Goal: Task Accomplishment & Management: Manage account settings

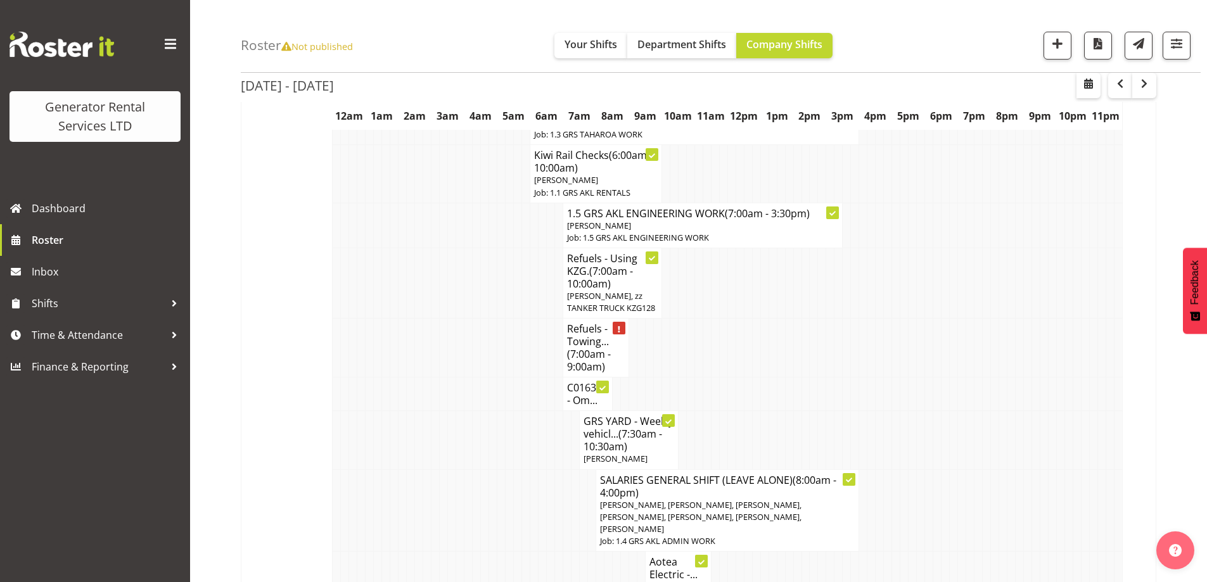
scroll to position [231, 0]
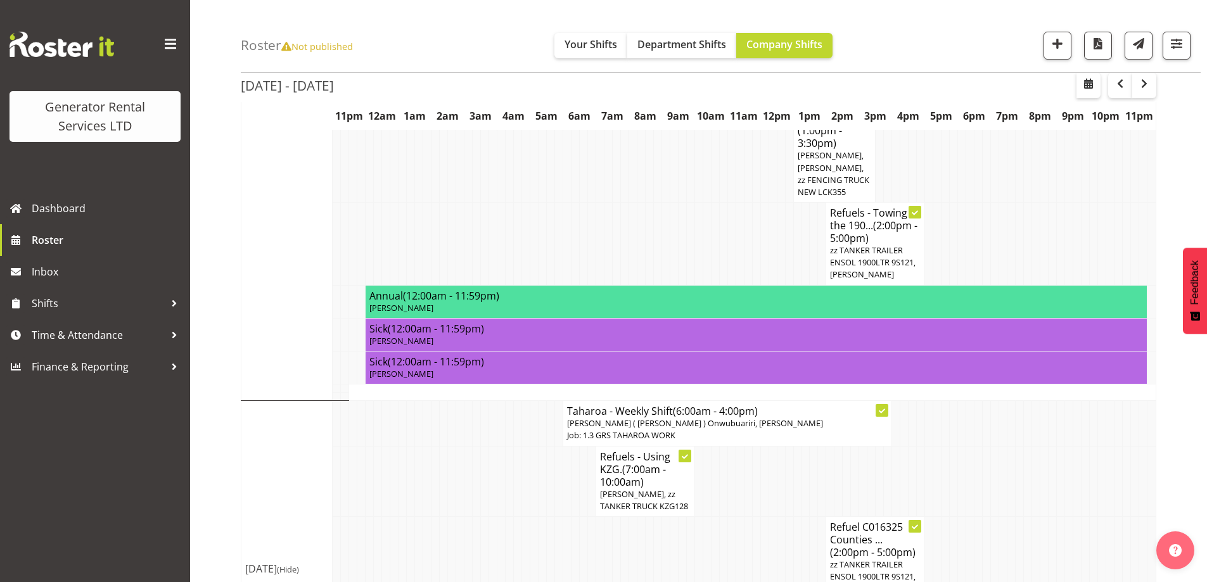
scroll to position [1365, 0]
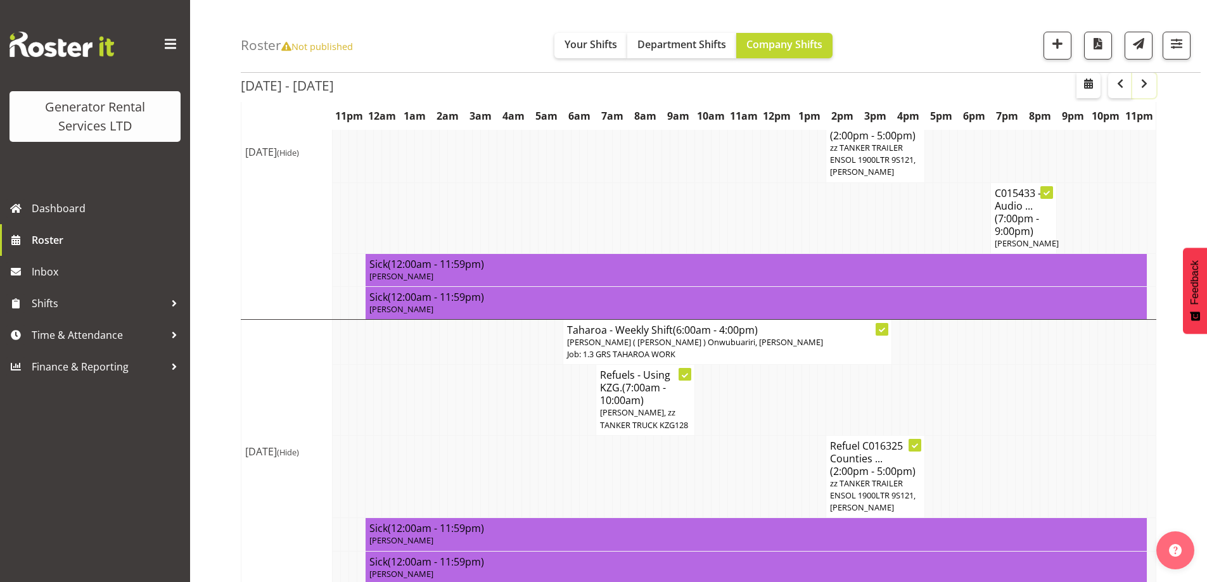
click at [1137, 87] on span "button" at bounding box center [1144, 83] width 15 height 15
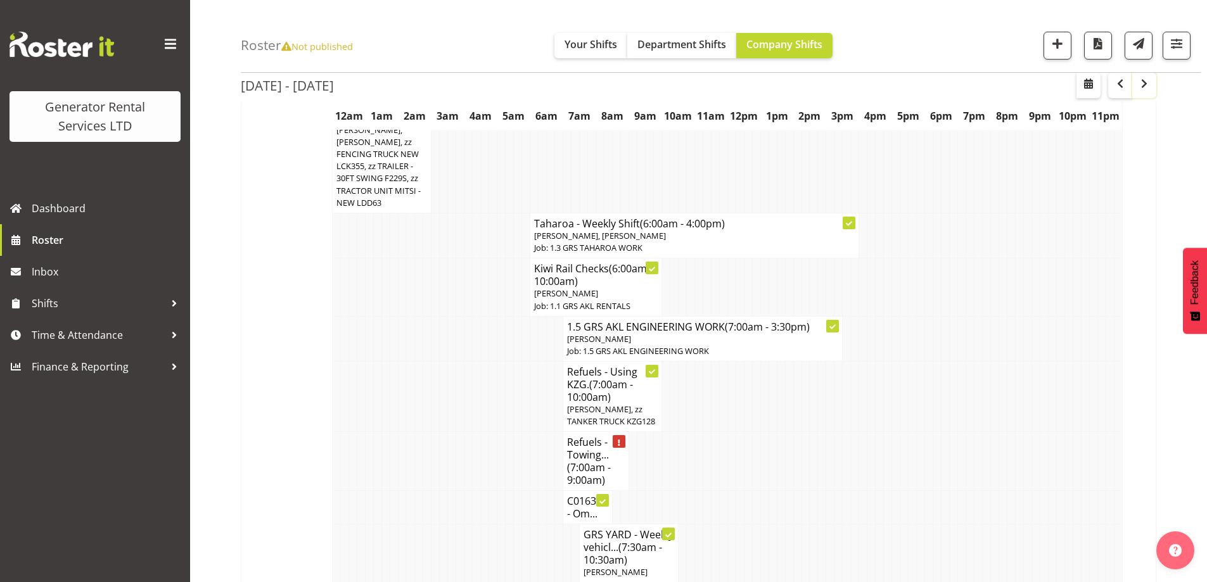
scroll to position [1365, 0]
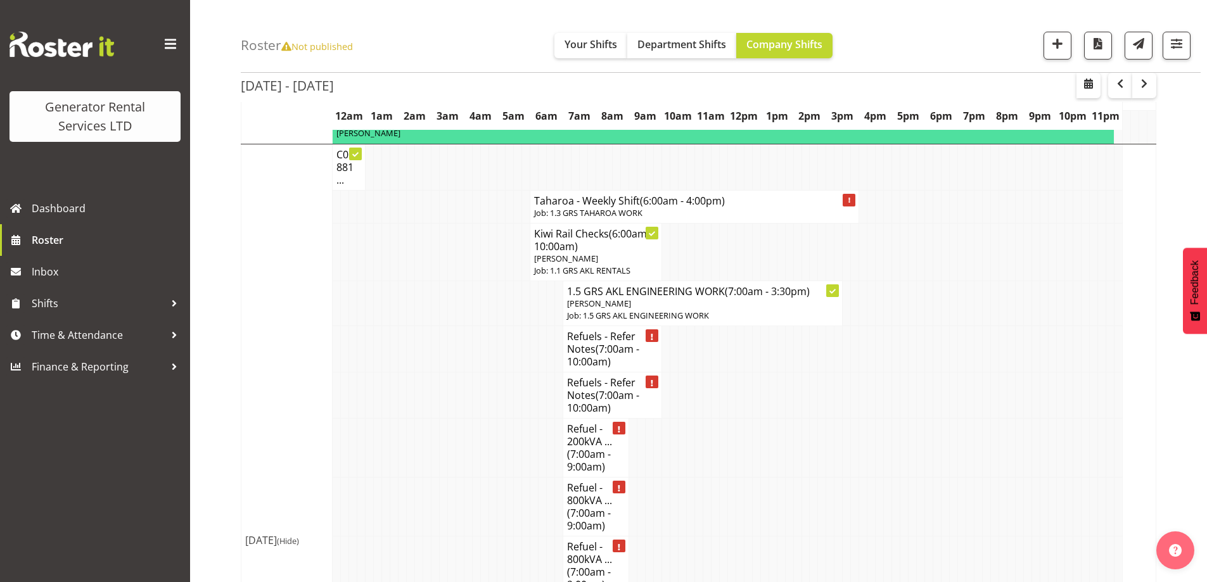
click at [433, 419] on td at bounding box center [436, 396] width 8 height 46
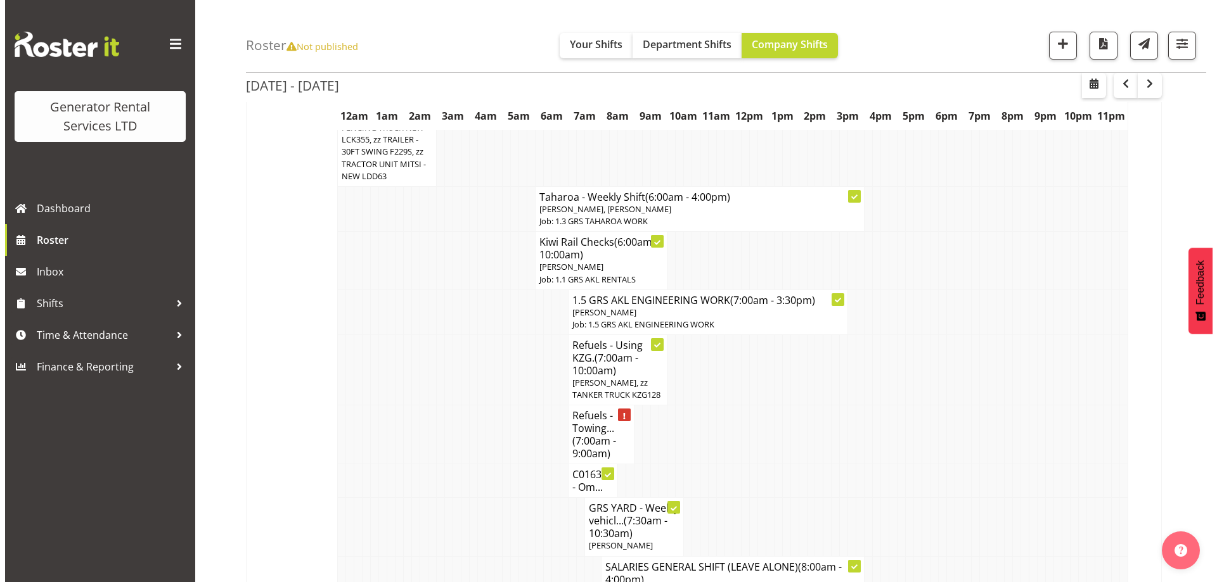
scroll to position [98, 0]
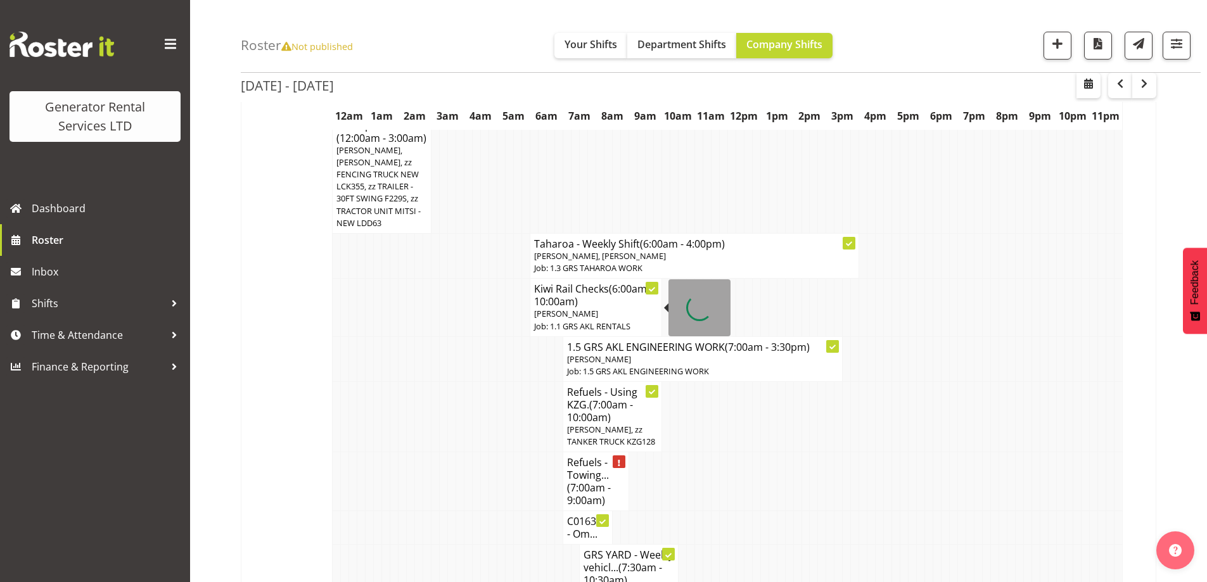
click at [552, 318] on span "[PERSON_NAME]" at bounding box center [566, 313] width 64 height 11
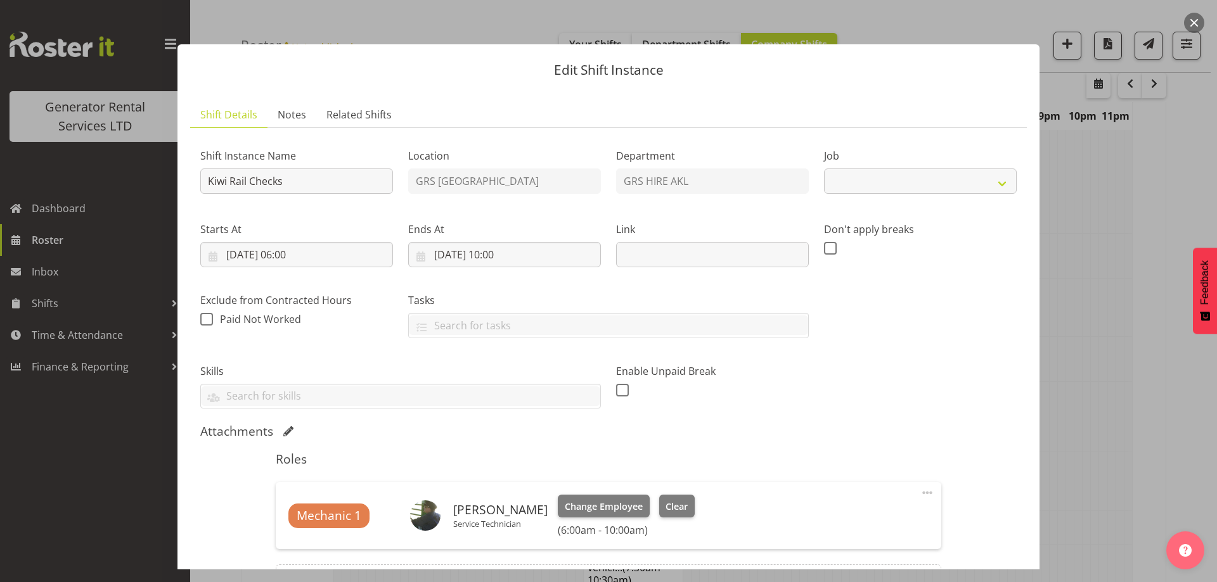
select select "9"
click at [369, 259] on input "13/10/2025, 06:00" at bounding box center [296, 254] width 193 height 25
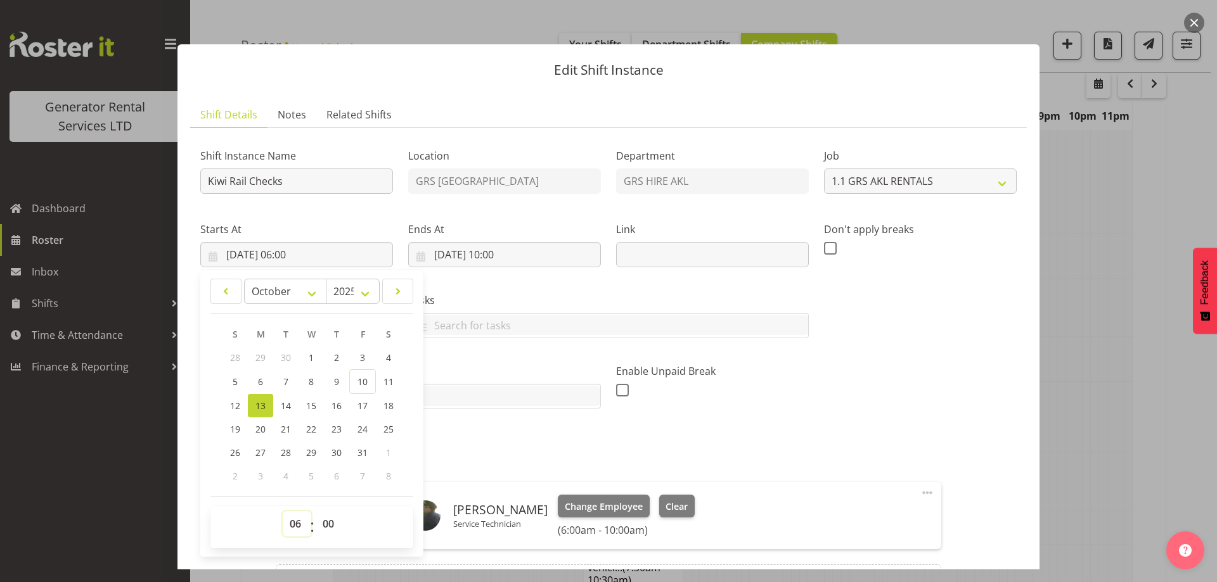
click at [295, 525] on select "00 01 02 03 04 05 06 07 08 09 10 11 12 13 14 15 16 17 18 19 20 21 22 23" at bounding box center [297, 523] width 29 height 25
select select "9"
click at [283, 511] on select "00 01 02 03 04 05 06 07 08 09 10 11 12 13 14 15 16 17 18 19 20 21 22 23" at bounding box center [297, 523] width 29 height 25
type input "[DATE] 09:00"
click at [532, 258] on input "[DATE] 10:00" at bounding box center [504, 254] width 193 height 25
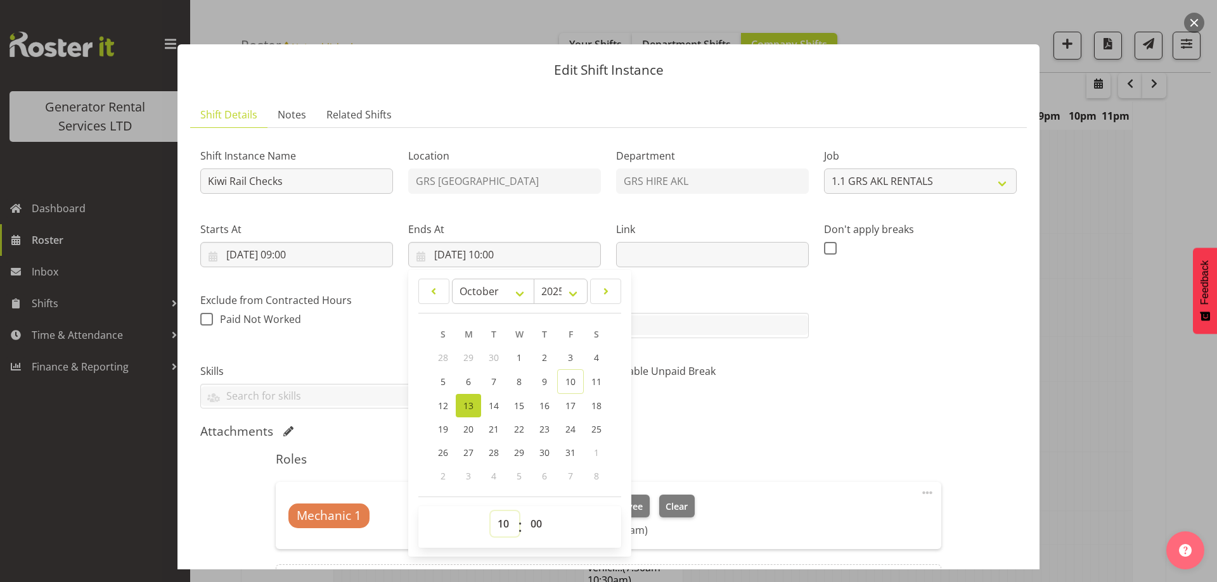
click at [499, 522] on select "00 01 02 03 04 05 06 07 08 09 10 11 12 13 14 15 16 17 18 19 20 21 22 23" at bounding box center [504, 523] width 29 height 25
select select "12"
click at [490, 511] on select "00 01 02 03 04 05 06 07 08 09 10 11 12 13 14 15 16 17 18 19 20 21 22 23" at bounding box center [504, 523] width 29 height 25
type input "13/10/2025, 12:00"
click at [496, 364] on div "30" at bounding box center [493, 357] width 25 height 23
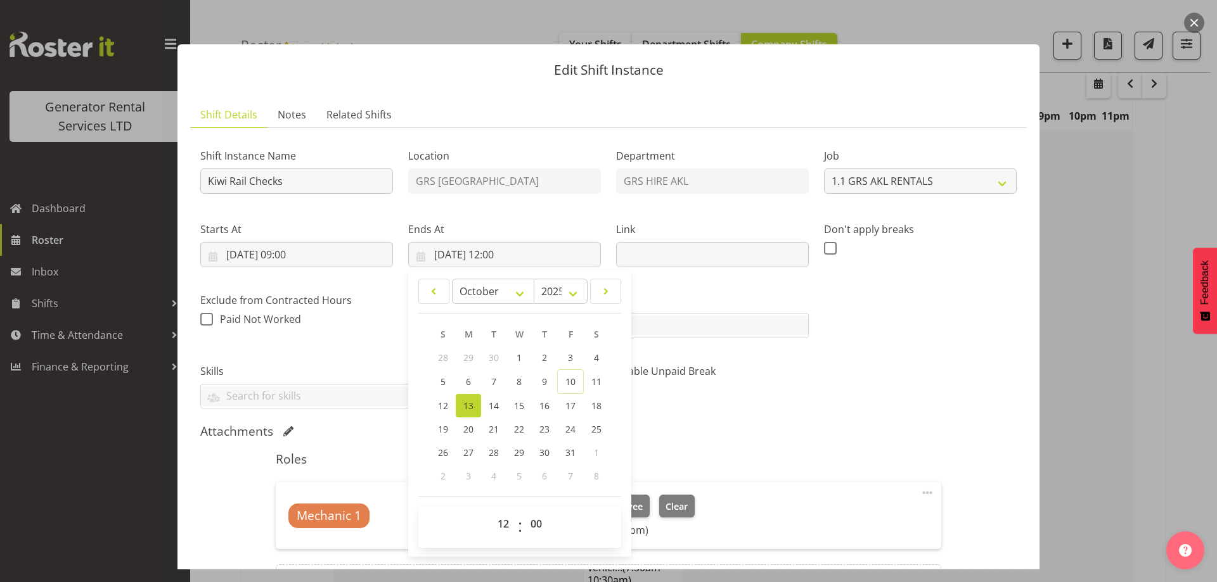
click at [743, 420] on div "Shift Instance Name Kiwi Rail Checks Location GRS Auckland Department GRS HIRE …" at bounding box center [608, 380] width 816 height 485
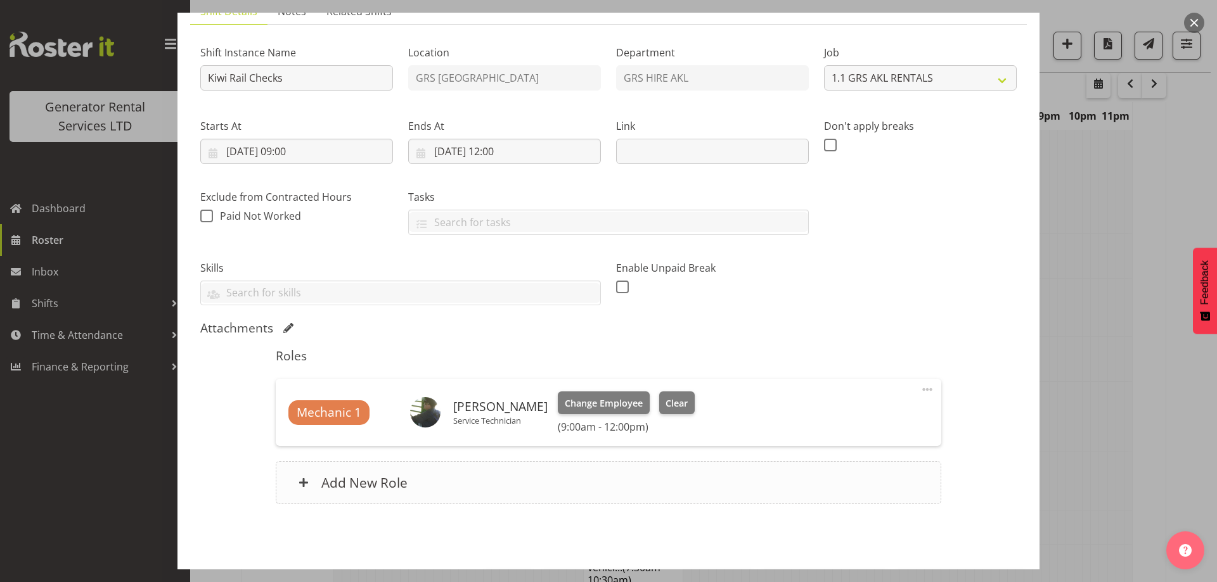
scroll to position [151, 0]
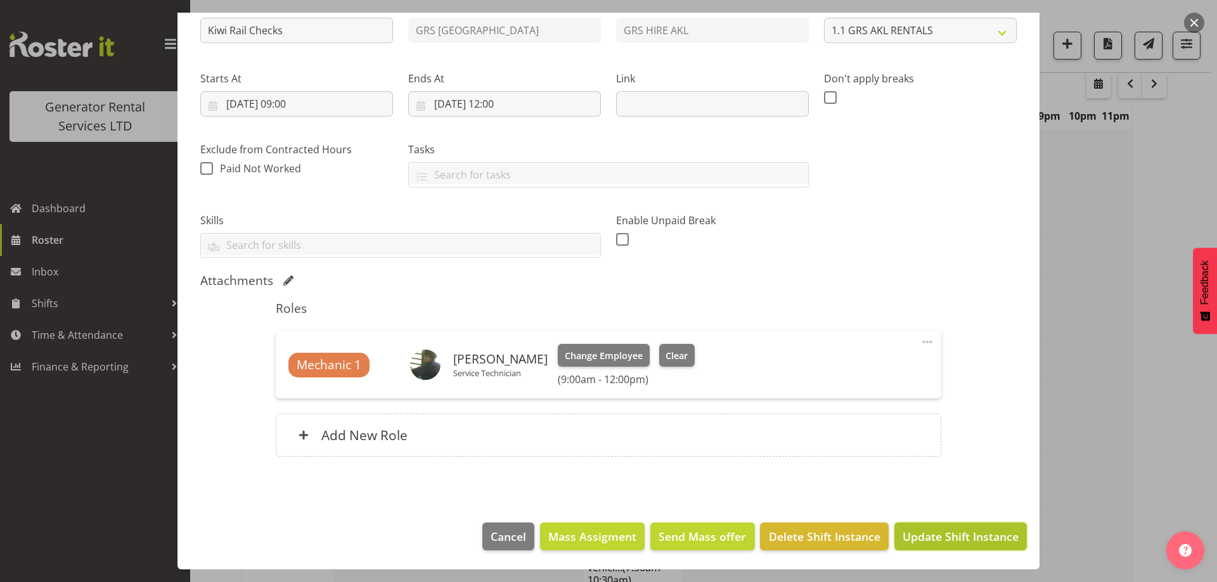
click at [958, 537] on span "Update Shift Instance" at bounding box center [960, 537] width 116 height 16
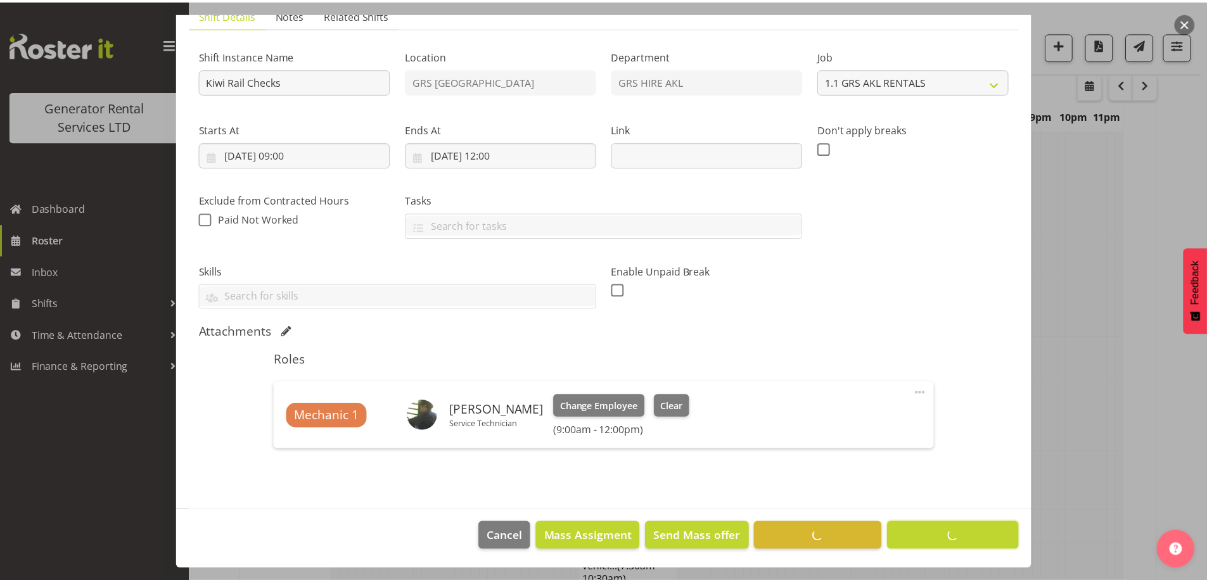
scroll to position [41, 0]
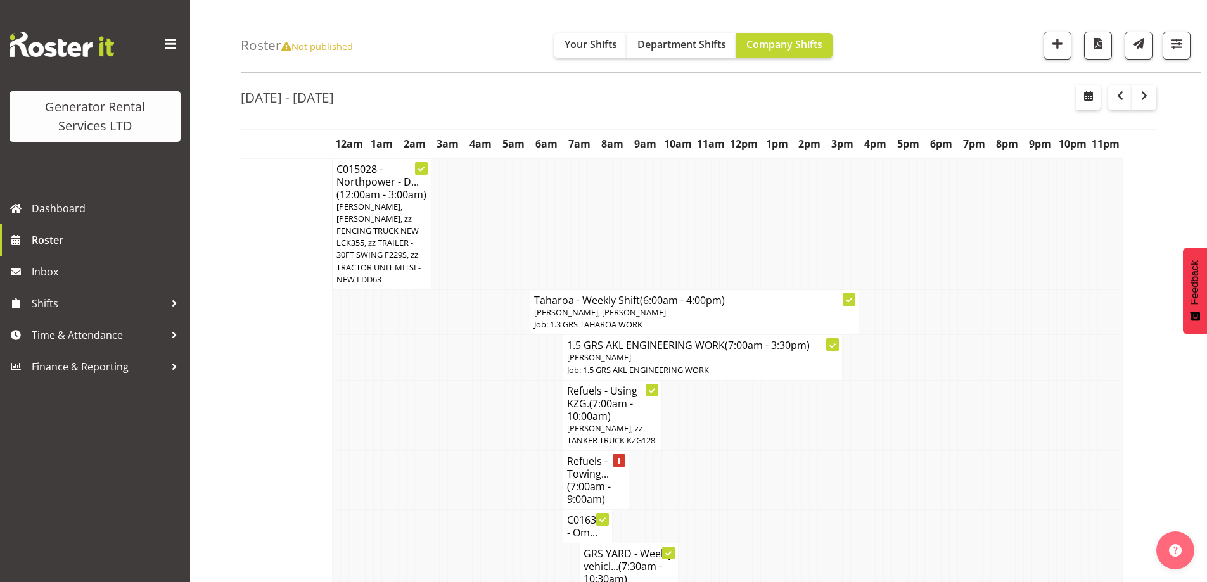
click at [468, 485] on td at bounding box center [469, 480] width 8 height 59
click at [515, 499] on td at bounding box center [518, 480] width 8 height 59
click at [928, 442] on td at bounding box center [929, 415] width 8 height 70
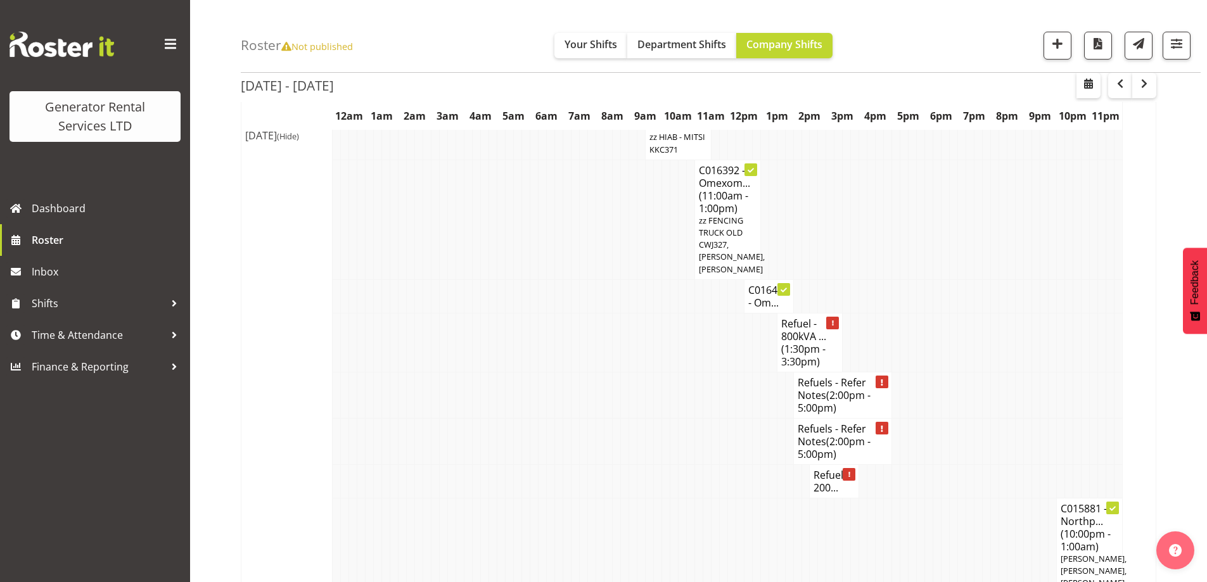
scroll to position [802, 0]
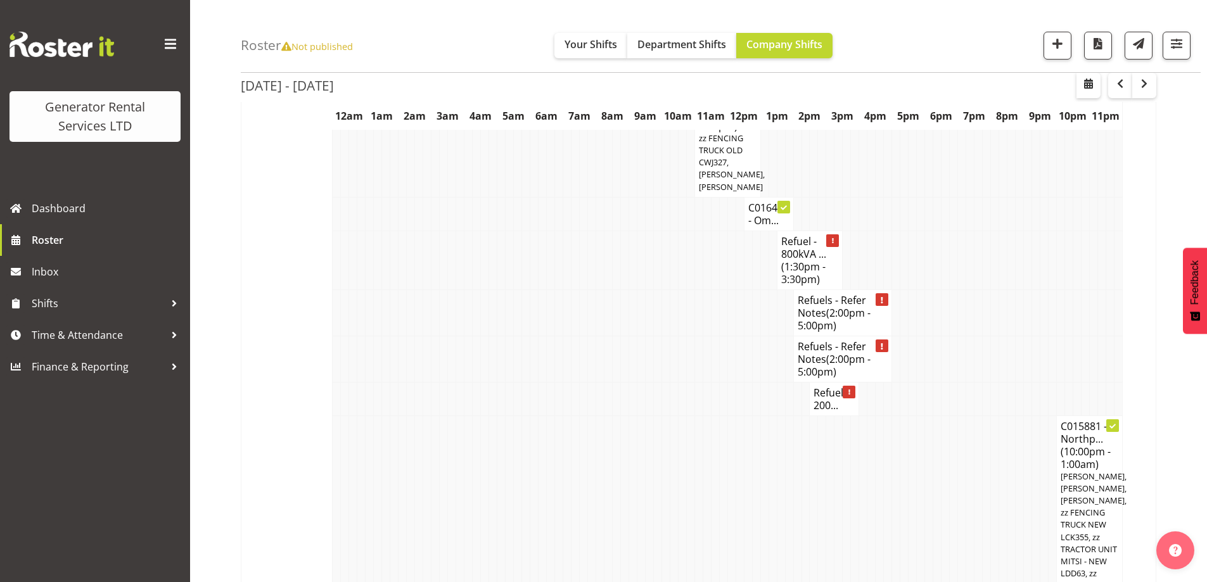
click at [521, 408] on td at bounding box center [518, 399] width 8 height 34
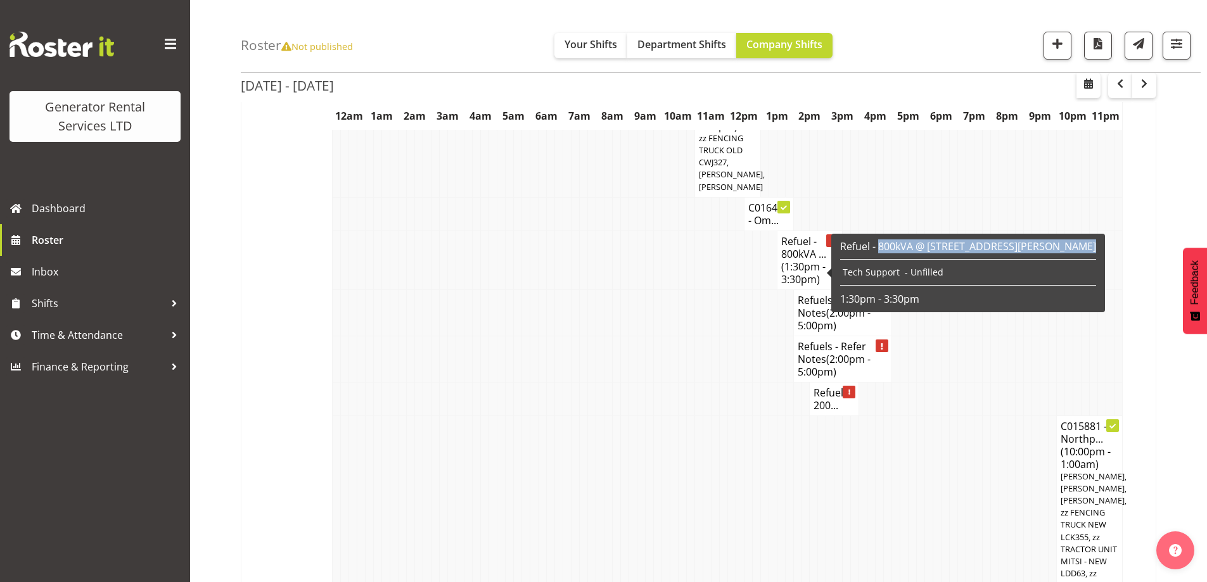
drag, startPoint x: 878, startPoint y: 248, endPoint x: 879, endPoint y: 258, distance: 10.2
click at [879, 258] on div "Refuel - 800kVA @ 36 James Cook Cres, Remuera Tech Support - Unfilled 1:30pm - …" at bounding box center [968, 273] width 256 height 66
copy h6 "800kVA @ [STREET_ADDRESS][PERSON_NAME]"
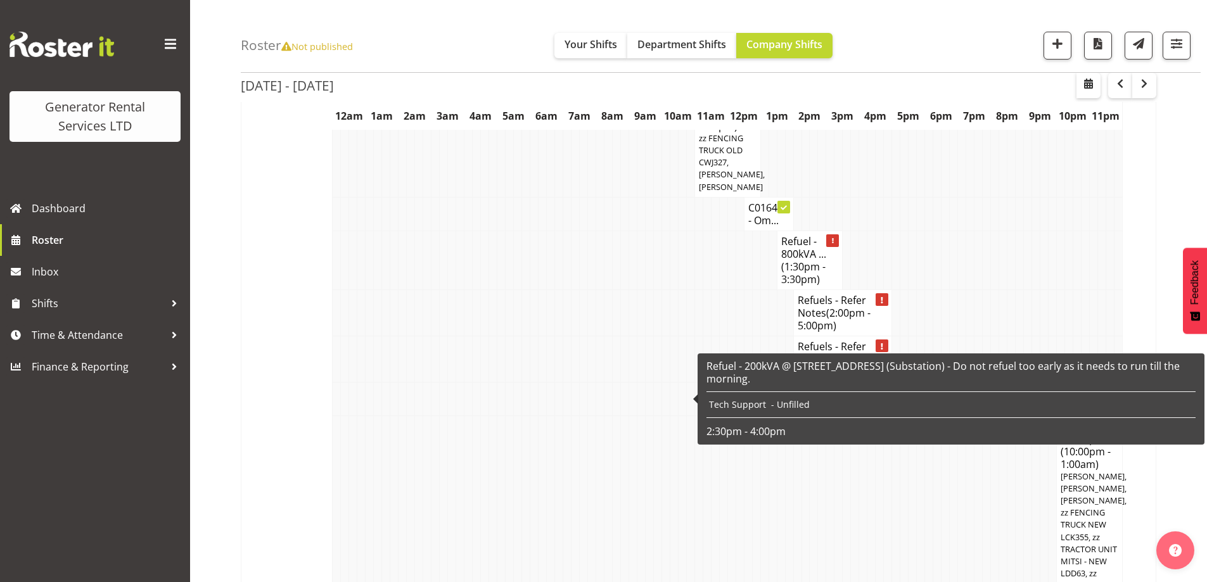
drag, startPoint x: 745, startPoint y: 367, endPoint x: 745, endPoint y: 375, distance: 7.6
click at [745, 375] on h6 "Refuel - 200kVA @ 29 Bass Rd, Albany (Substation) - Do not refuel too early as …" at bounding box center [951, 372] width 489 height 25
copy h6 "200kVA @ [STREET_ADDRESS] (Substation) - Do not refuel too early as it needs to…"
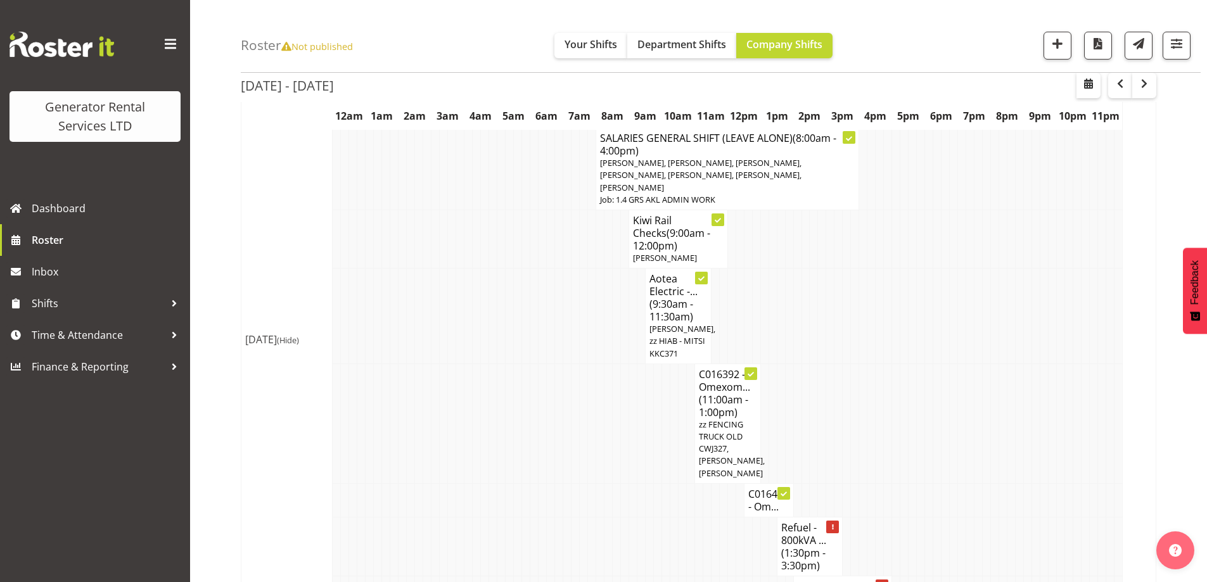
scroll to position [485, 0]
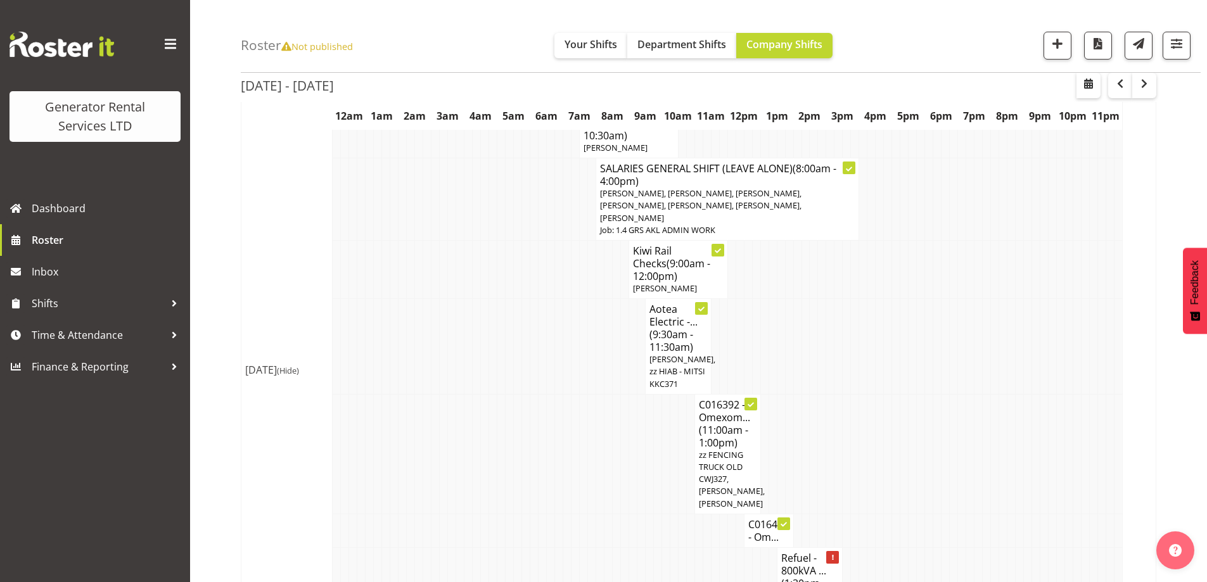
click at [338, 534] on td at bounding box center [337, 531] width 8 height 34
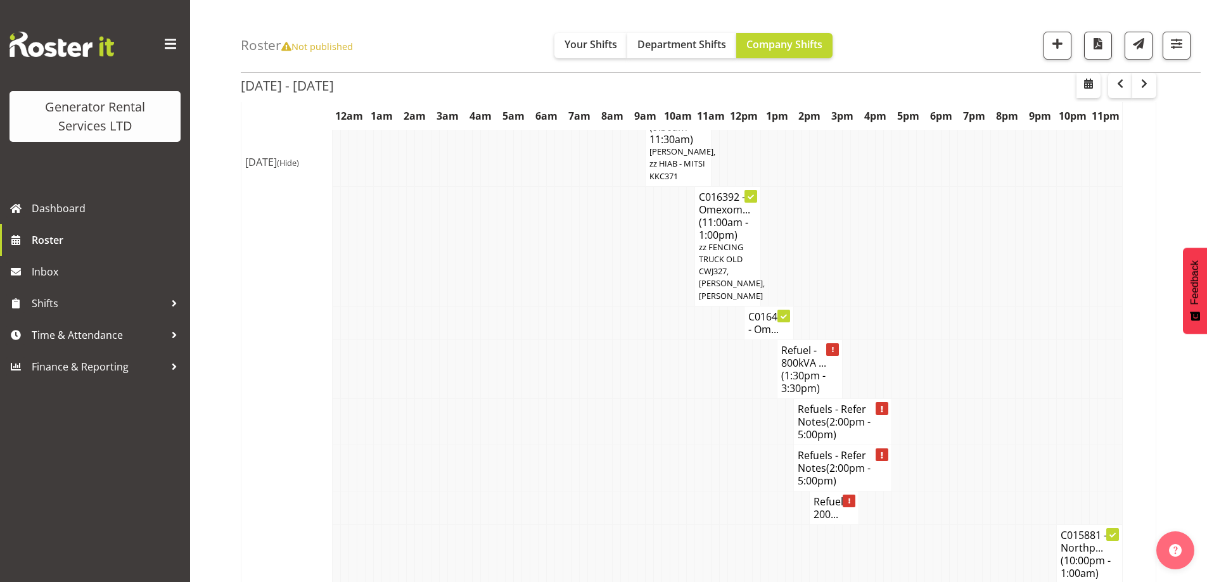
scroll to position [738, 0]
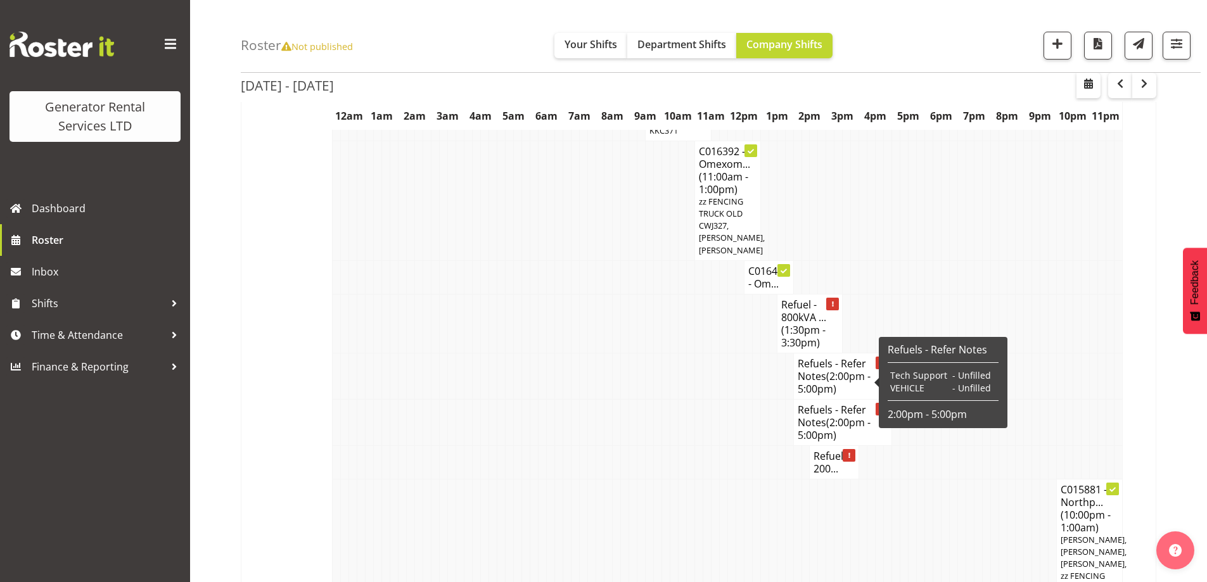
click at [845, 369] on span "(2:00pm - 5:00pm)" at bounding box center [834, 382] width 73 height 27
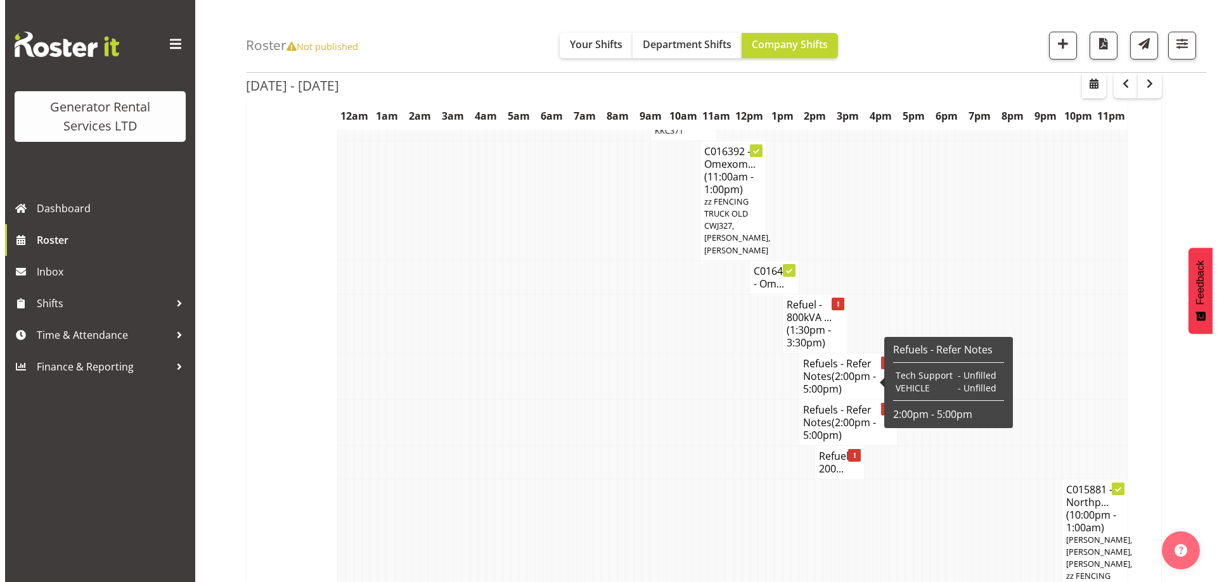
scroll to position [732, 0]
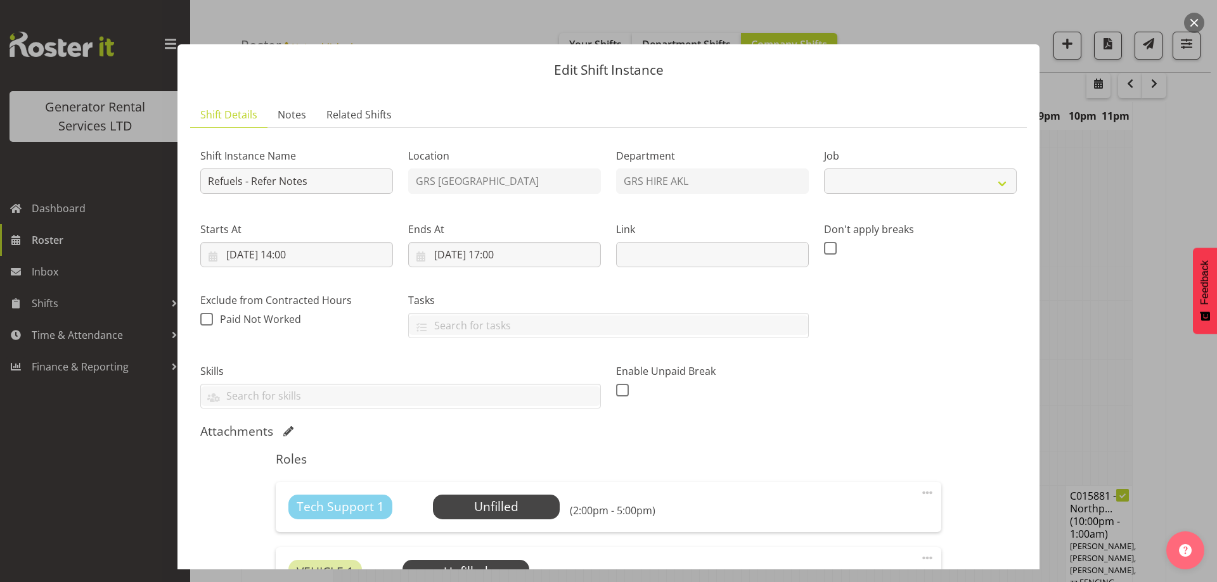
select select "9"
click at [348, 179] on input "Refuels - Refer Notes" at bounding box center [296, 181] width 193 height 25
drag, startPoint x: 331, startPoint y: 179, endPoint x: 257, endPoint y: 172, distance: 74.5
click at [257, 172] on input "Refuels - Refer Notes" at bounding box center [296, 181] width 193 height 25
click at [286, 116] on span "Notes" at bounding box center [292, 114] width 29 height 15
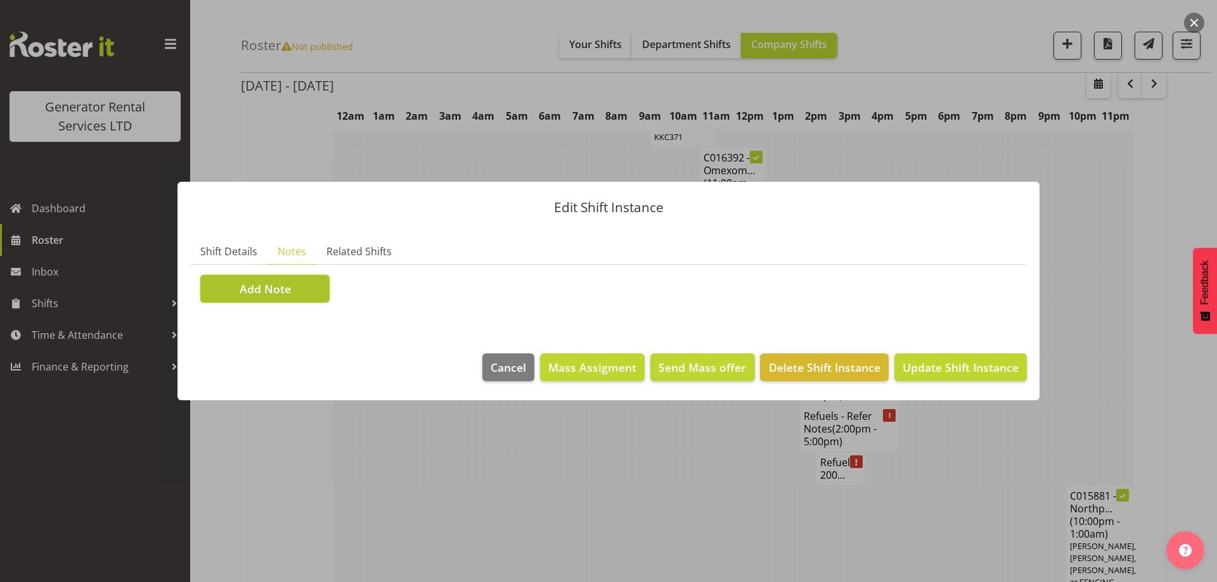
click at [302, 281] on button "Add Note" at bounding box center [264, 289] width 129 height 28
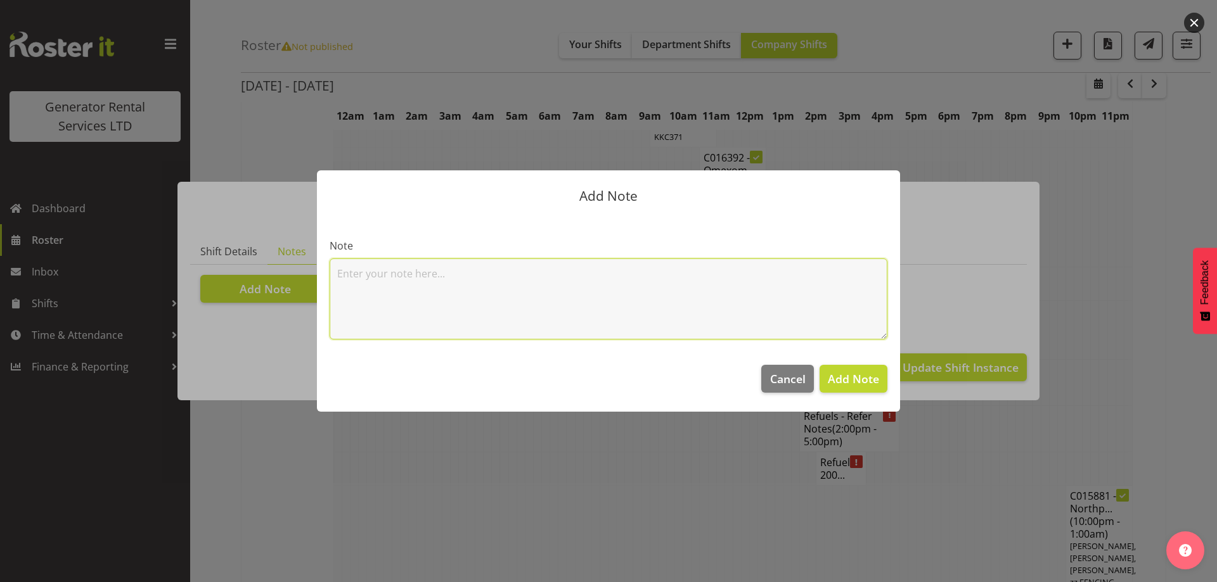
click at [368, 270] on textarea at bounding box center [609, 299] width 558 height 81
paste textarea "#308 @ 4 Bettina Place, Manurewa C016325 Counties Energy Gen 113 100kVA @ 102A …"
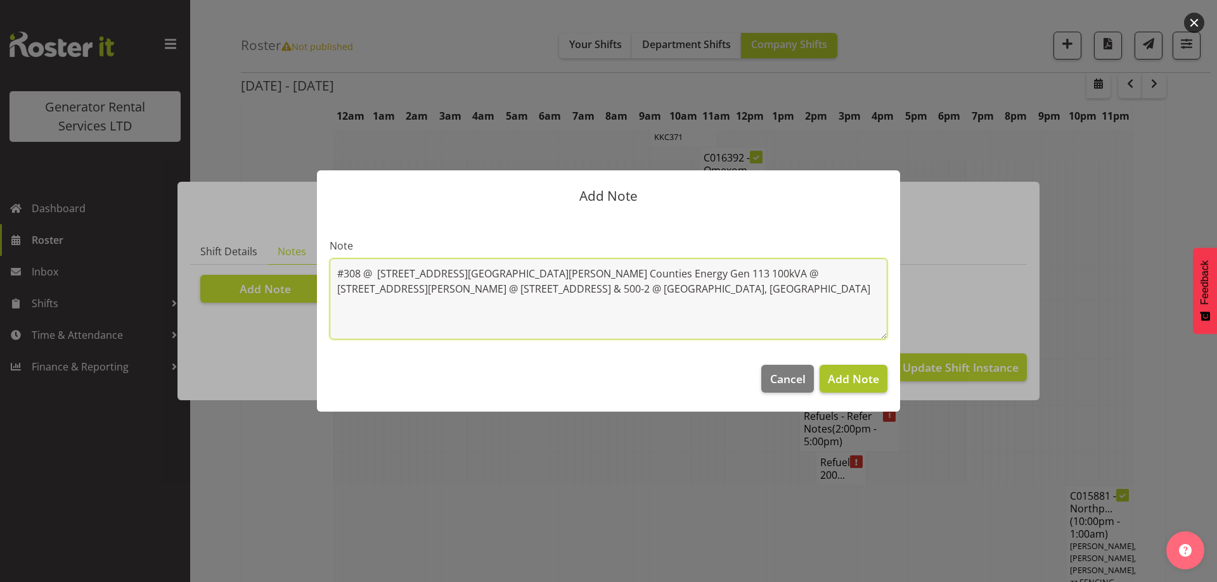
type textarea "#308 @ 4 Bettina Place, Manurewa C016325 Counties Energy Gen 113 100kVA @ 102A …"
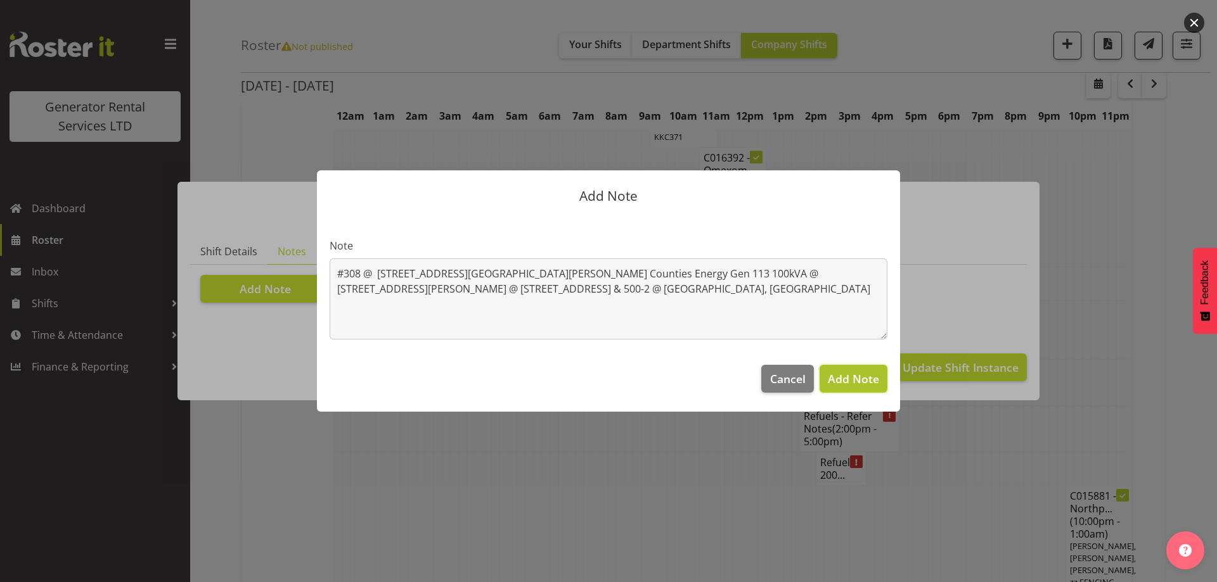
click at [852, 378] on span "Add Note" at bounding box center [853, 378] width 51 height 15
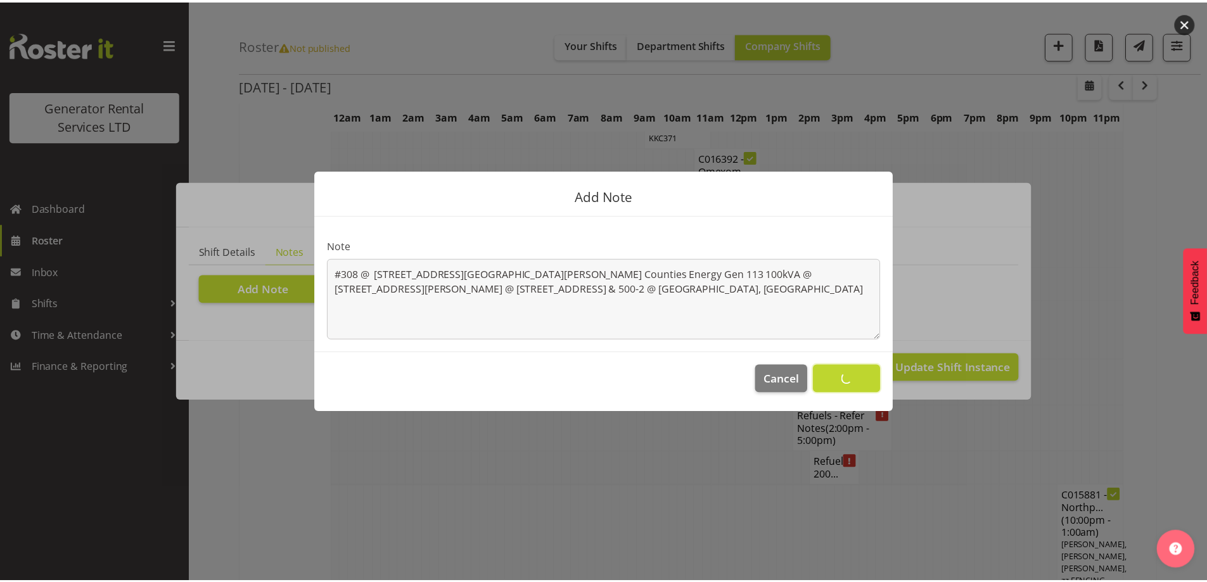
scroll to position [738, 0]
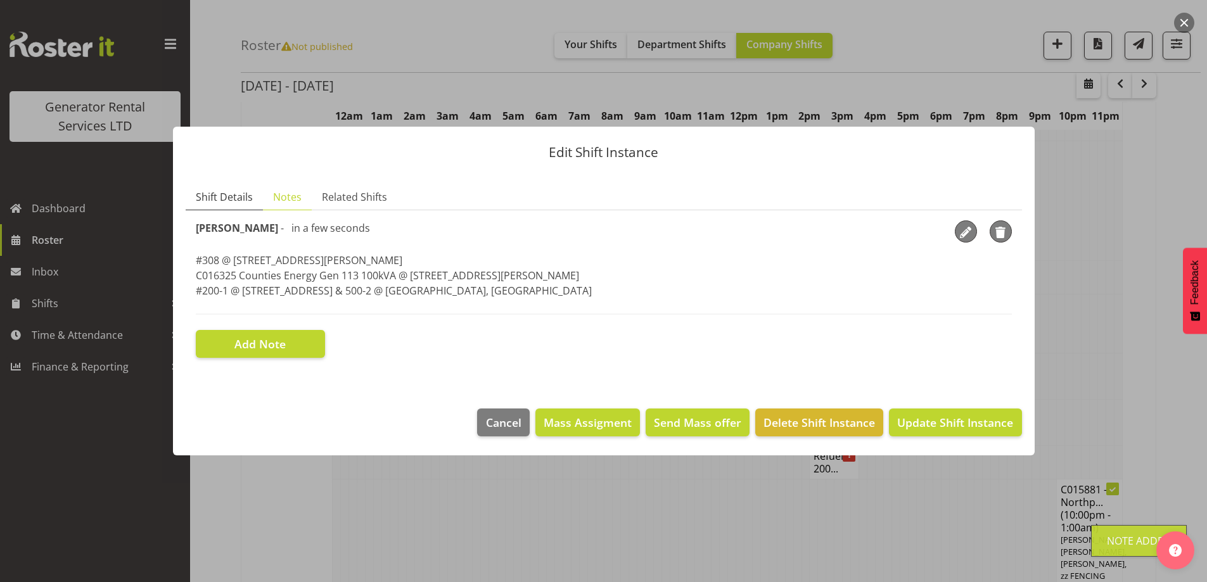
click at [245, 194] on span "Shift Details" at bounding box center [224, 196] width 57 height 15
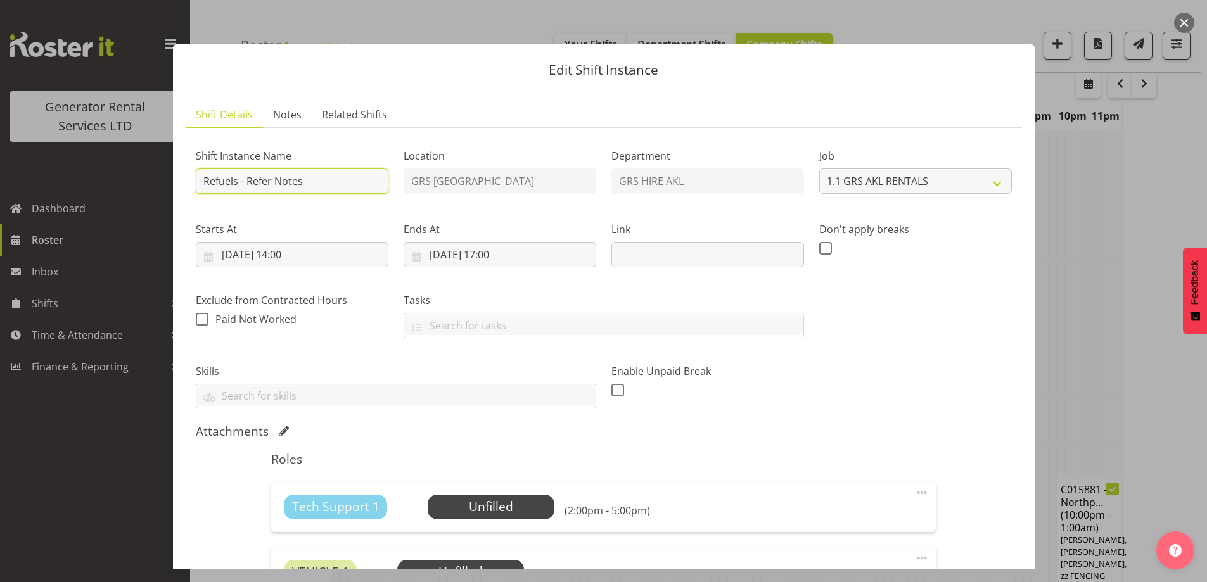
drag, startPoint x: 309, startPoint y: 184, endPoint x: 248, endPoint y: 180, distance: 60.3
click at [248, 180] on input "Refuels - Refer Notes" at bounding box center [292, 181] width 193 height 25
type input "Refuels - Towing the 1900ltr fuel trailer"
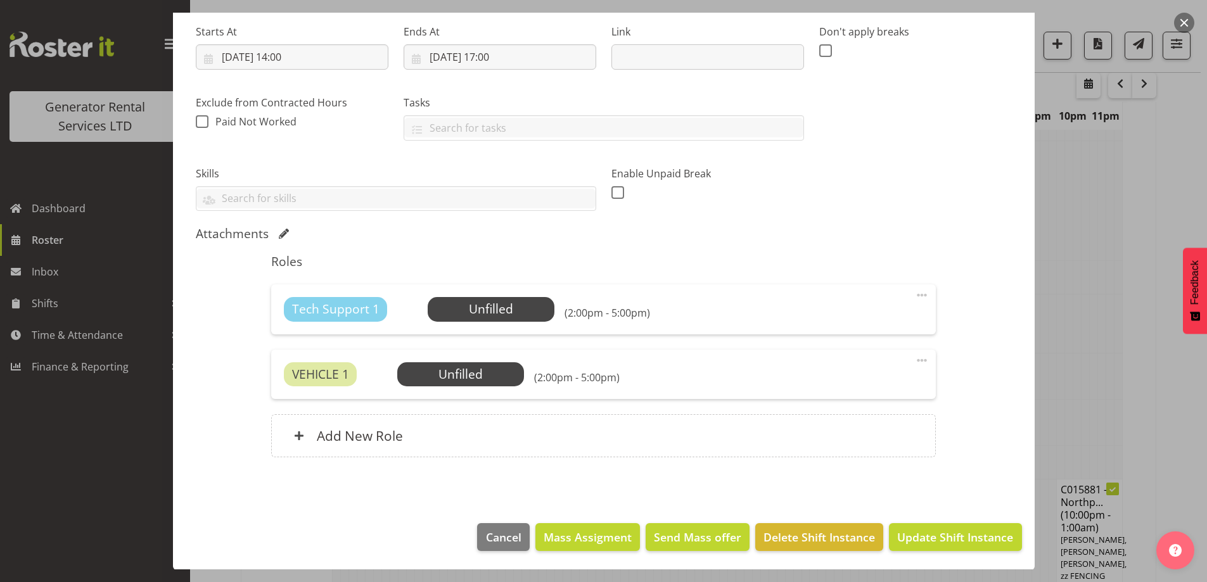
scroll to position [198, 0]
click at [544, 307] on span "Select Employee" at bounding box center [491, 309] width 127 height 24
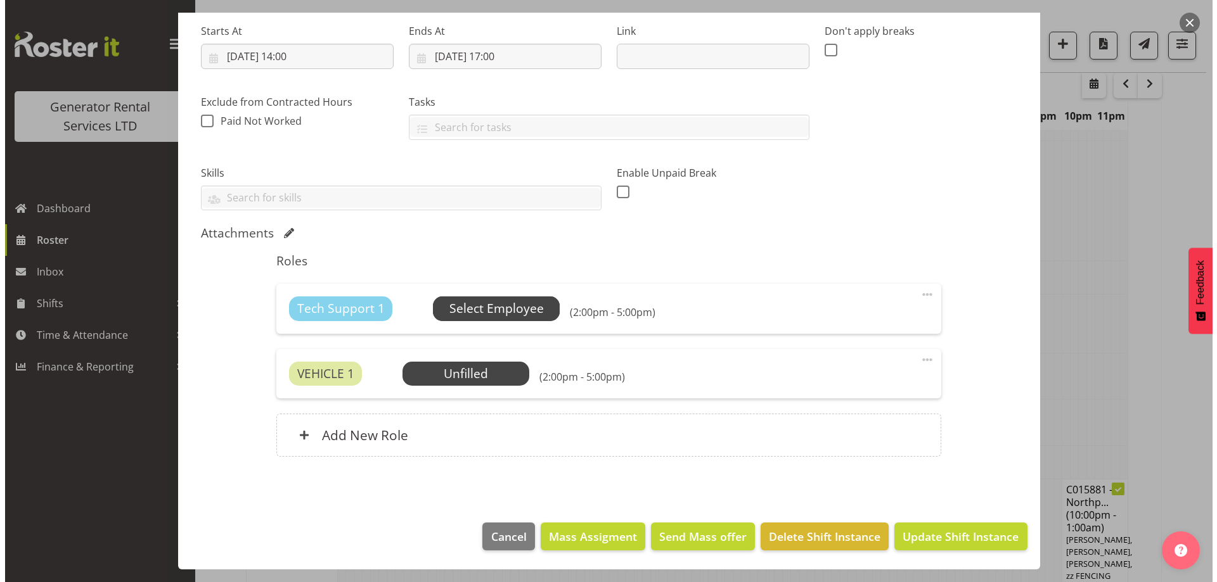
scroll to position [732, 0]
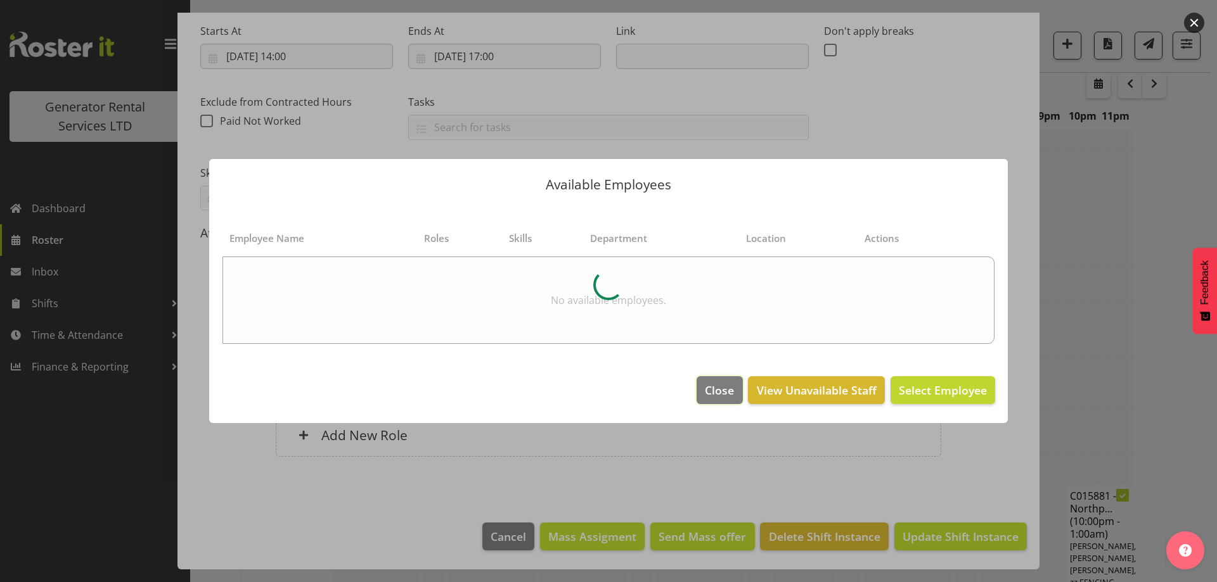
drag, startPoint x: 715, startPoint y: 385, endPoint x: 812, endPoint y: 361, distance: 99.9
click at [715, 385] on span "Close" at bounding box center [719, 390] width 29 height 16
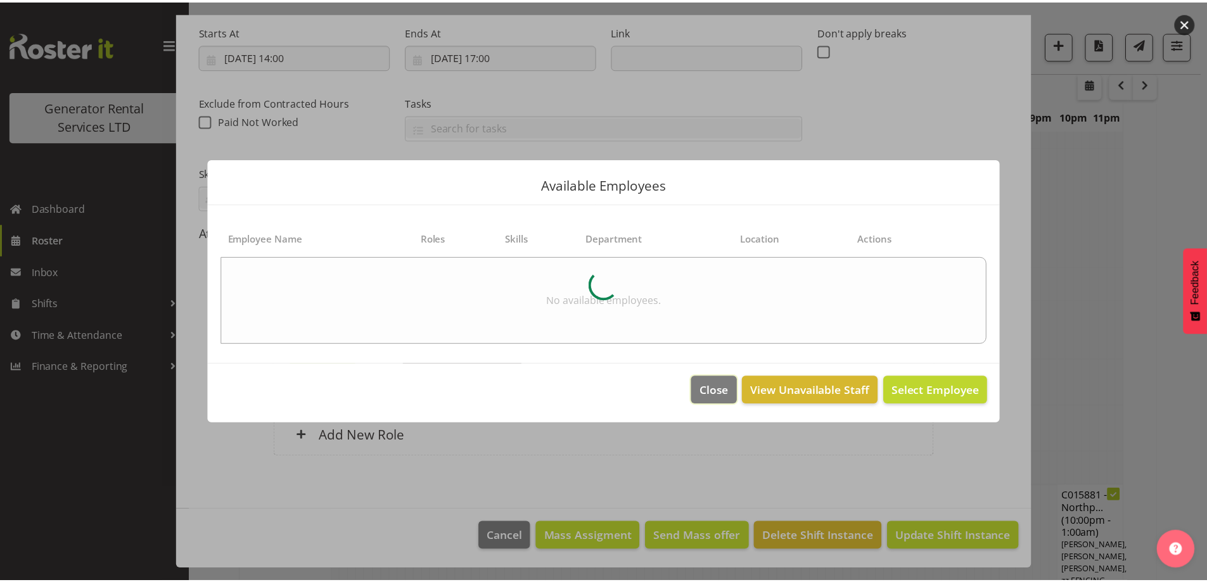
scroll to position [738, 0]
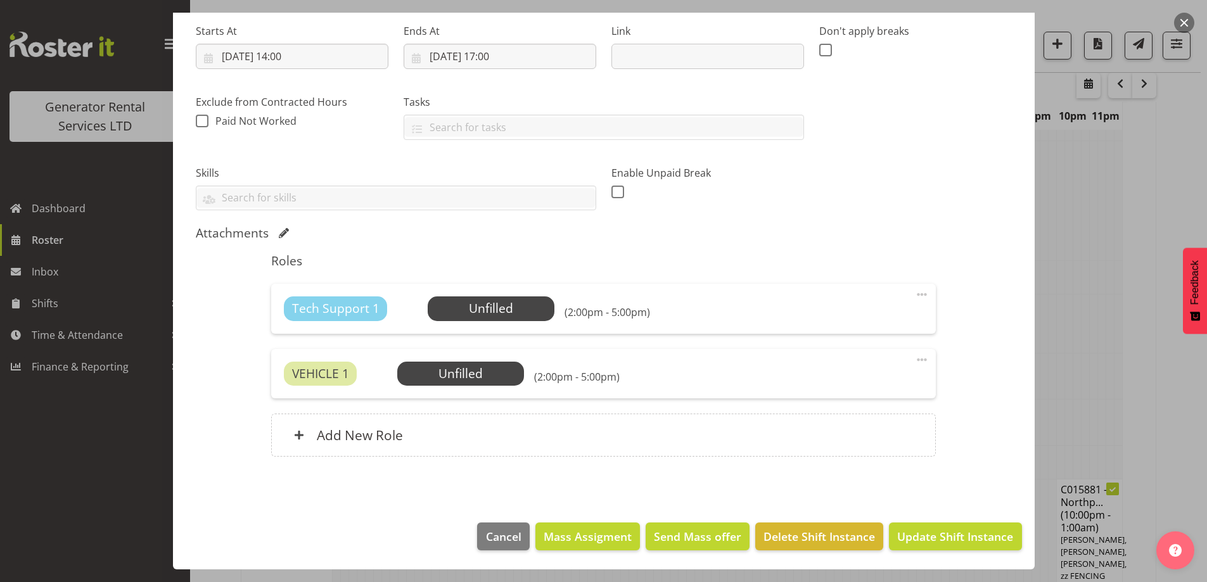
click at [914, 292] on span at bounding box center [921, 294] width 15 height 15
click at [838, 362] on link "Delete" at bounding box center [869, 368] width 122 height 23
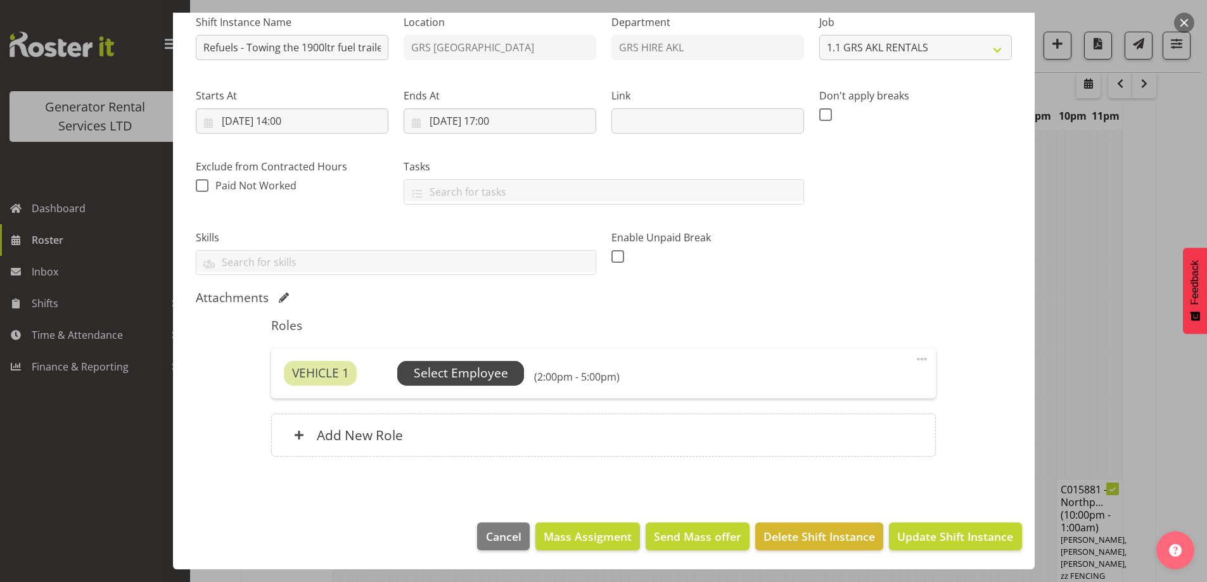
click at [510, 372] on span "Select Employee" at bounding box center [460, 373] width 127 height 24
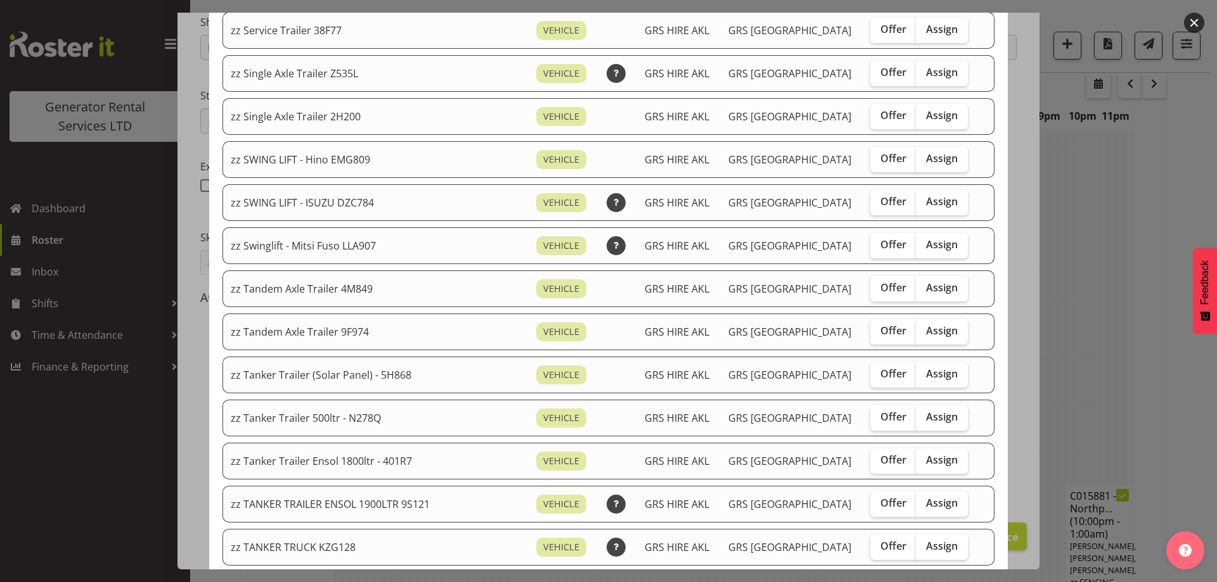
scroll to position [824, 0]
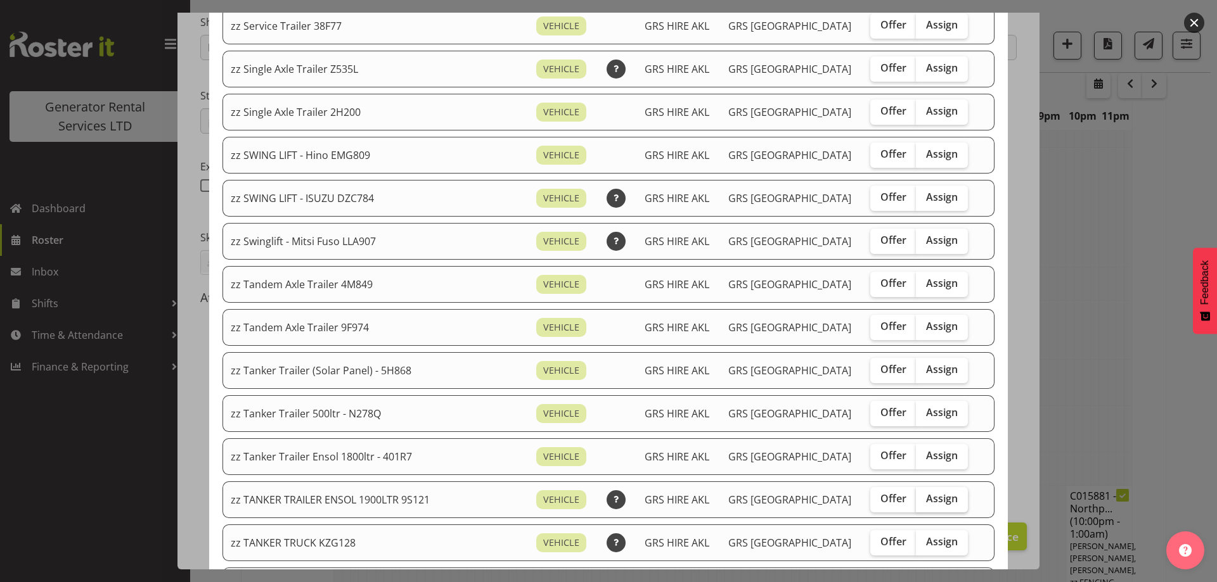
click at [926, 499] on span "Assign" at bounding box center [942, 498] width 32 height 13
click at [921, 499] on input "Assign" at bounding box center [920, 499] width 8 height 8
checkbox input "true"
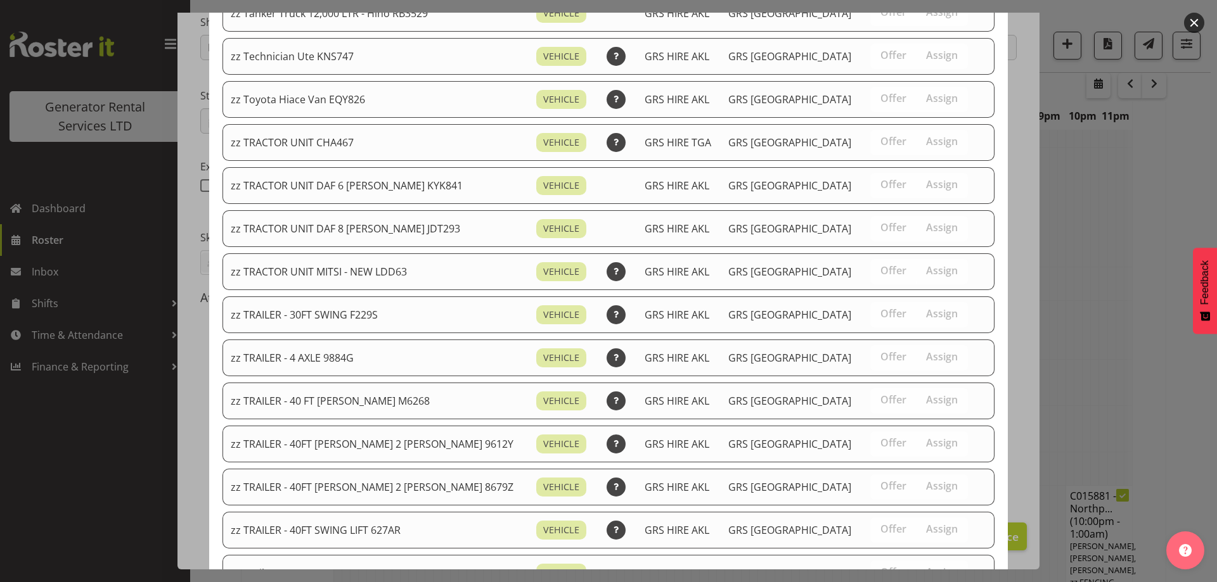
scroll to position [1584, 0]
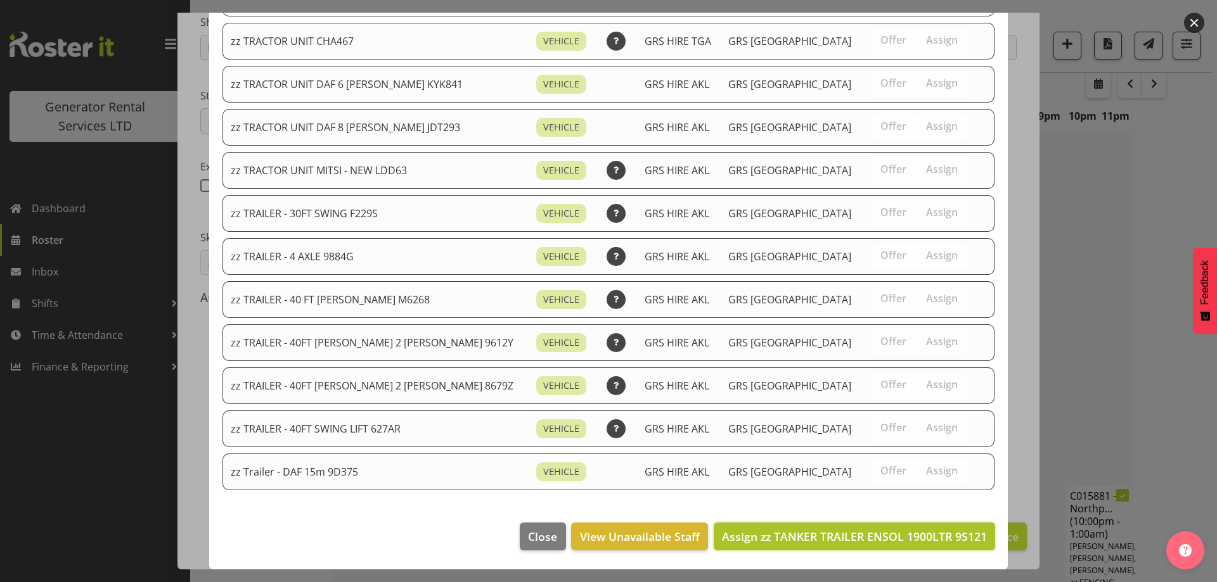
click at [923, 529] on span "Assign zz TANKER TRAILER ENSOL 1900LTR 9S121" at bounding box center [854, 537] width 265 height 16
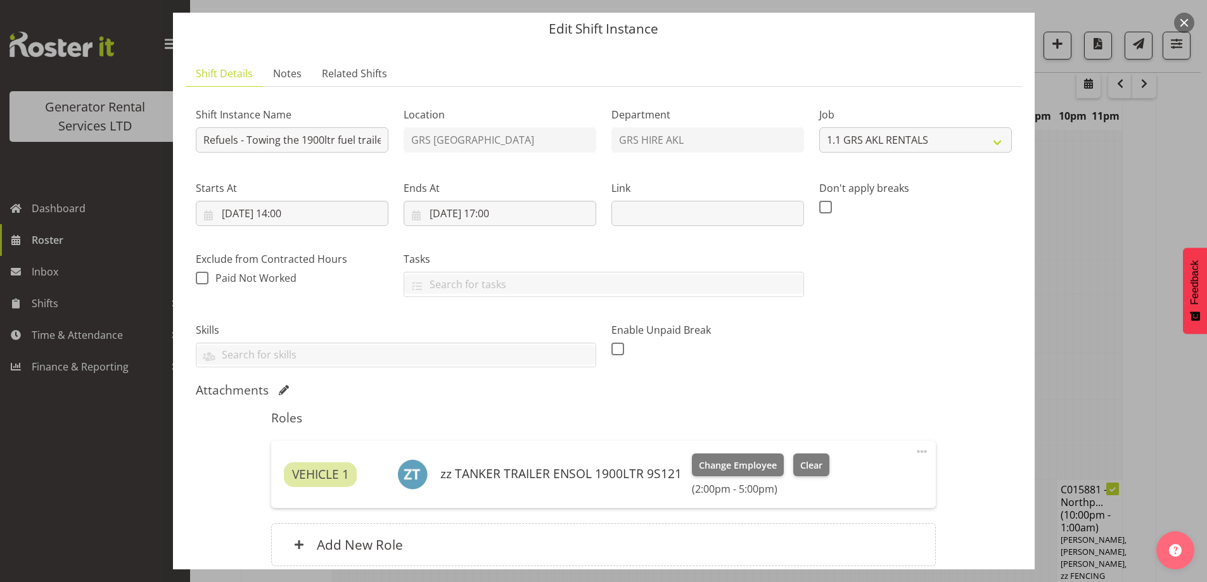
scroll to position [63, 0]
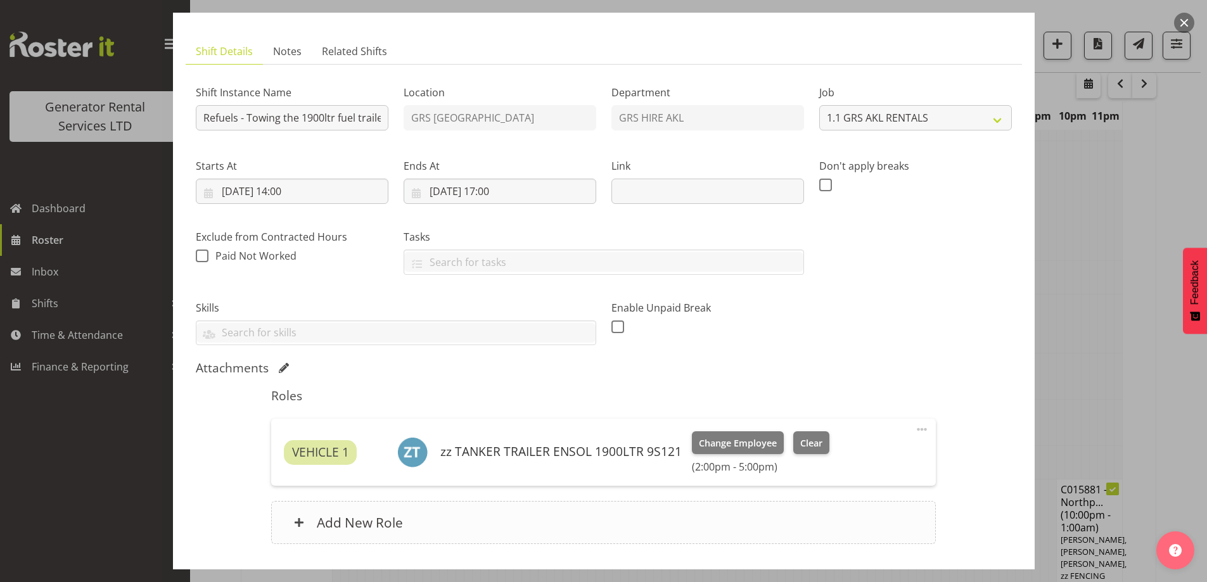
click at [451, 540] on div "Add New Role" at bounding box center [603, 522] width 665 height 43
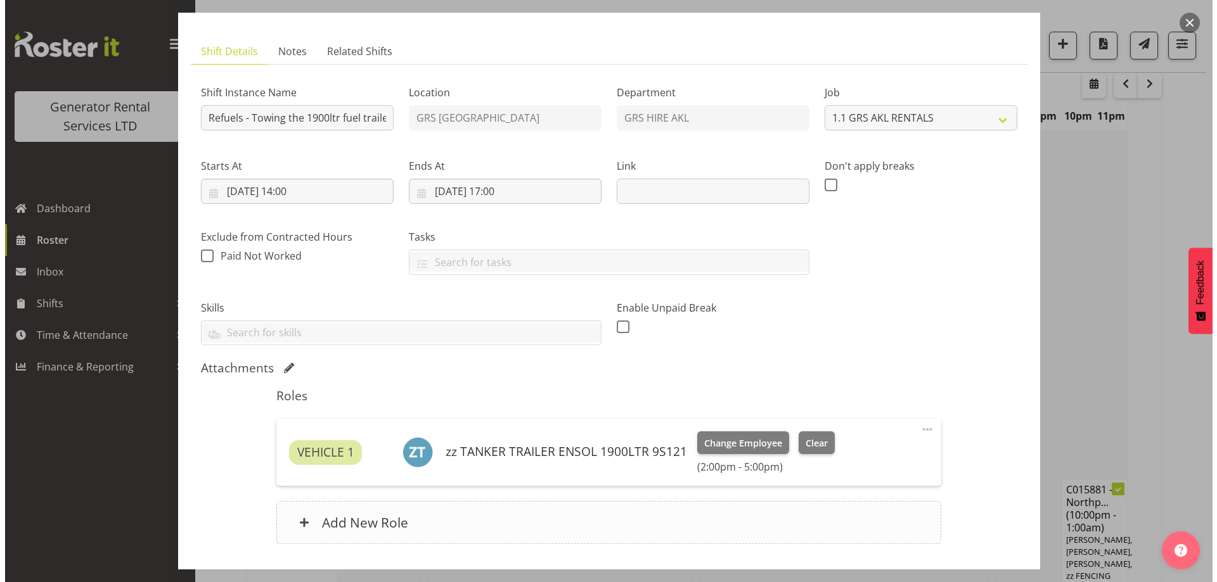
scroll to position [732, 0]
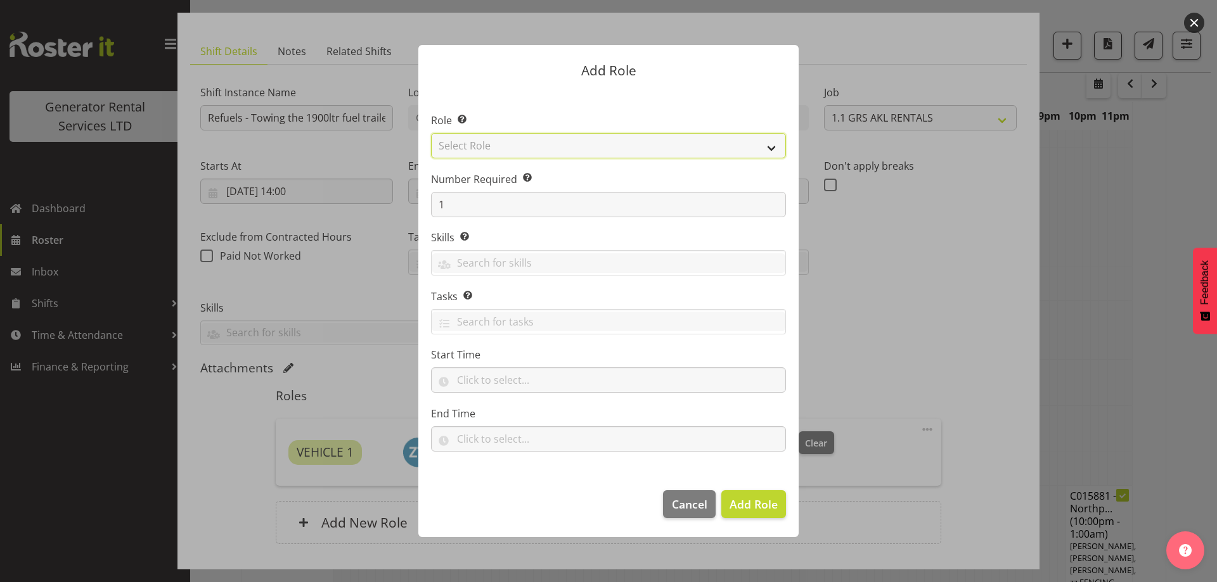
click at [494, 144] on select "Select Role Account Manager Electrician Engineering GM HSEQ manager MECH Mechan…" at bounding box center [608, 145] width 355 height 25
select select "24"
click at [431, 133] on select "Select Role Account Manager Electrician Engineering GM HSEQ manager MECH Mechan…" at bounding box center [608, 145] width 355 height 25
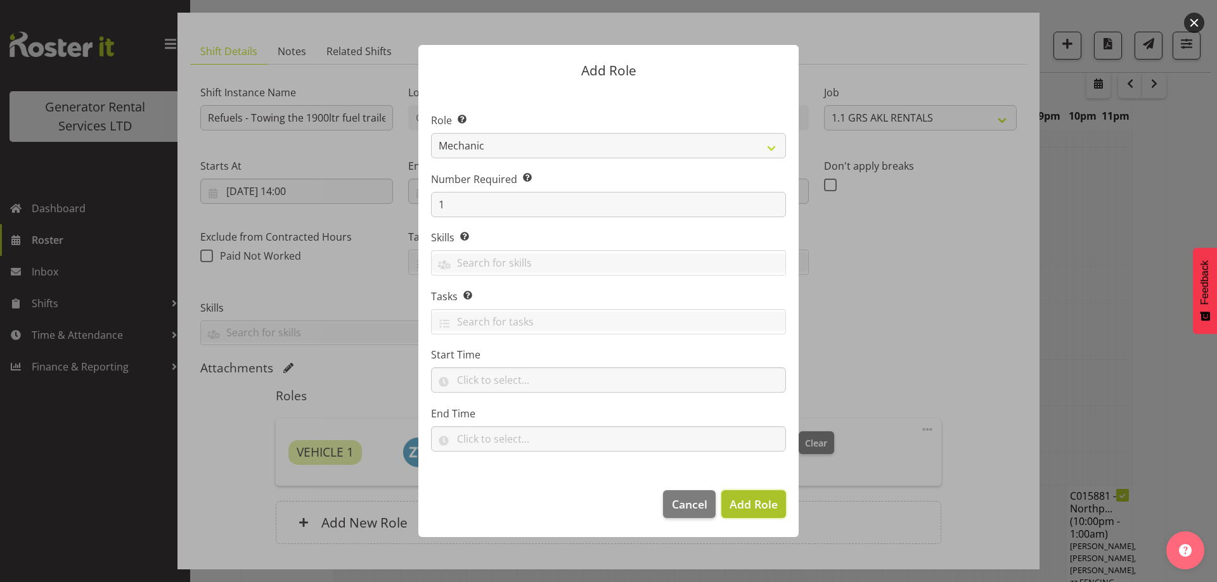
click at [751, 506] on span "Add Role" at bounding box center [753, 504] width 48 height 15
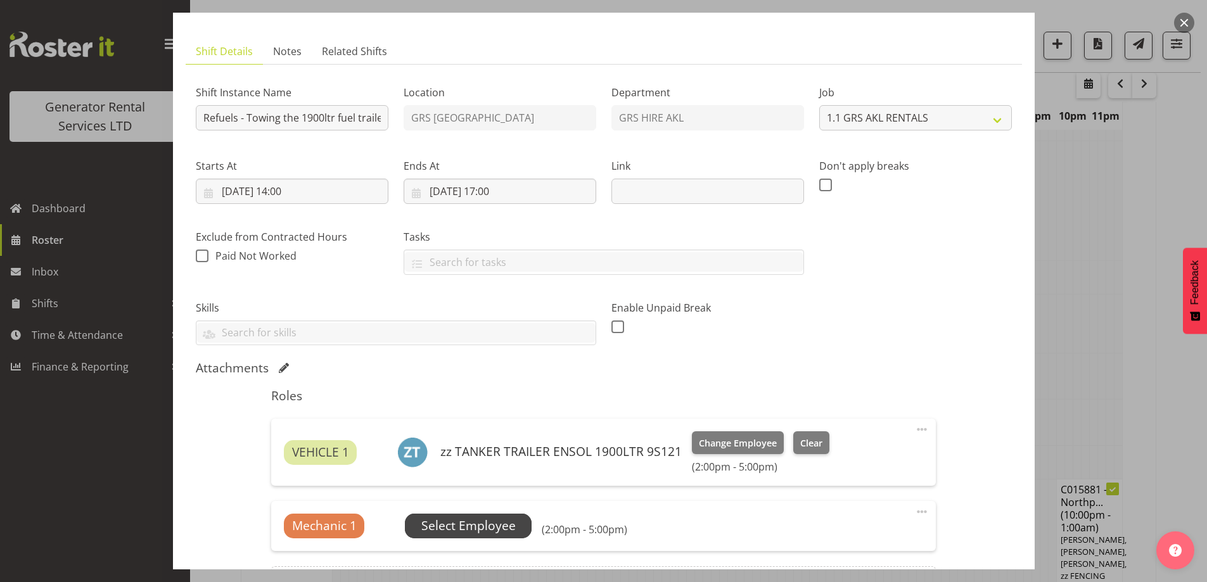
click at [501, 516] on span "Select Employee" at bounding box center [468, 526] width 127 height 24
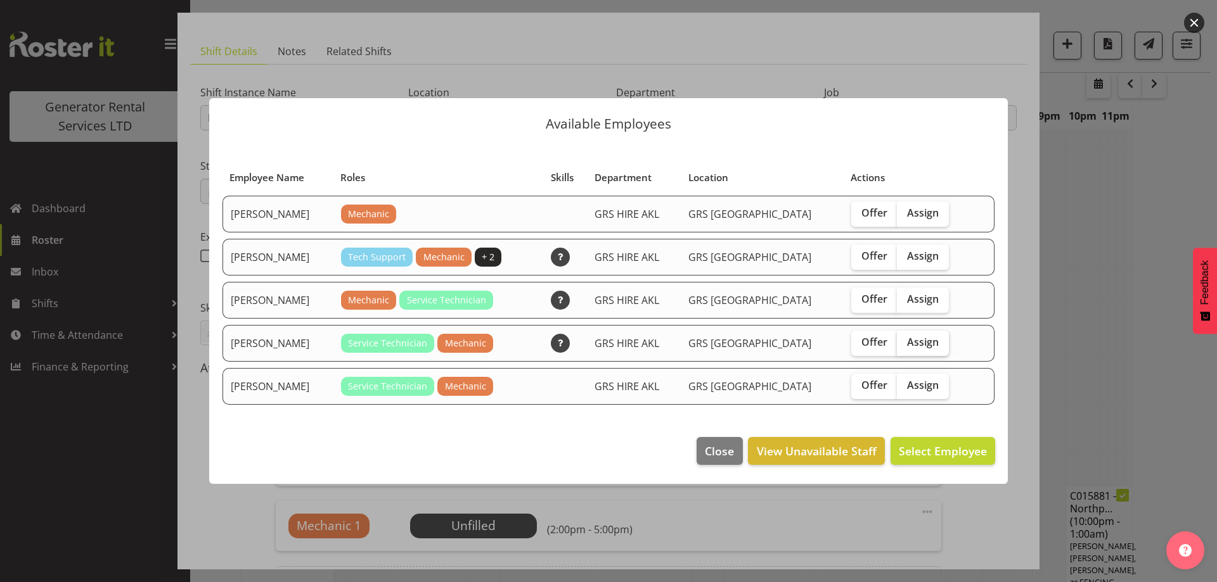
click at [926, 343] on label "Assign" at bounding box center [923, 343] width 52 height 25
click at [905, 343] on input "Assign" at bounding box center [901, 342] width 8 height 8
checkbox input "true"
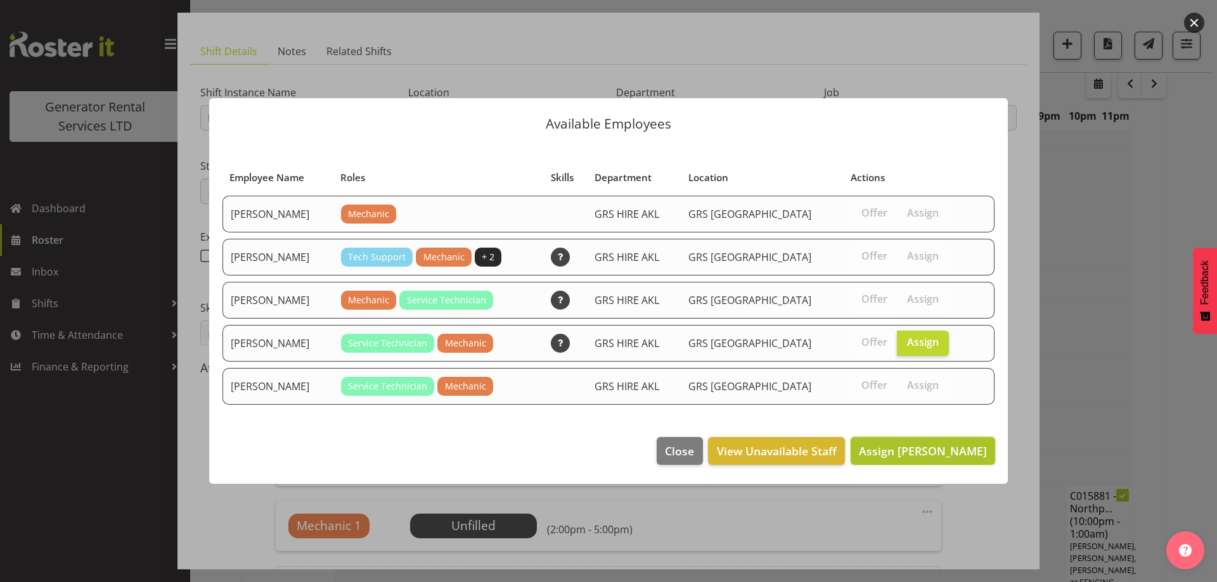
click at [932, 450] on span "Assign Lexi Browne" at bounding box center [923, 451] width 128 height 15
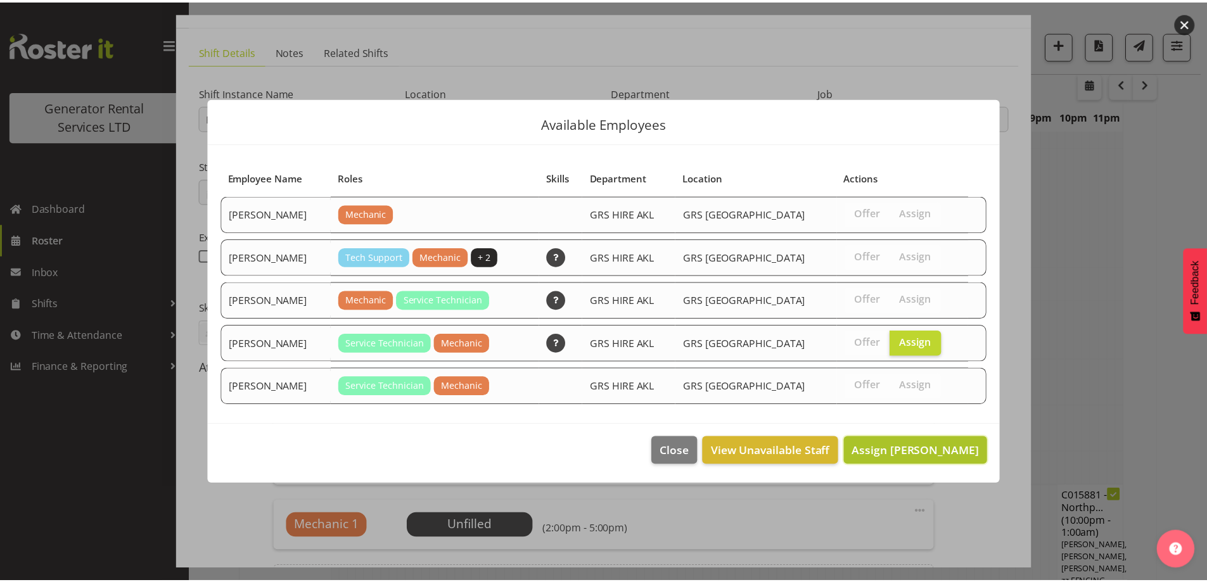
scroll to position [738, 0]
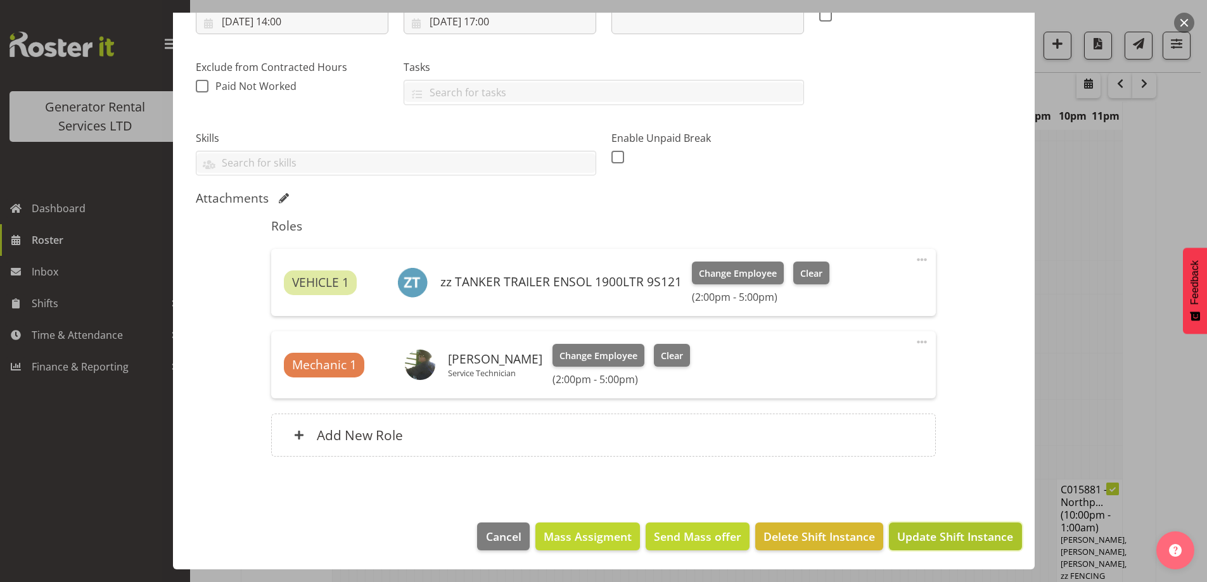
click at [926, 545] on span "Update Shift Instance" at bounding box center [955, 537] width 116 height 16
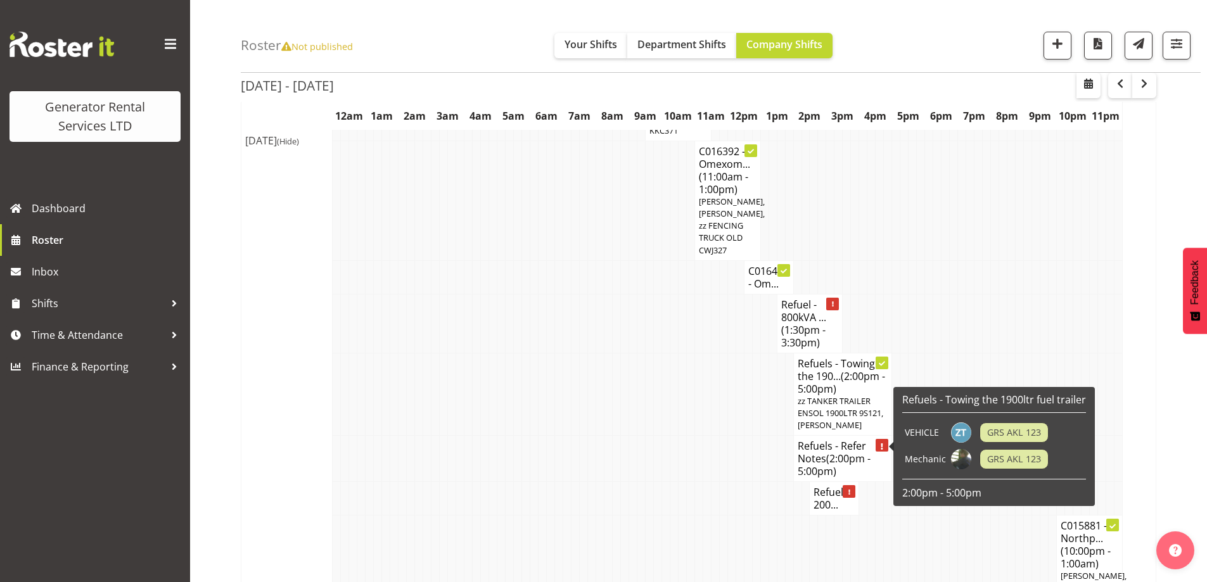
click at [838, 452] on span "(2:00pm - 5:00pm)" at bounding box center [834, 465] width 73 height 27
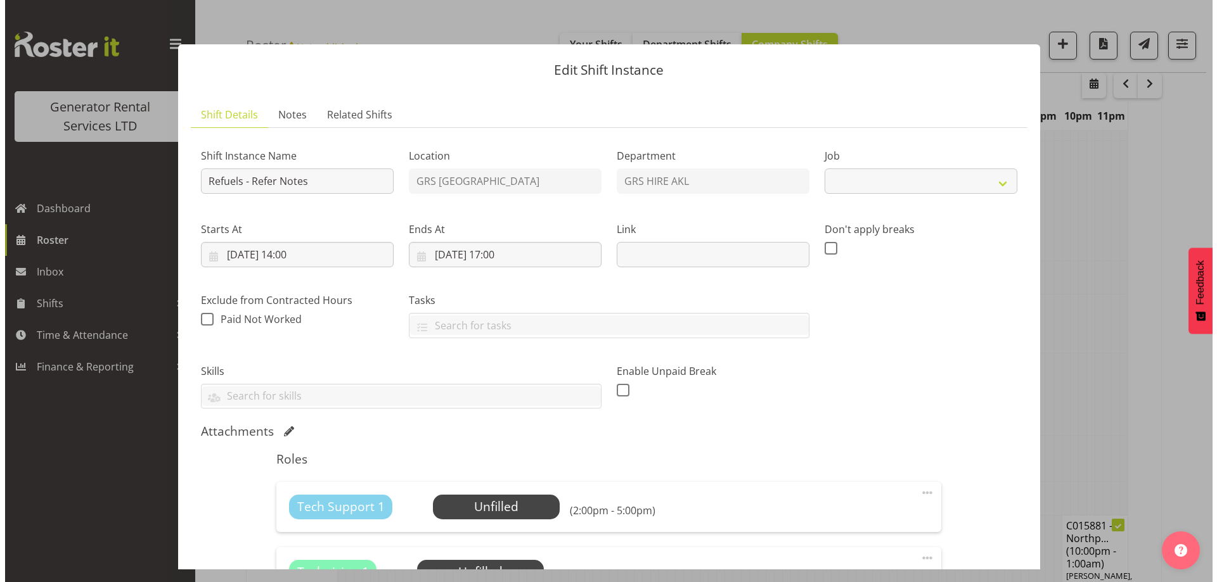
scroll to position [732, 0]
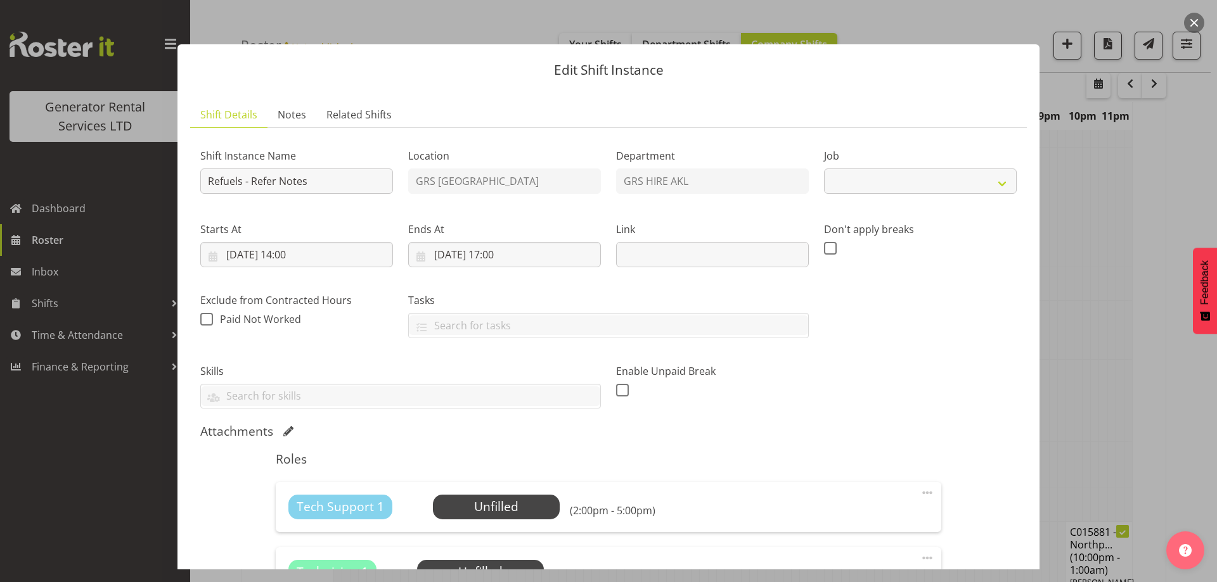
select select
click at [290, 107] on span "Notes" at bounding box center [292, 114] width 29 height 15
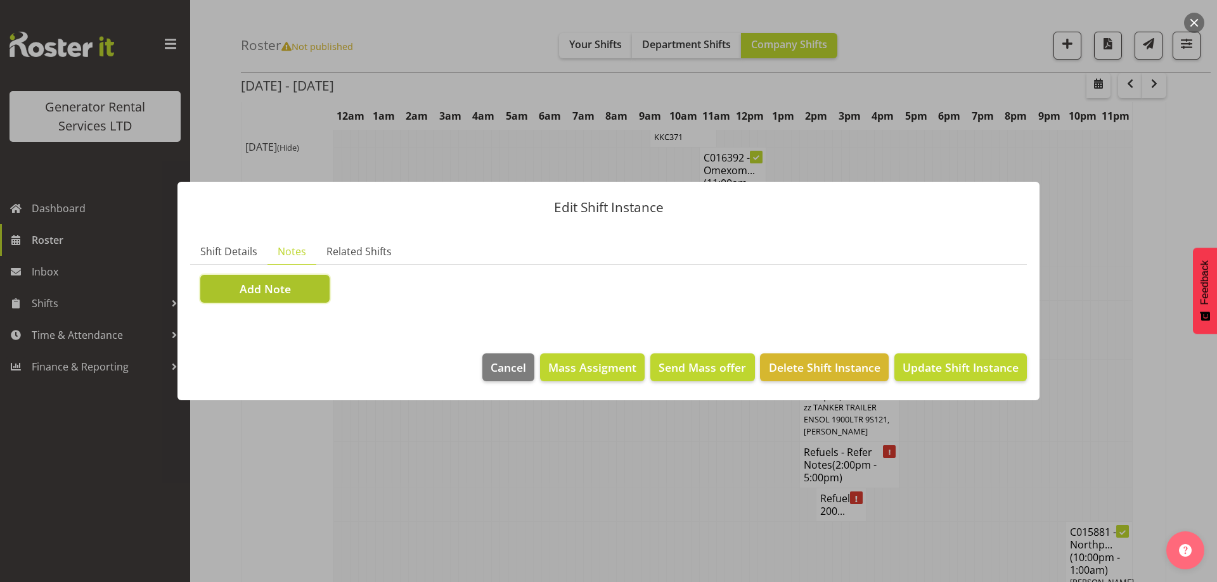
click at [277, 295] on span "Add Note" at bounding box center [265, 289] width 51 height 16
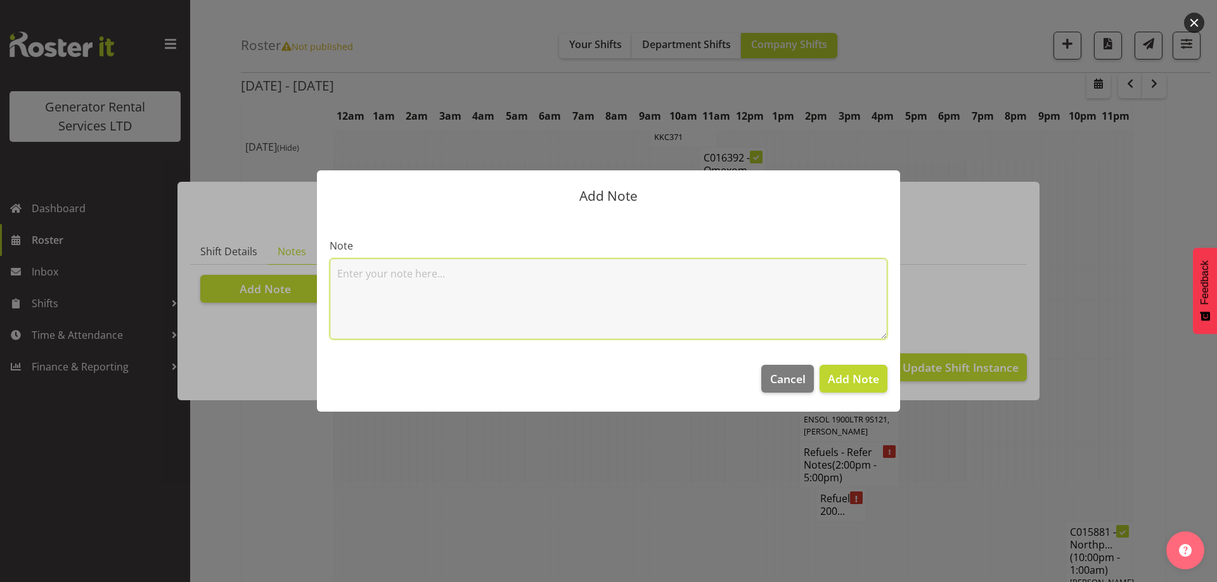
drag, startPoint x: 342, startPoint y: 282, endPoint x: 368, endPoint y: 285, distance: 26.2
click at [343, 282] on textarea at bounding box center [609, 299] width 558 height 81
paste textarea "800kVA @ 36 James Cook Cres, Remuera 200kVA @ 29 Bass Rd, Albany (Substation) -…"
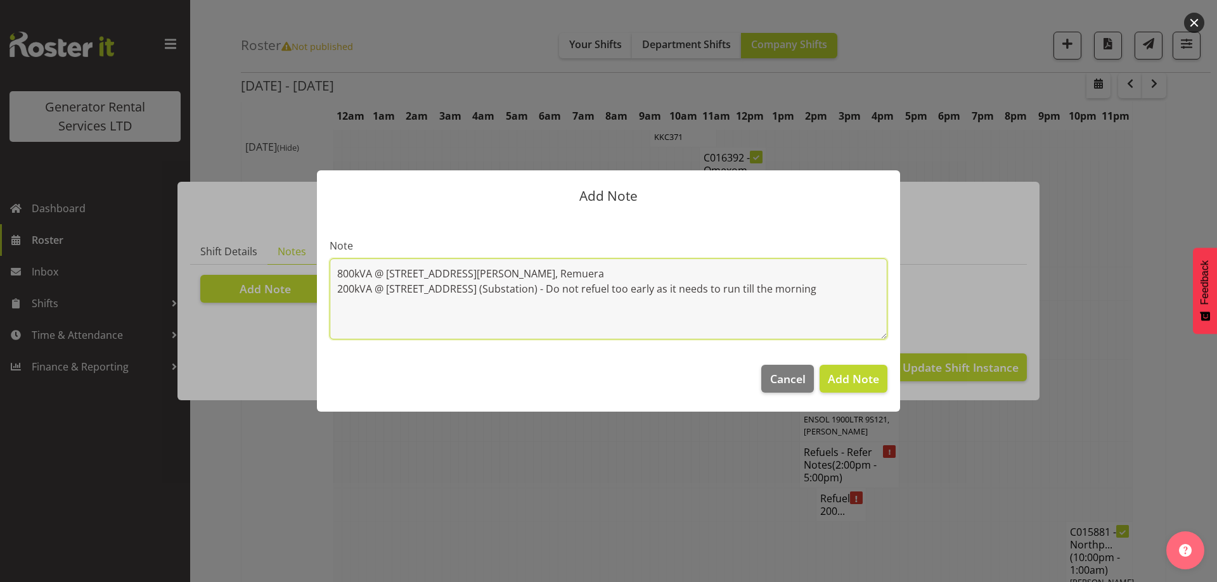
type textarea "800kVA @ 36 James Cook Cres, Remuera 200kVA @ 29 Bass Rd, Albany (Substation) -…"
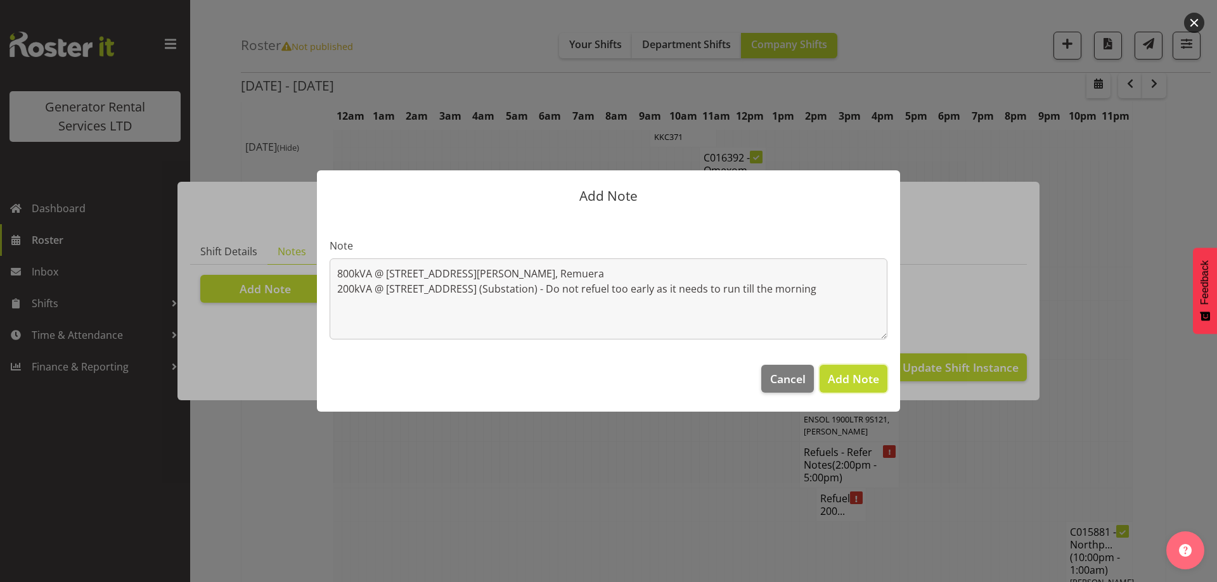
click at [852, 381] on span "Add Note" at bounding box center [853, 378] width 51 height 15
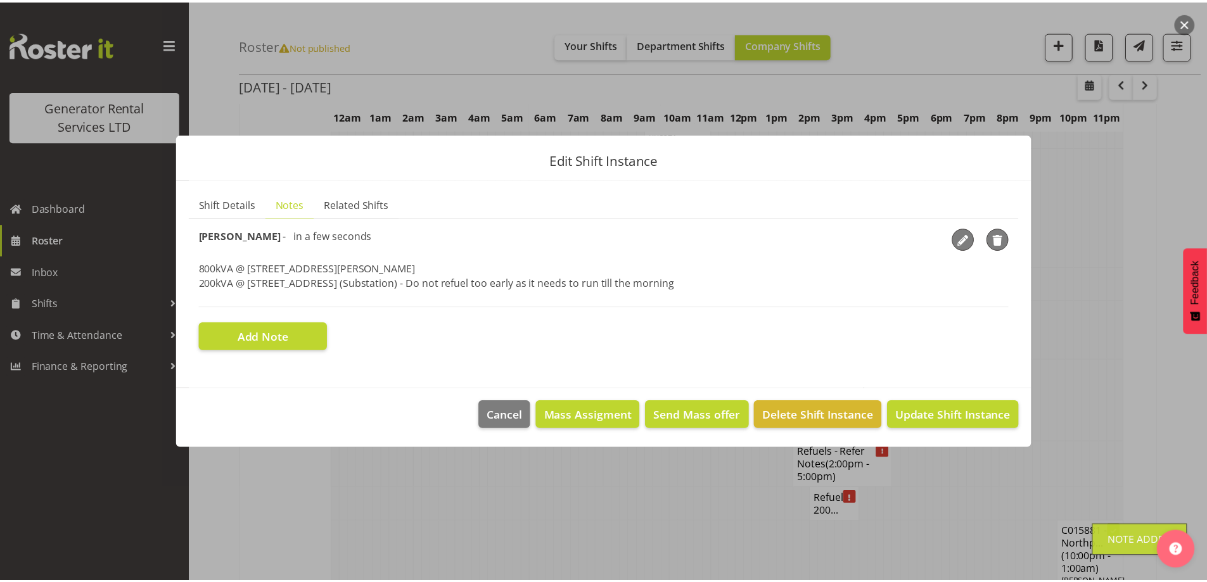
scroll to position [738, 0]
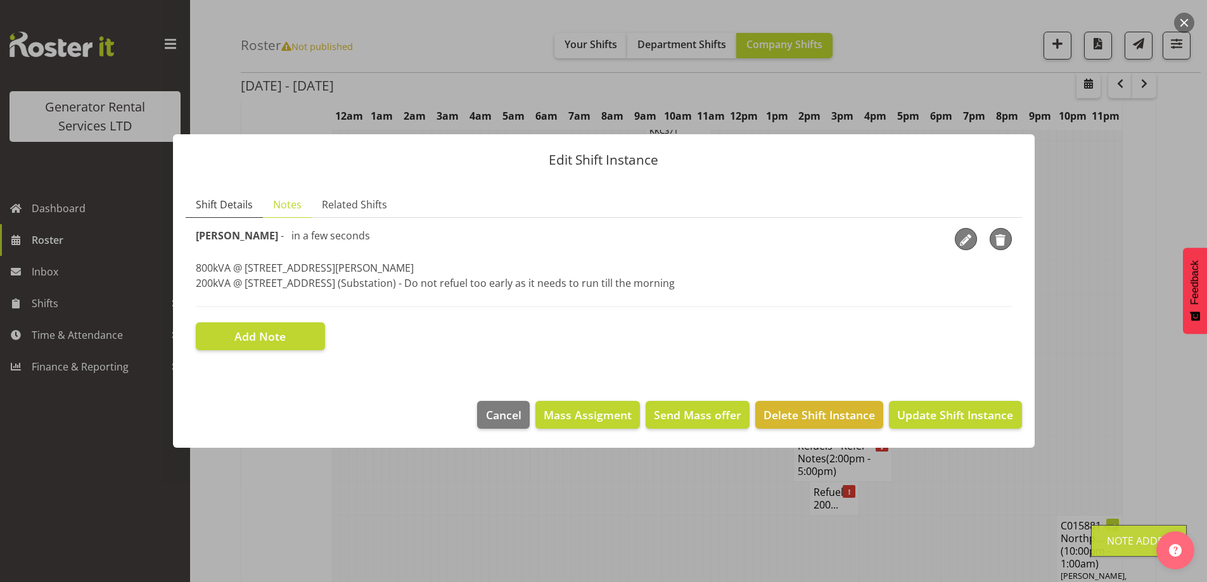
click at [208, 193] on link "Shift Details" at bounding box center [224, 205] width 77 height 26
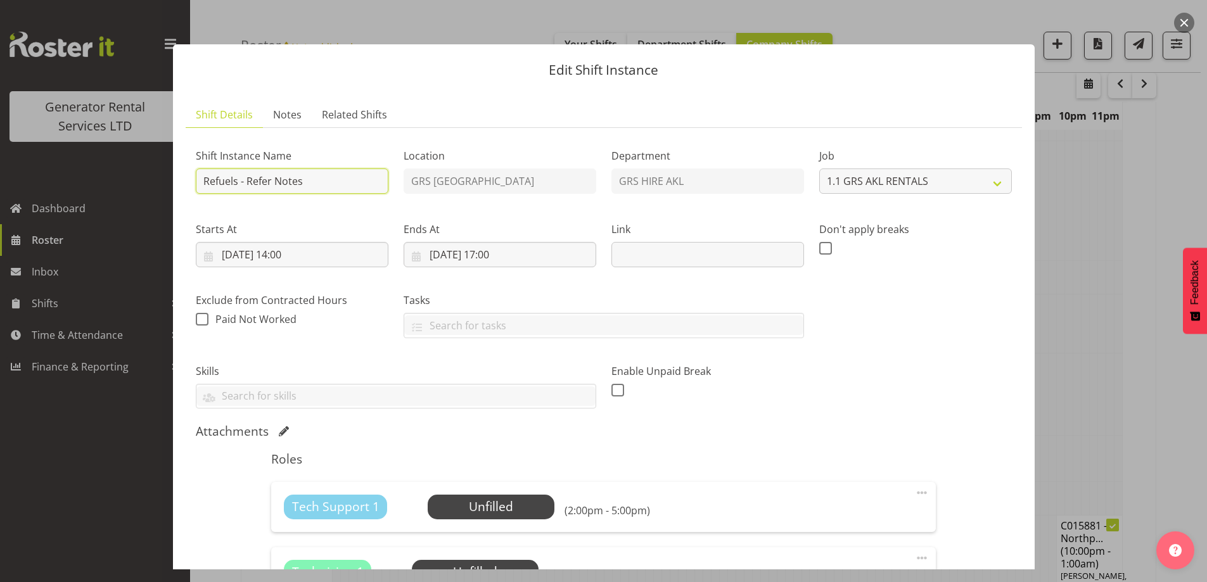
drag, startPoint x: 317, startPoint y: 181, endPoint x: 248, endPoint y: 180, distance: 69.1
click at [248, 180] on input "Refuels - Refer Notes" at bounding box center [292, 181] width 193 height 25
type input "Refuels - Using KZG."
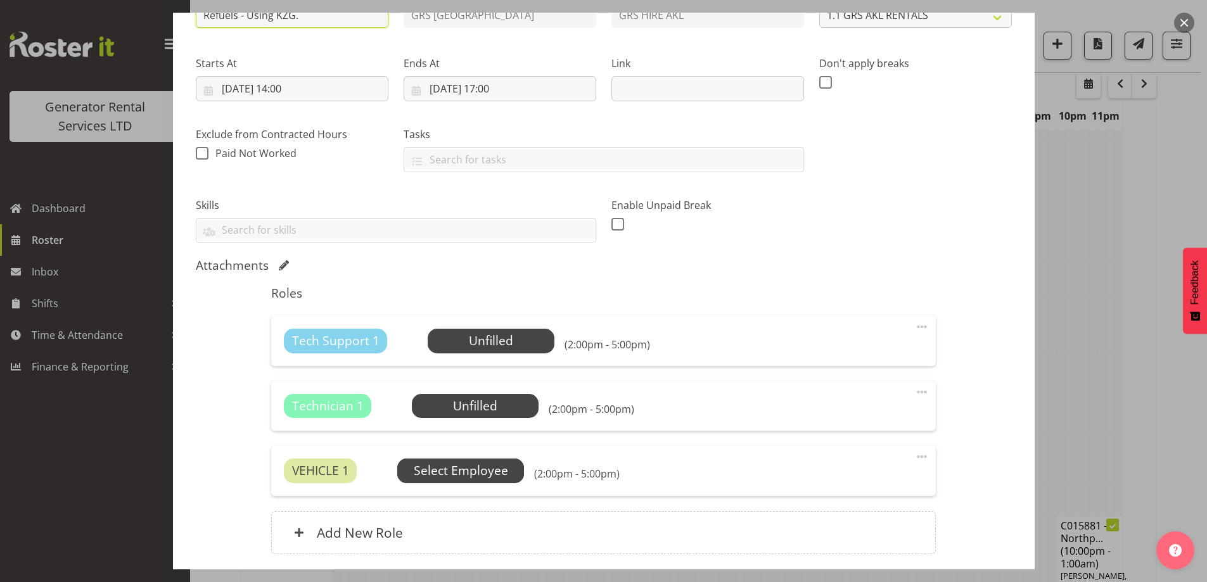
scroll to position [264, 0]
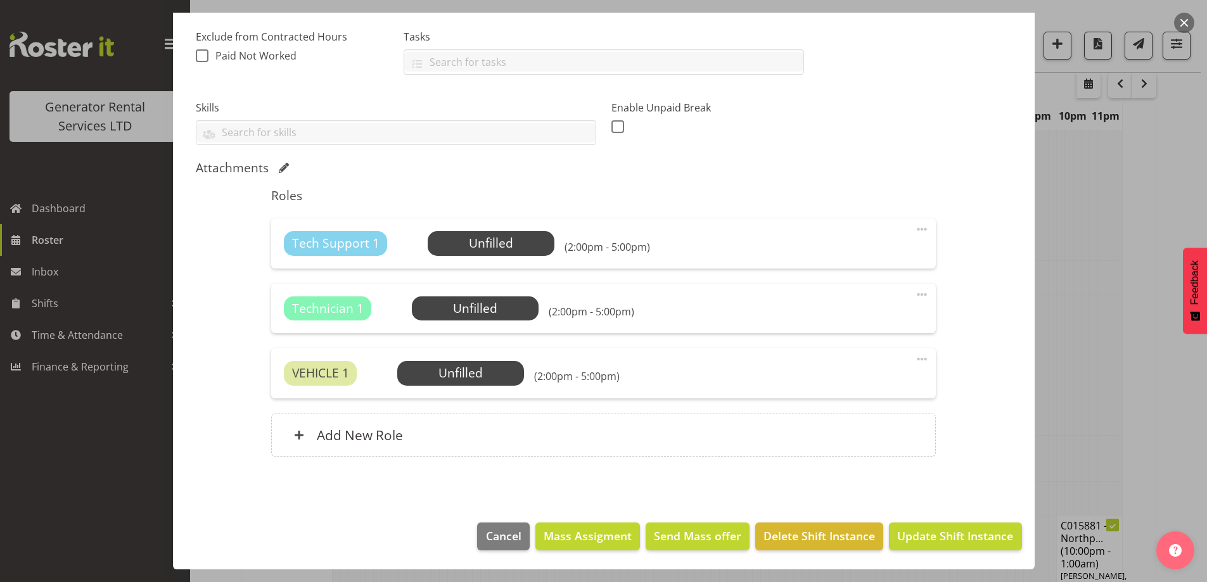
drag, startPoint x: 915, startPoint y: 297, endPoint x: 893, endPoint y: 324, distance: 35.1
click at [914, 298] on span at bounding box center [921, 294] width 15 height 15
drag, startPoint x: 855, startPoint y: 370, endPoint x: 606, endPoint y: 322, distance: 253.7
click at [855, 369] on link "Delete" at bounding box center [869, 368] width 122 height 23
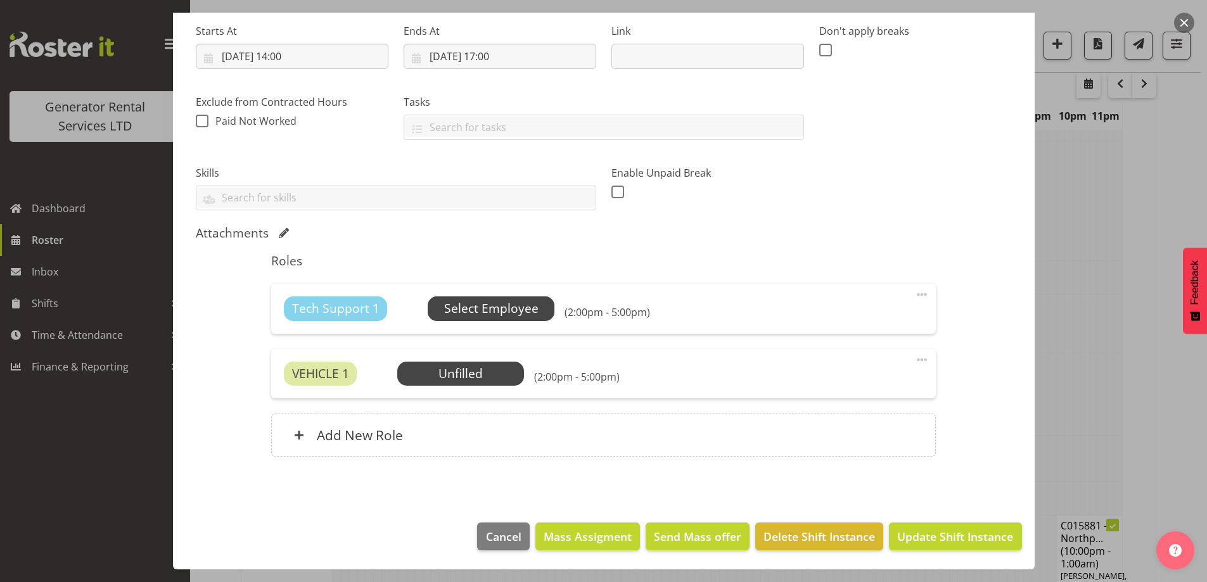
click at [542, 300] on span "Select Employee" at bounding box center [491, 309] width 127 height 24
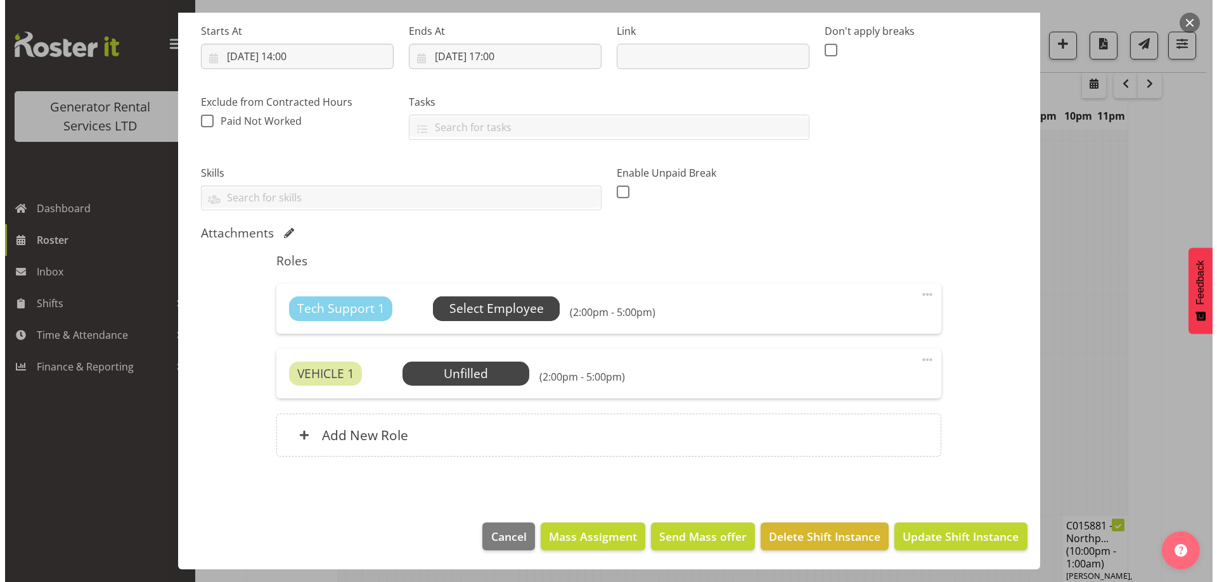
scroll to position [732, 0]
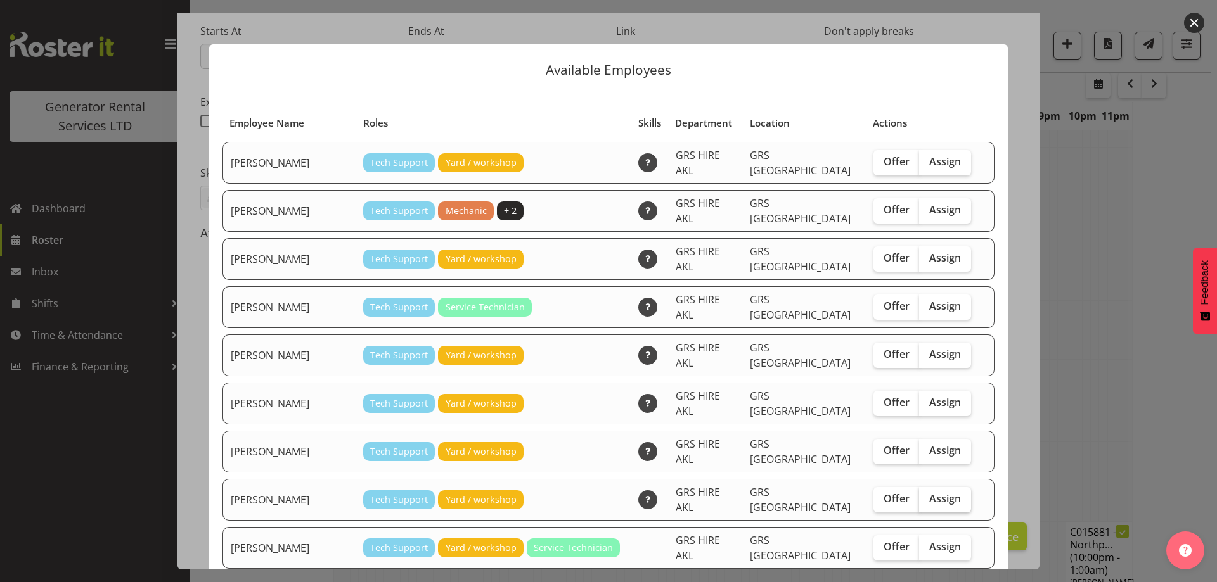
click at [929, 492] on span "Assign" at bounding box center [945, 498] width 32 height 13
click at [924, 495] on input "Assign" at bounding box center [923, 499] width 8 height 8
checkbox input "true"
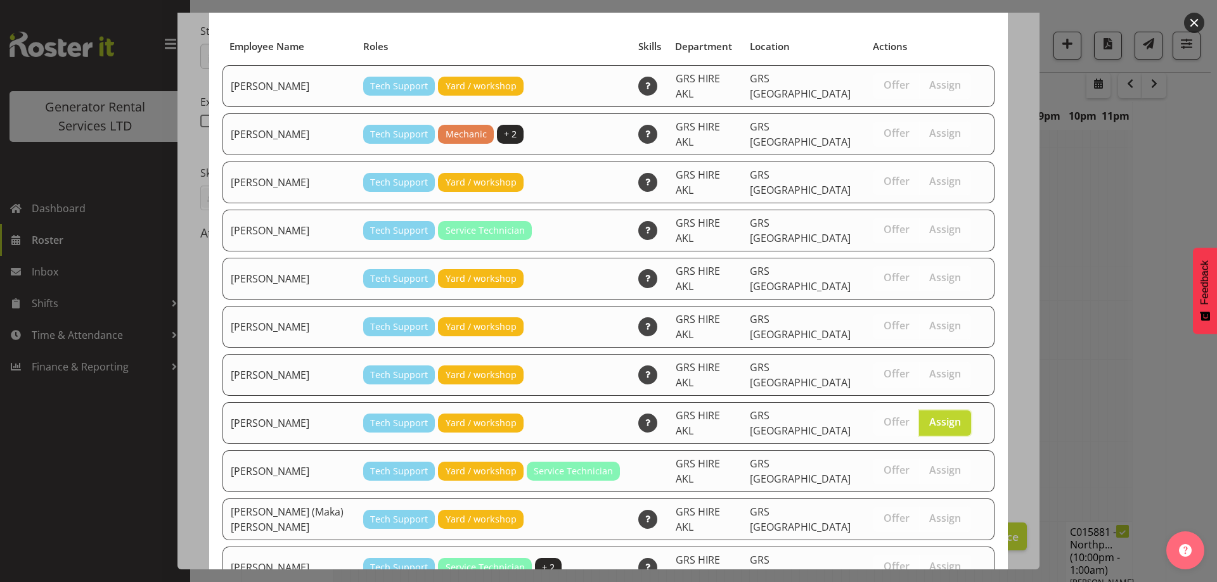
scroll to position [119, 0]
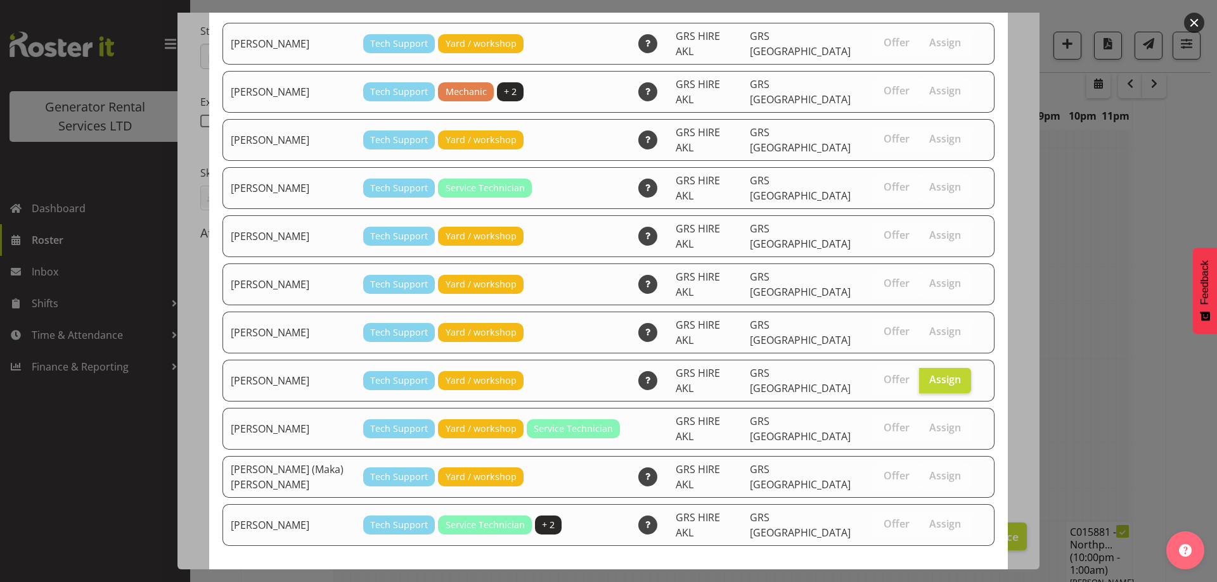
click at [936, 579] on button "Assign Sam Carter" at bounding box center [922, 593] width 144 height 28
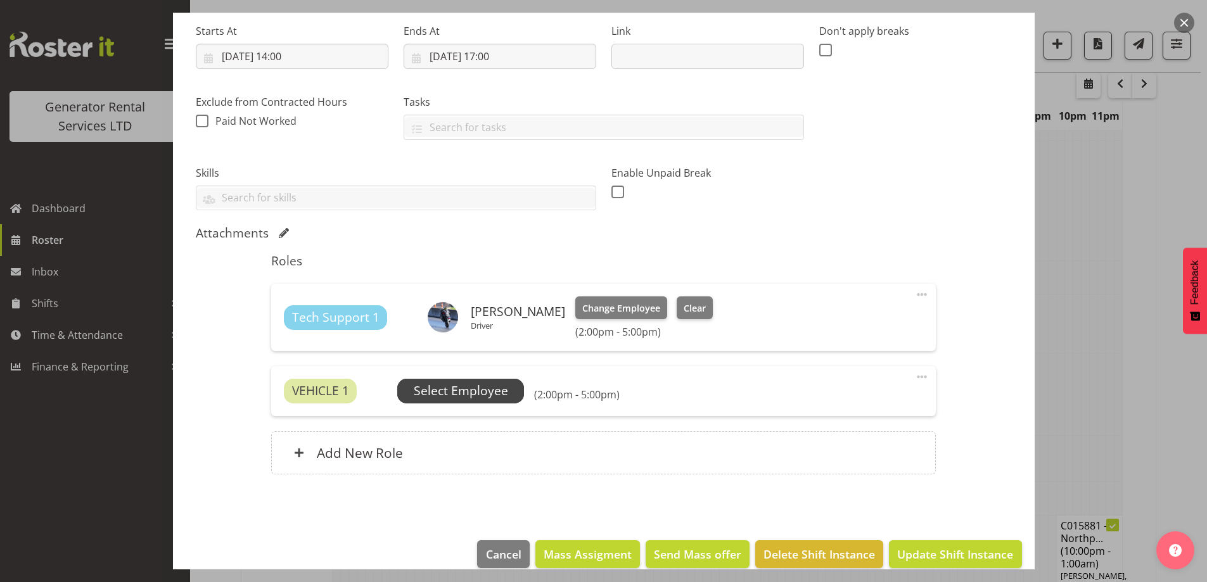
click at [461, 395] on span "Select Employee" at bounding box center [461, 391] width 94 height 18
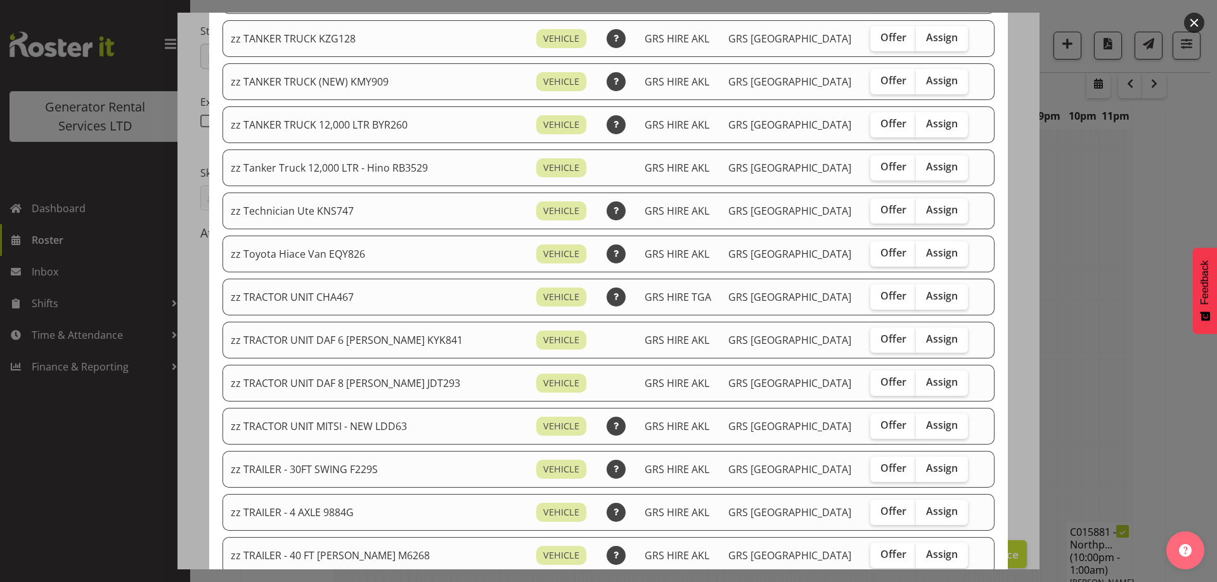
scroll to position [1267, 0]
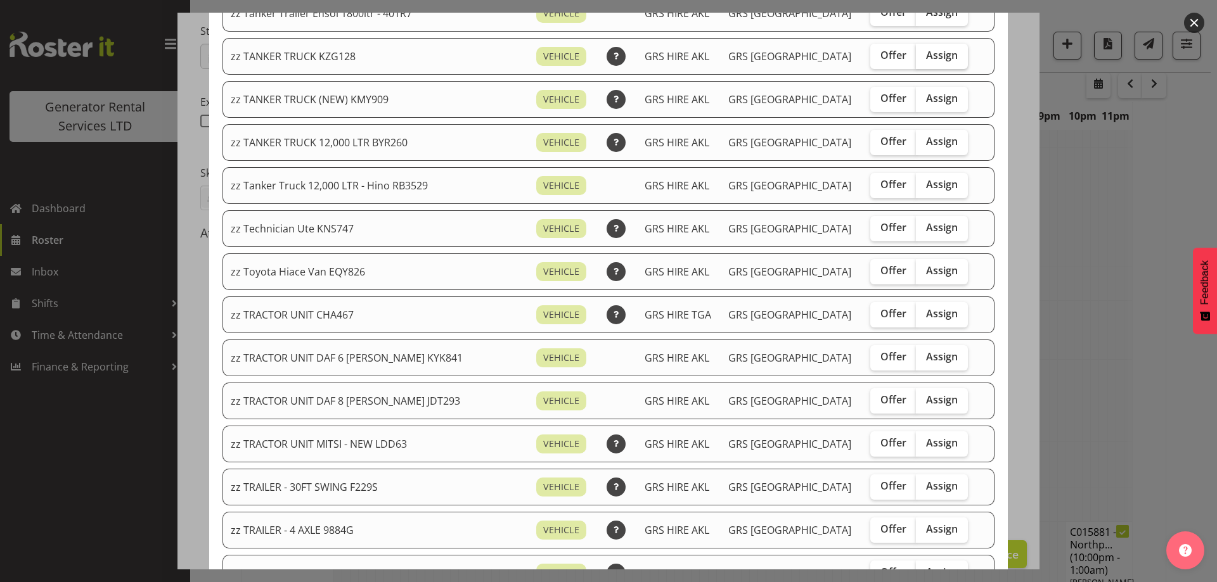
click at [926, 54] on span "Assign" at bounding box center [942, 55] width 32 height 13
click at [923, 54] on input "Assign" at bounding box center [920, 55] width 8 height 8
checkbox input "true"
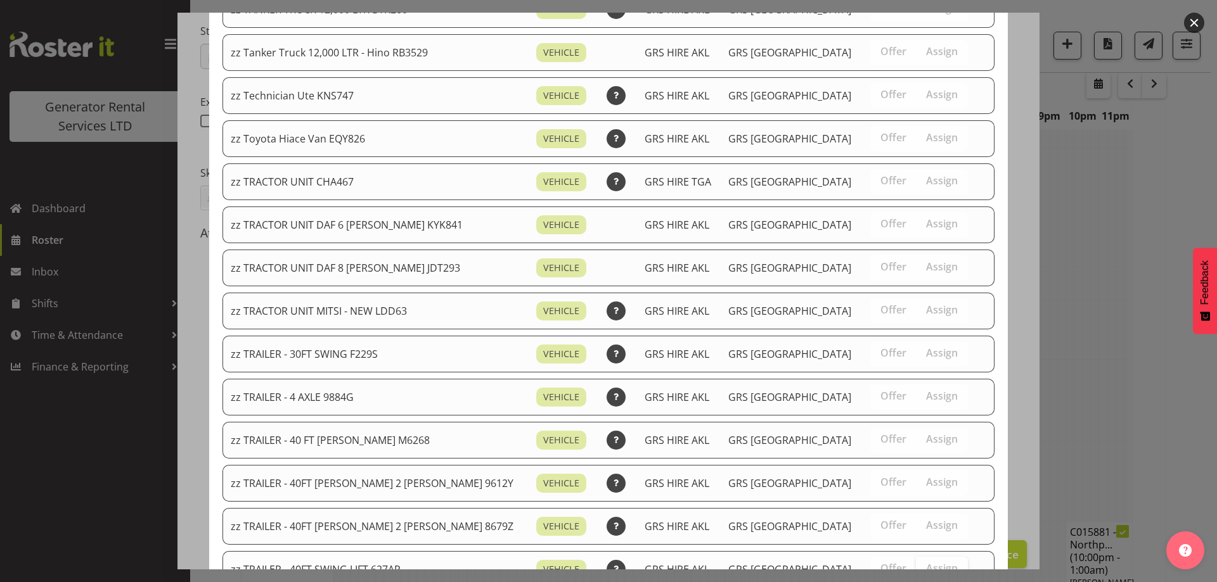
scroll to position [1541, 0]
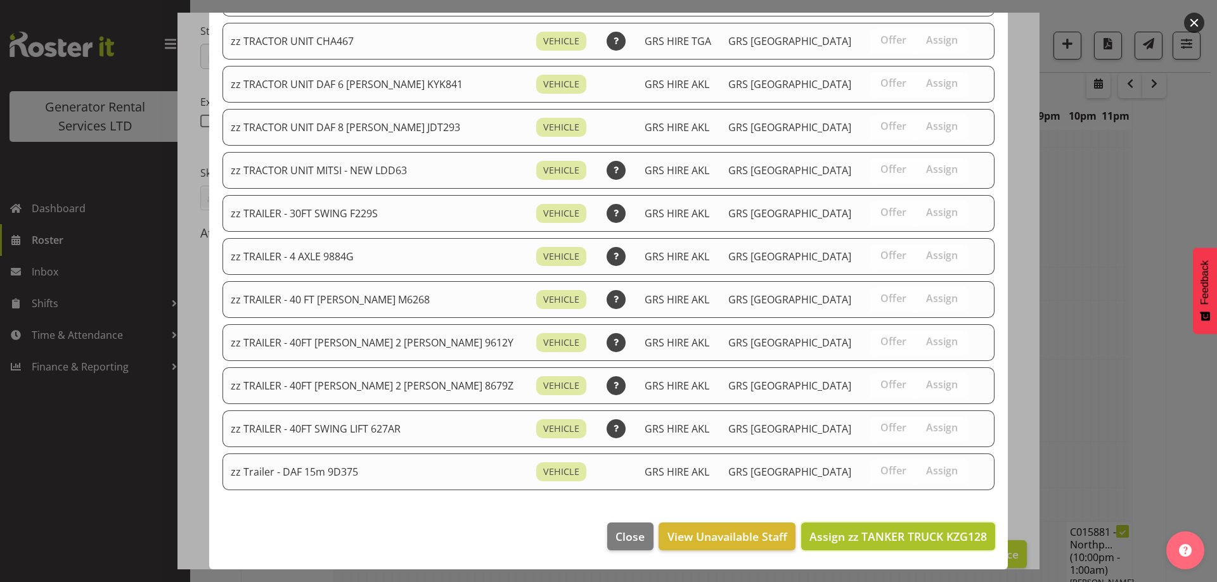
click at [920, 532] on span "Assign zz TANKER TRUCK KZG128" at bounding box center [897, 536] width 177 height 15
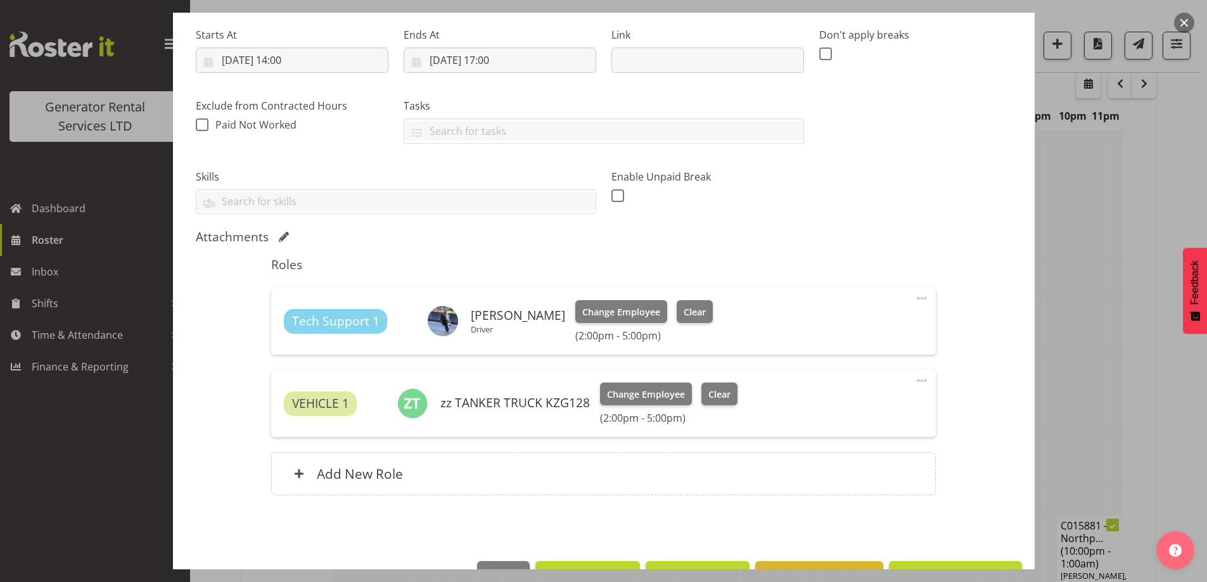
scroll to position [233, 0]
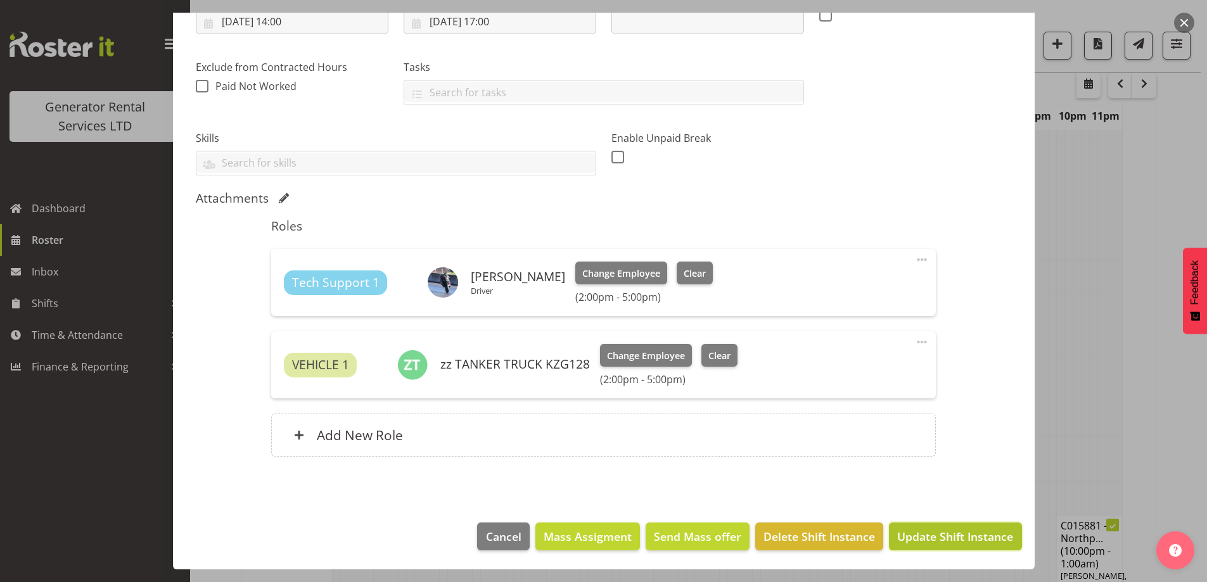
click at [933, 539] on span "Update Shift Instance" at bounding box center [955, 537] width 116 height 16
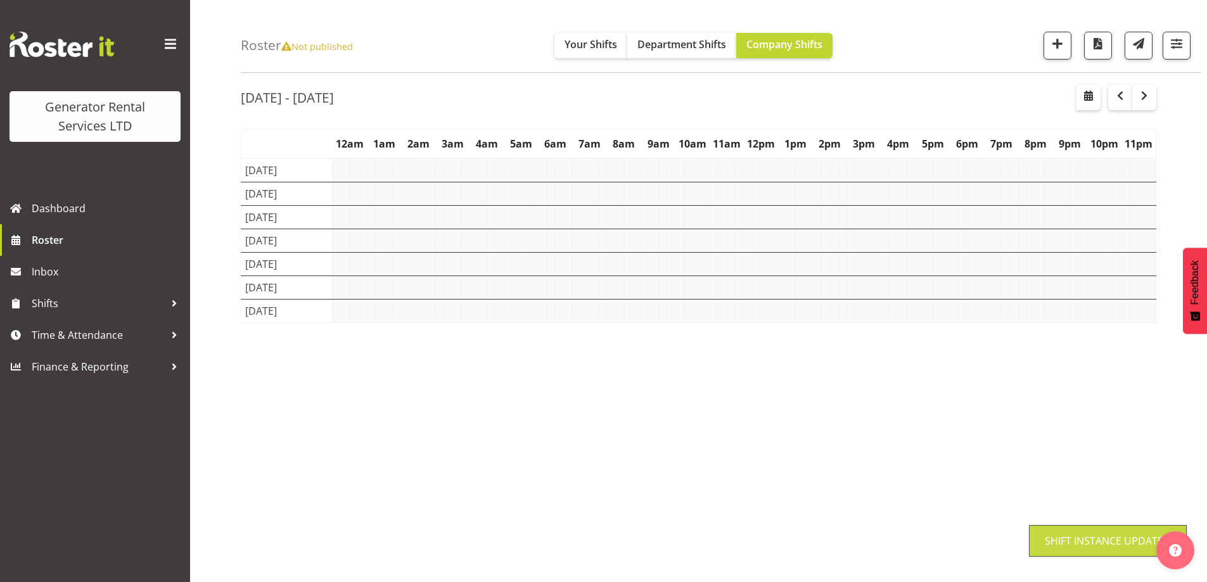
scroll to position [41, 0]
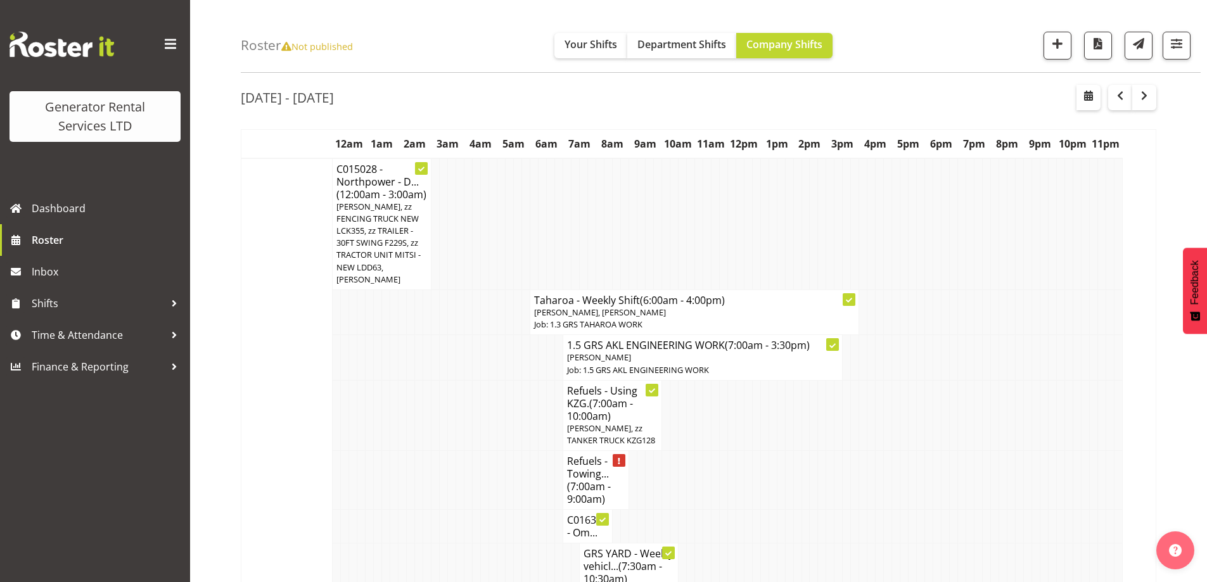
click at [461, 421] on td at bounding box center [460, 415] width 8 height 70
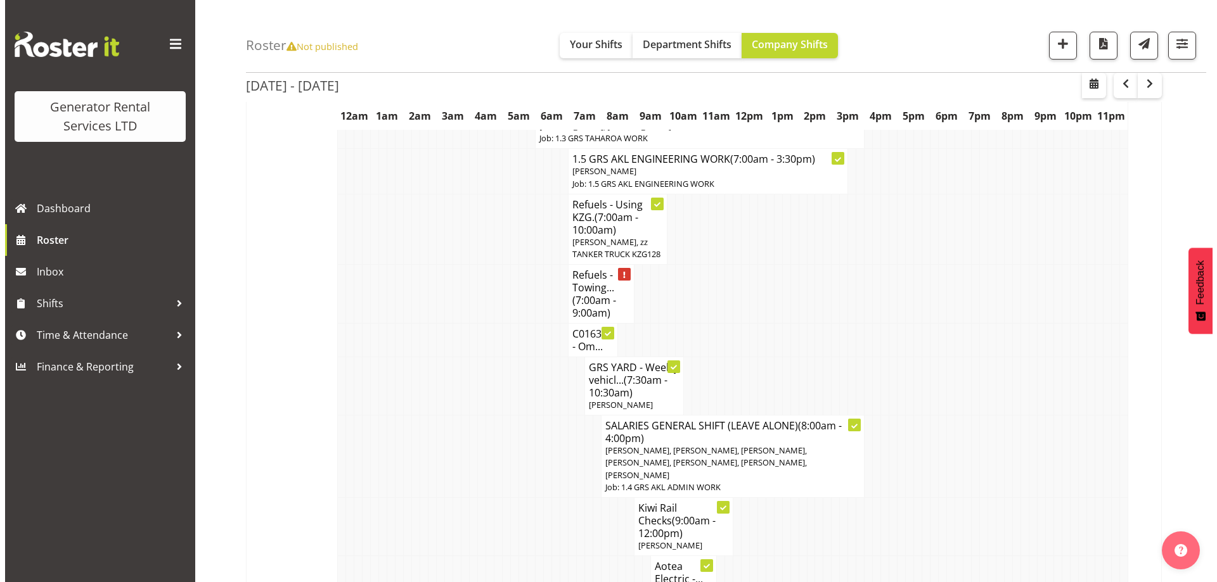
scroll to position [168, 0]
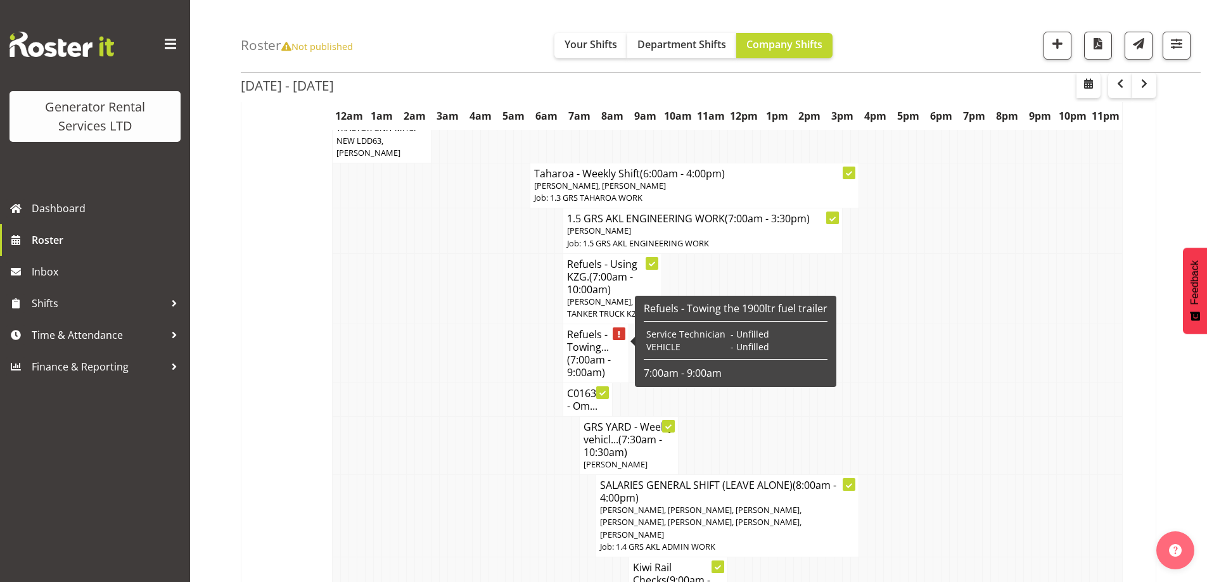
click at [604, 333] on h4 "Refuels - Towing... (7:00am - 9:00am)" at bounding box center [596, 353] width 58 height 51
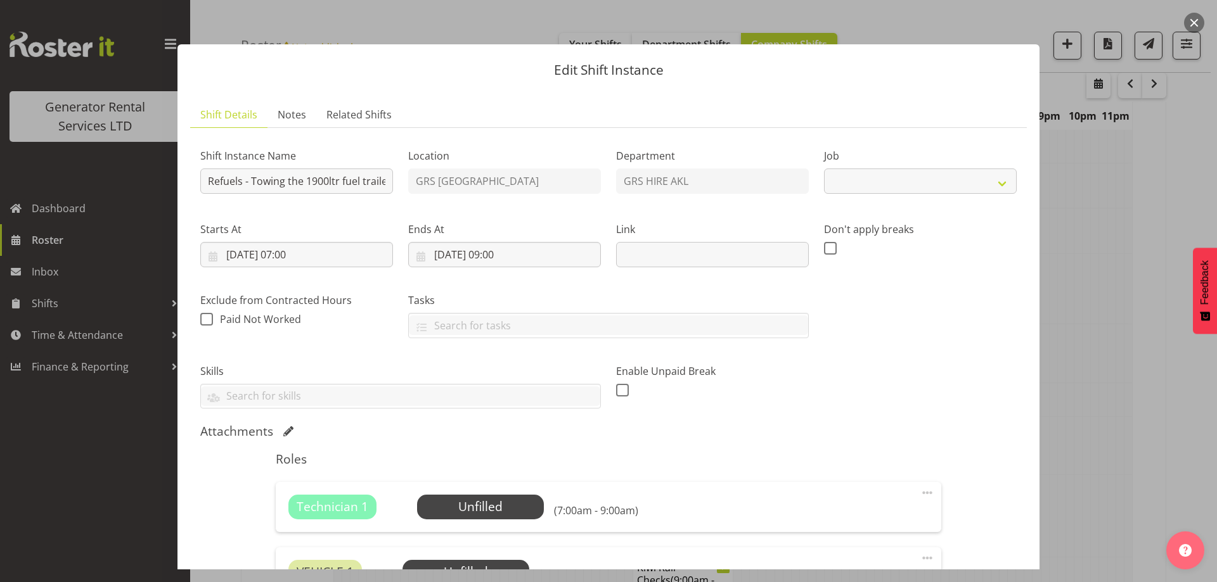
select select "9"
click at [501, 518] on span "Select Employee" at bounding box center [480, 507] width 127 height 24
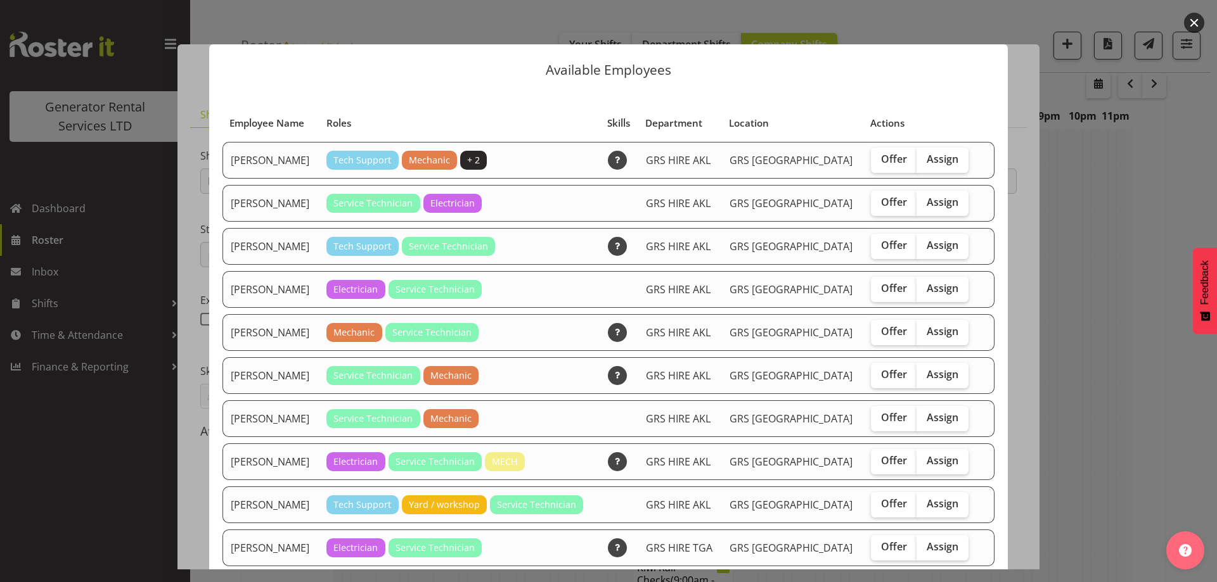
drag, startPoint x: 910, startPoint y: 375, endPoint x: 907, endPoint y: 489, distance: 113.5
click at [926, 377] on span "Assign" at bounding box center [942, 374] width 32 height 13
click at [916, 377] on input "Assign" at bounding box center [920, 375] width 8 height 8
checkbox input "true"
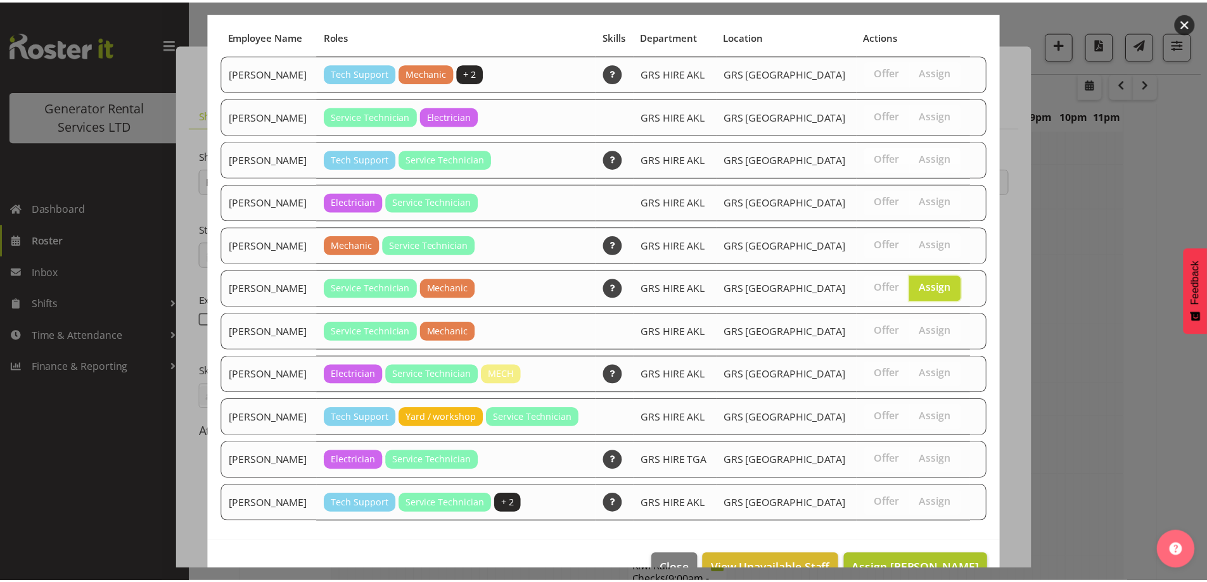
scroll to position [119, 0]
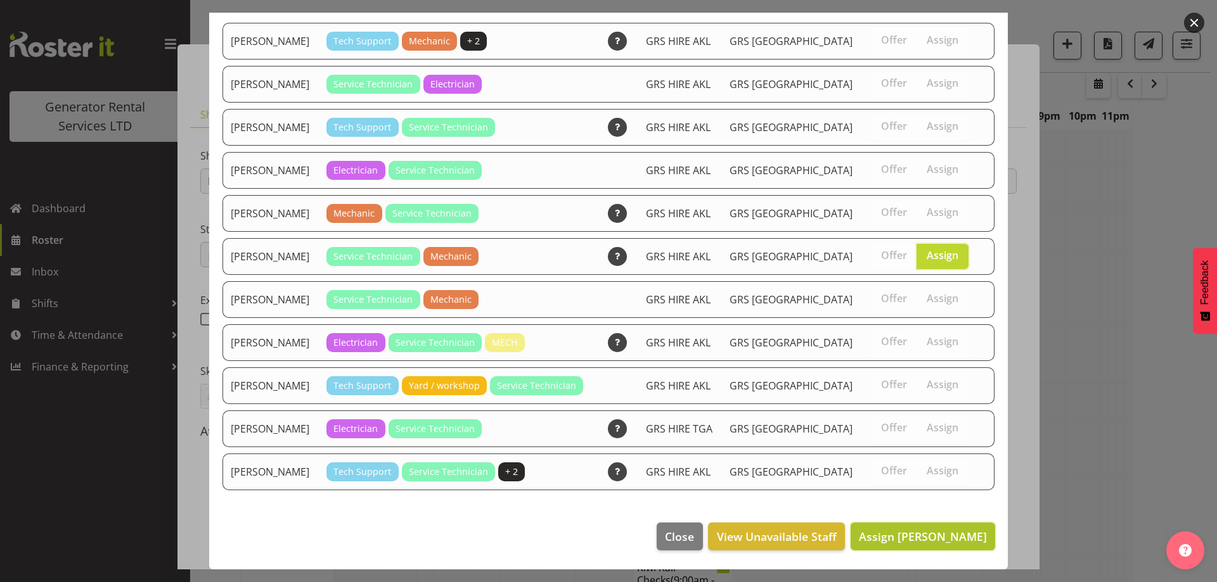
click at [943, 538] on span "Assign Lexi Browne" at bounding box center [923, 536] width 128 height 15
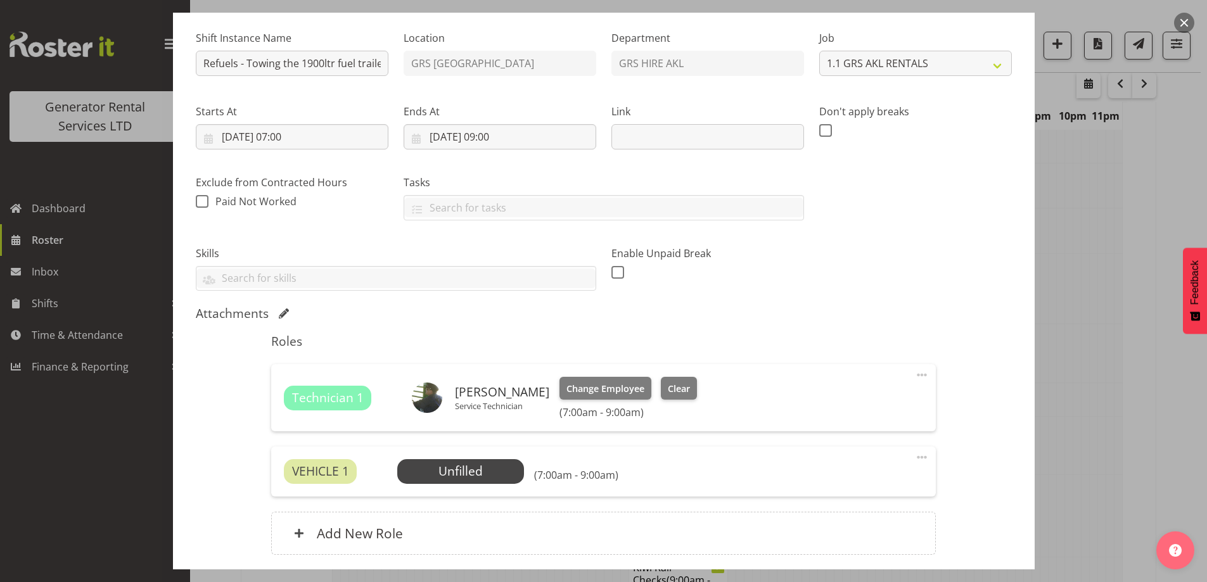
scroll to position [190, 0]
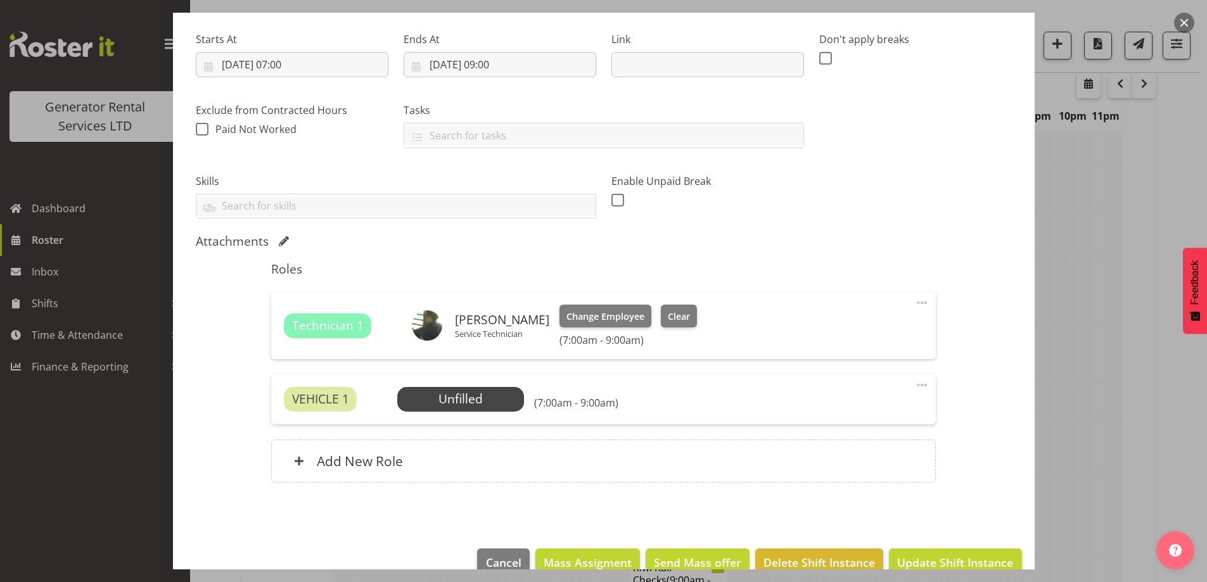
click at [918, 387] on span at bounding box center [921, 385] width 15 height 15
click at [831, 462] on link "Delete" at bounding box center [869, 458] width 122 height 23
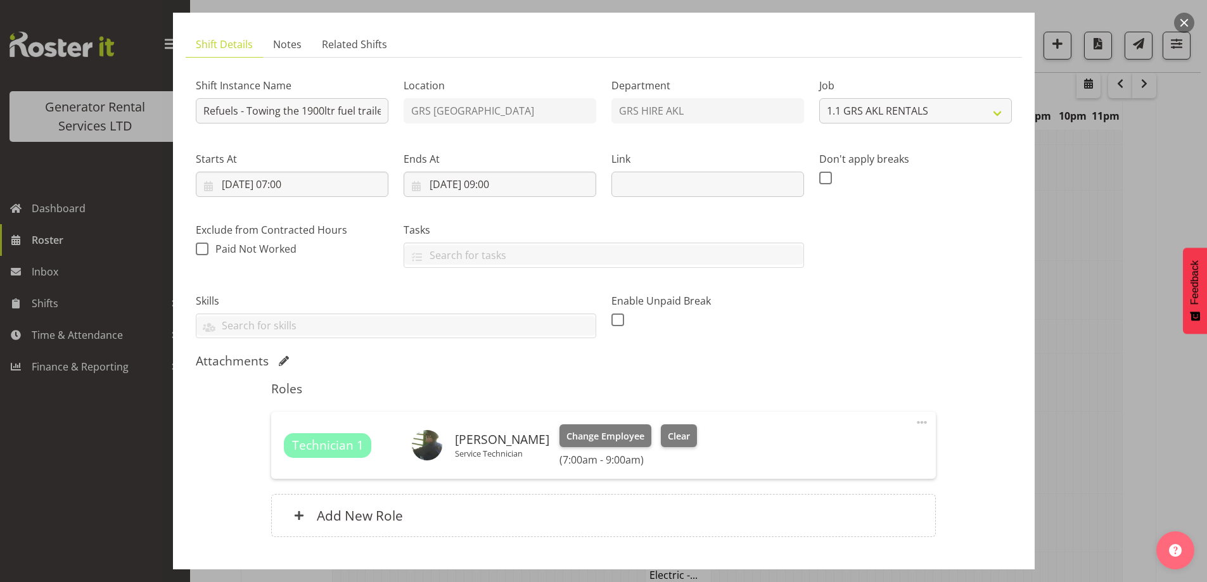
scroll to position [0, 0]
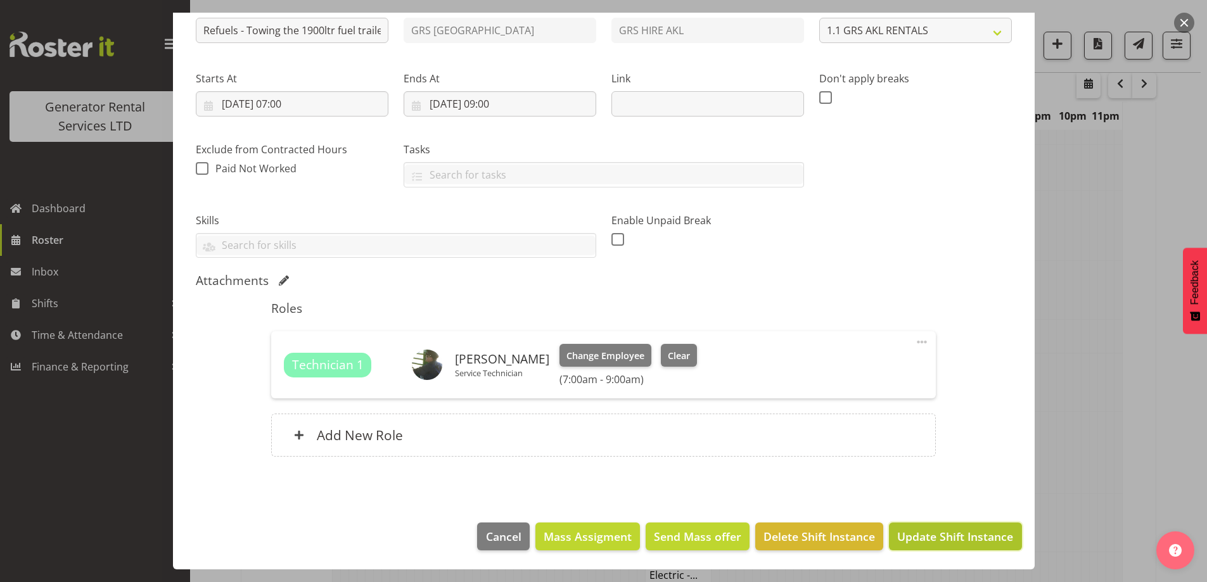
click at [897, 532] on span "Update Shift Instance" at bounding box center [955, 537] width 116 height 16
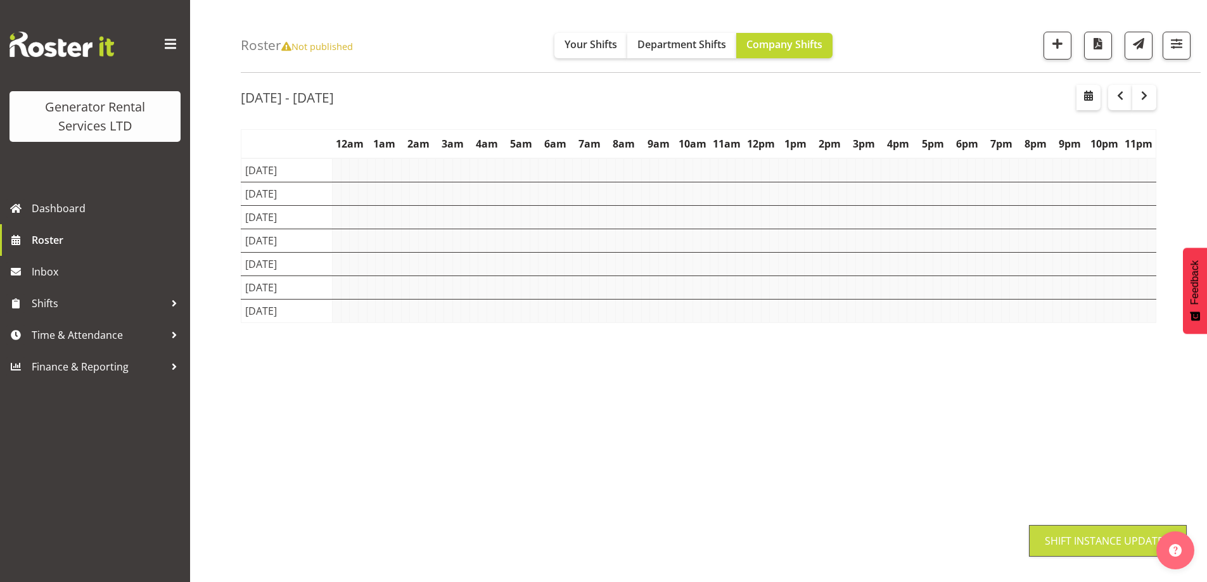
scroll to position [41, 0]
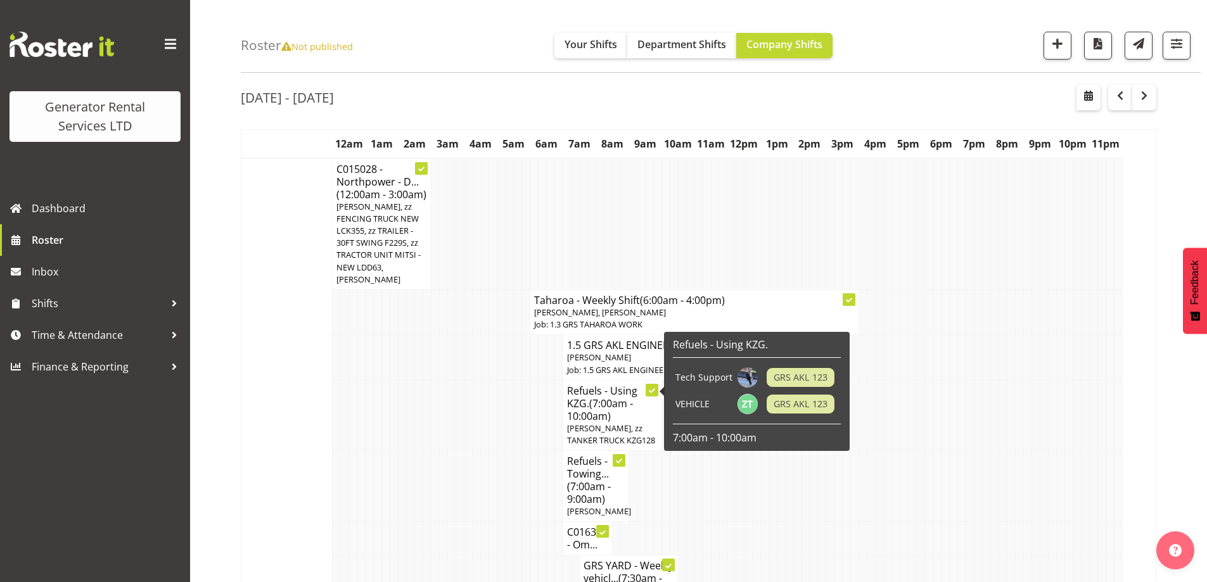
click at [605, 404] on span "(7:00am - 10:00am)" at bounding box center [600, 410] width 66 height 27
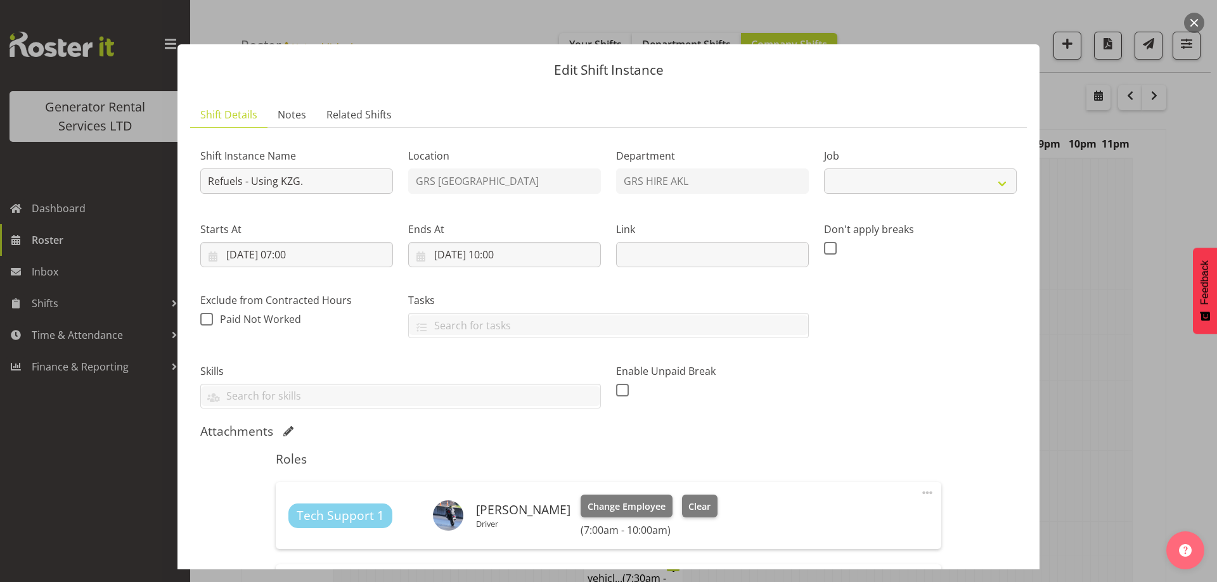
select select "9"
click at [290, 111] on span "Notes" at bounding box center [292, 114] width 29 height 15
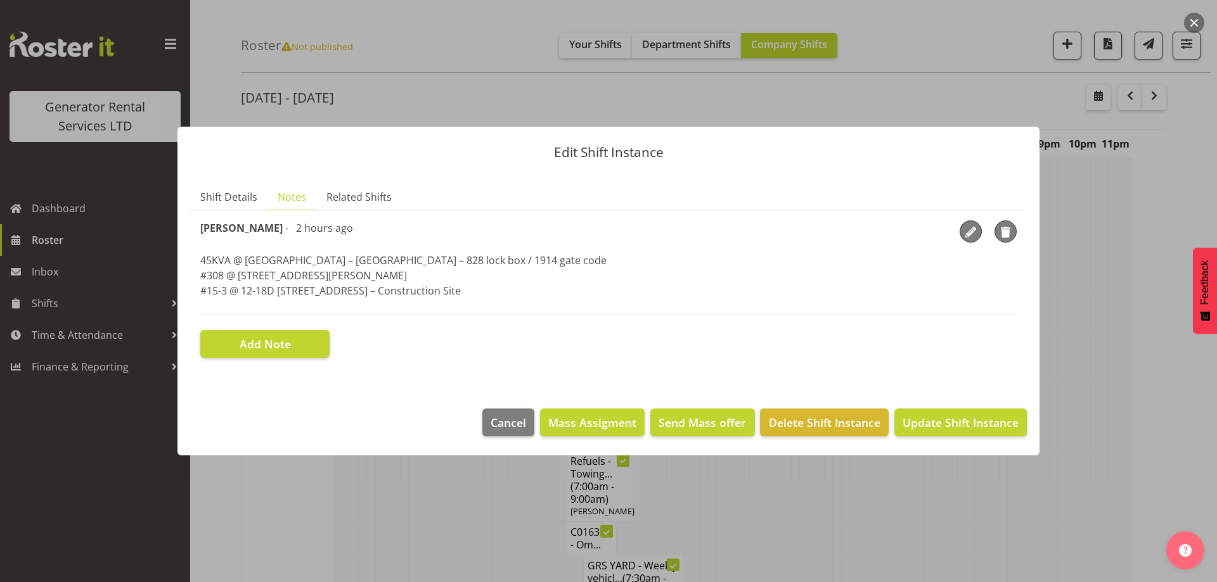
click at [440, 489] on div at bounding box center [608, 291] width 1217 height 582
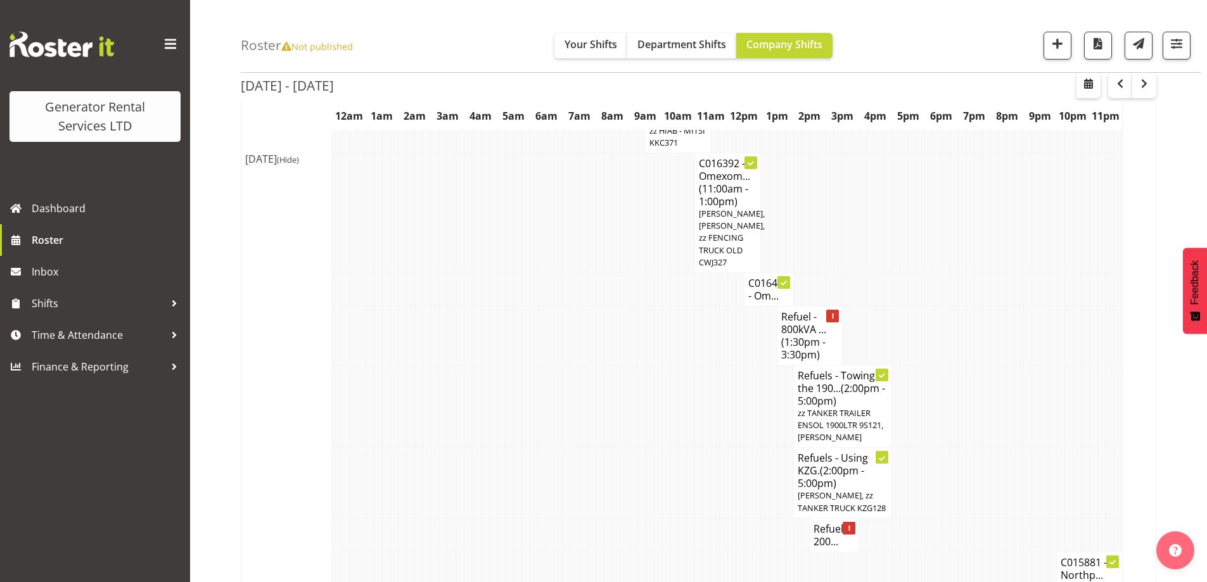
scroll to position [802, 0]
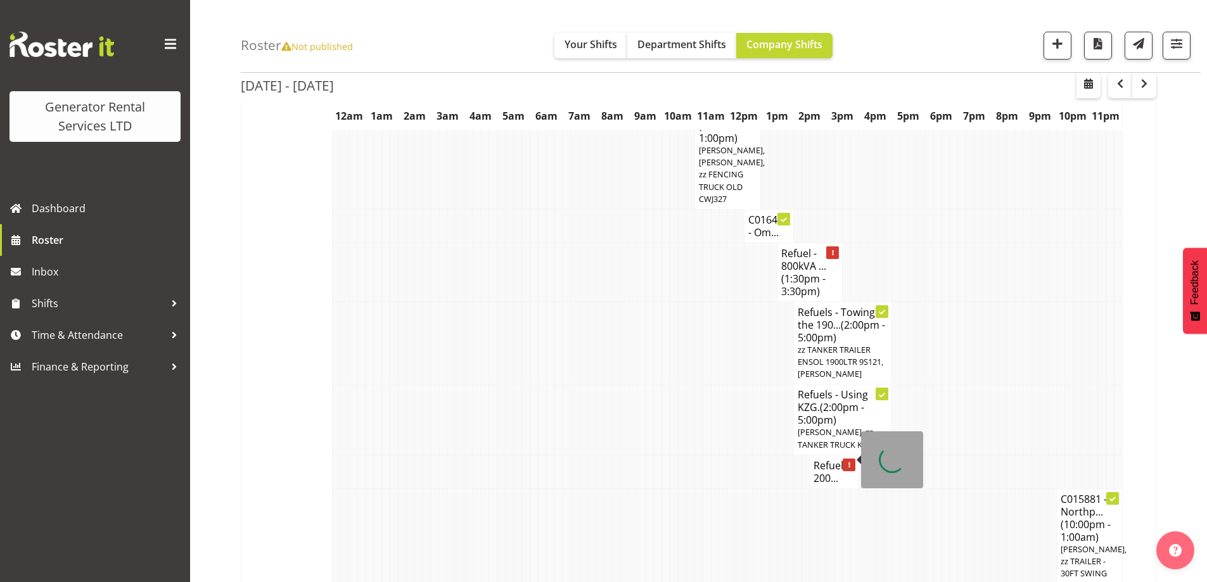
click at [843, 459] on div at bounding box center [849, 465] width 13 height 13
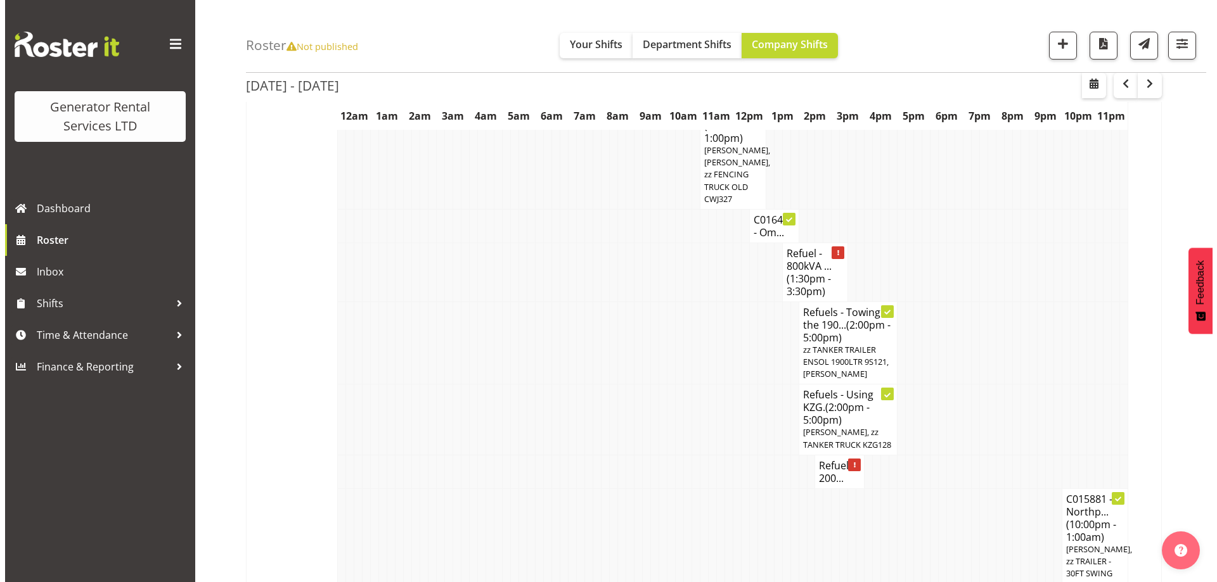
scroll to position [795, 0]
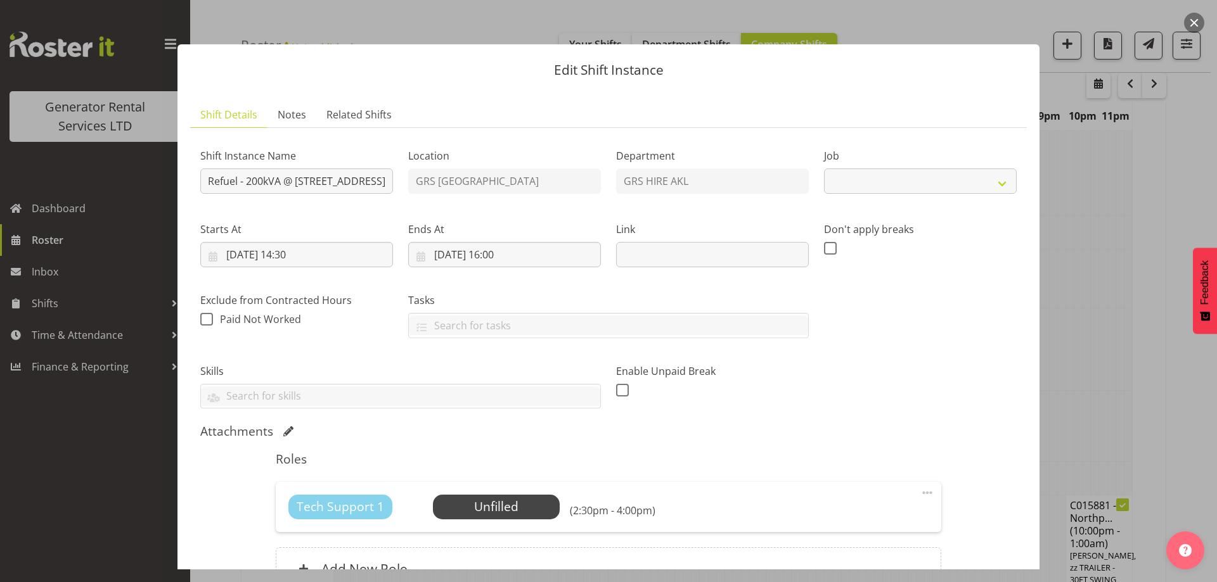
select select "7504"
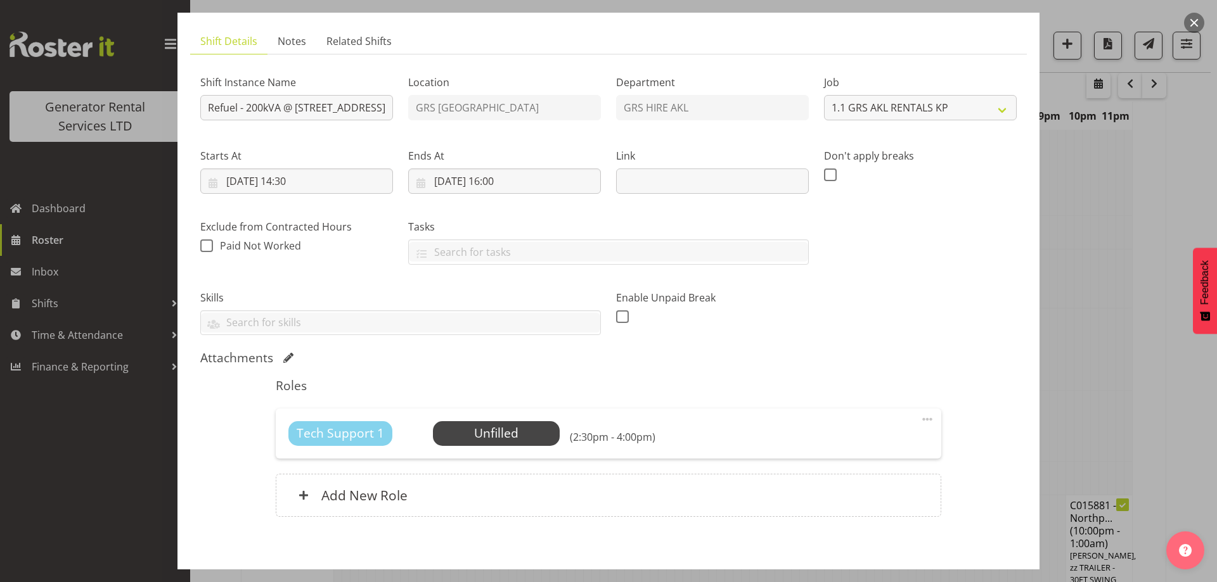
scroll to position [134, 0]
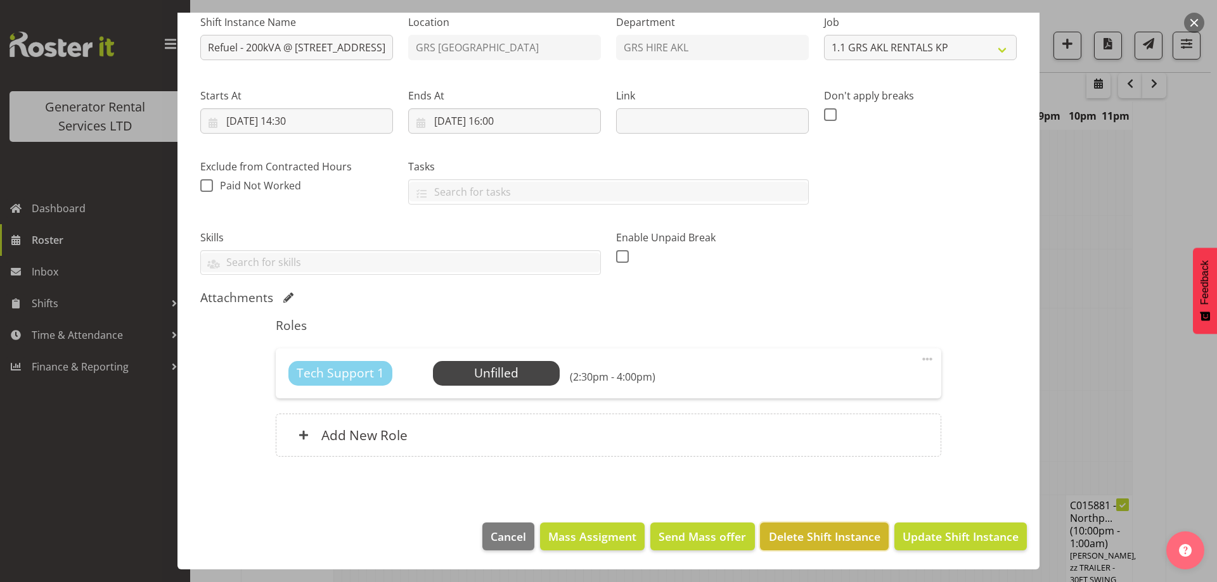
click at [798, 536] on span "Delete Shift Instance" at bounding box center [825, 537] width 112 height 16
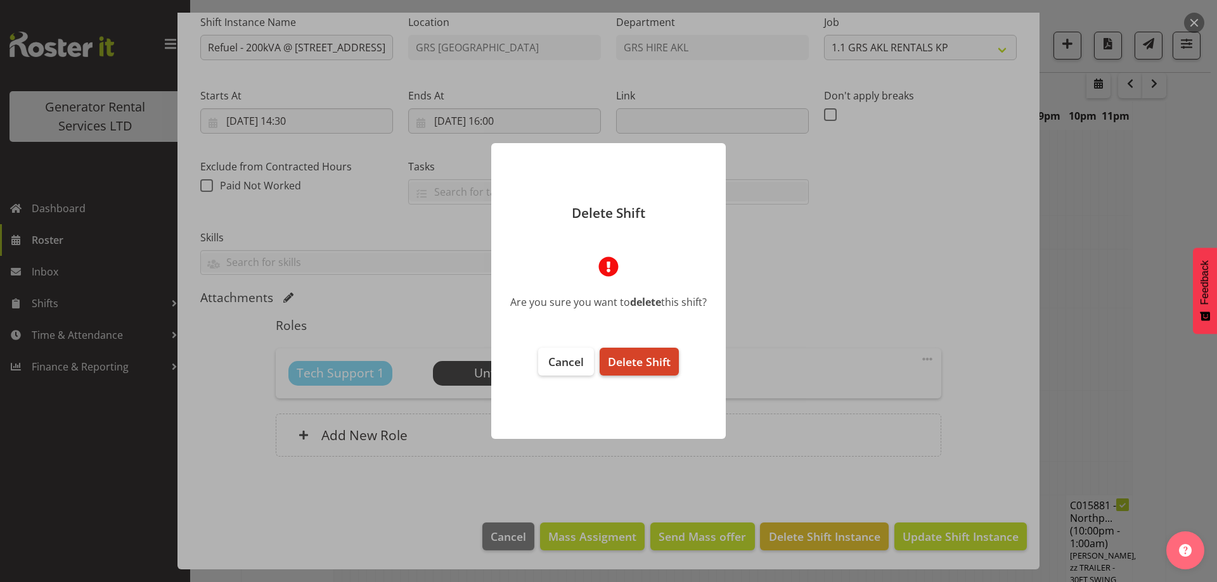
click at [655, 374] on button "Delete Shift" at bounding box center [638, 362] width 79 height 28
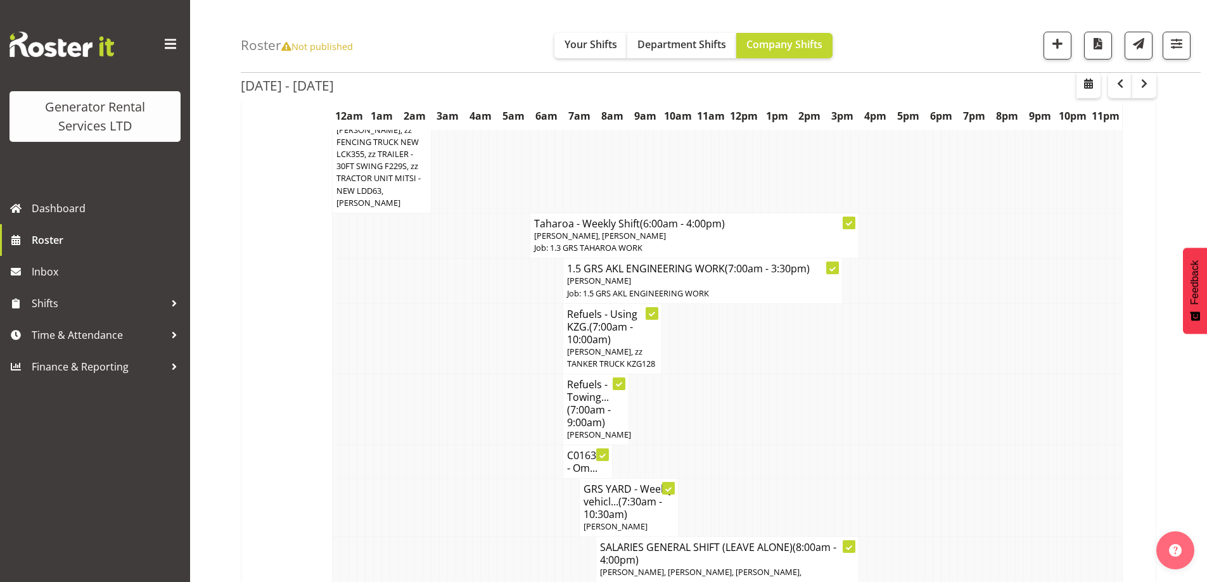
scroll to position [802, 0]
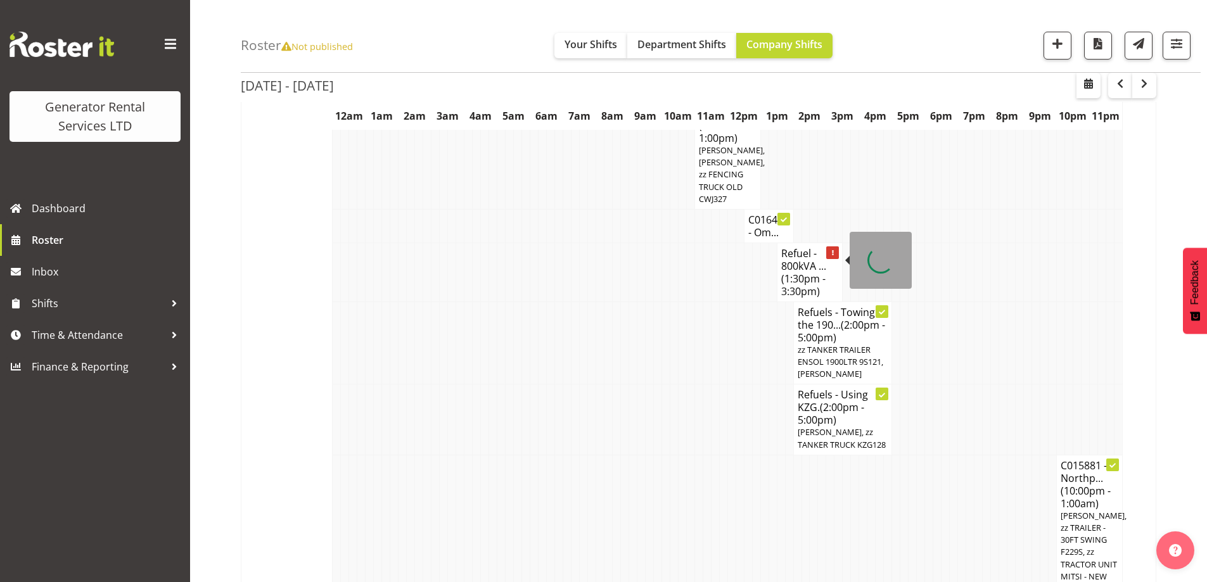
click at [793, 247] on h4 "Refuel - 800kVA ... (1:30pm - 3:30pm)" at bounding box center [810, 272] width 58 height 51
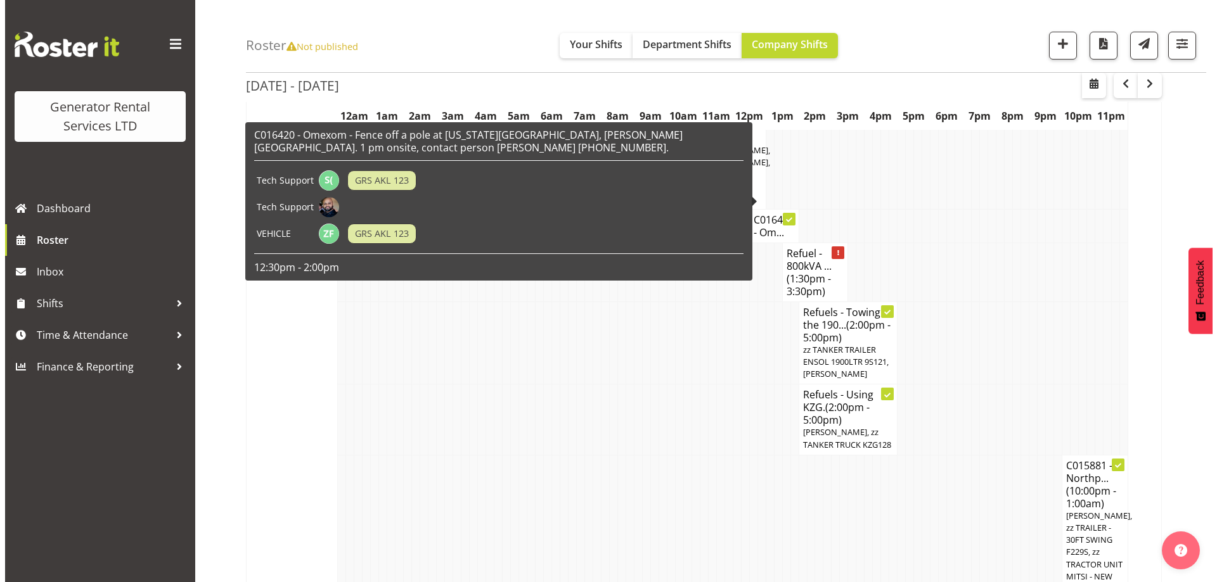
scroll to position [795, 0]
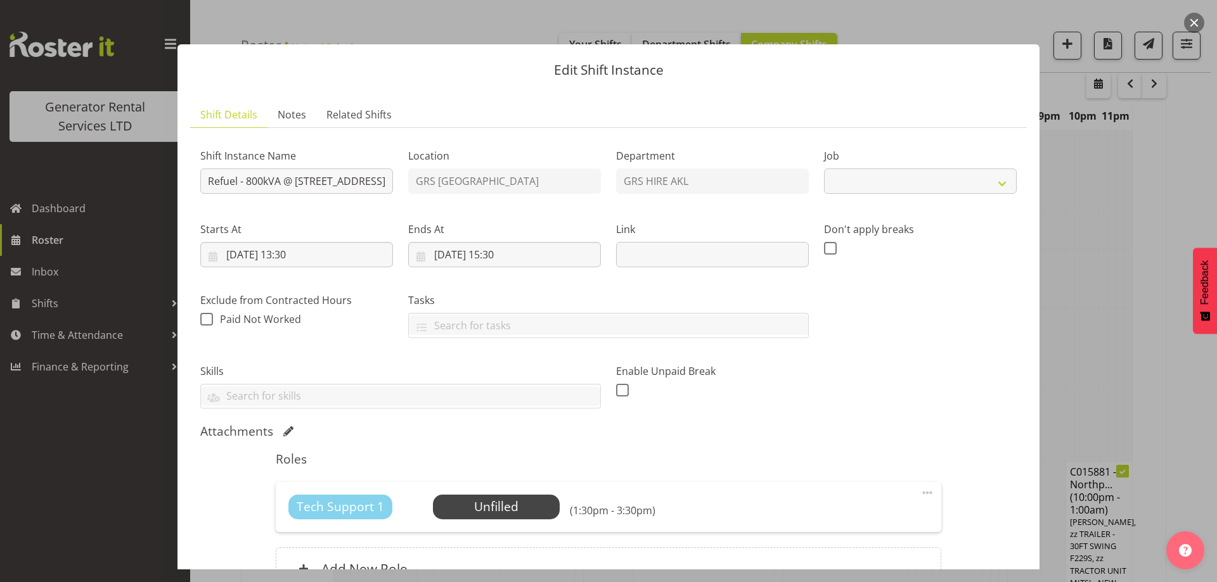
select select "7504"
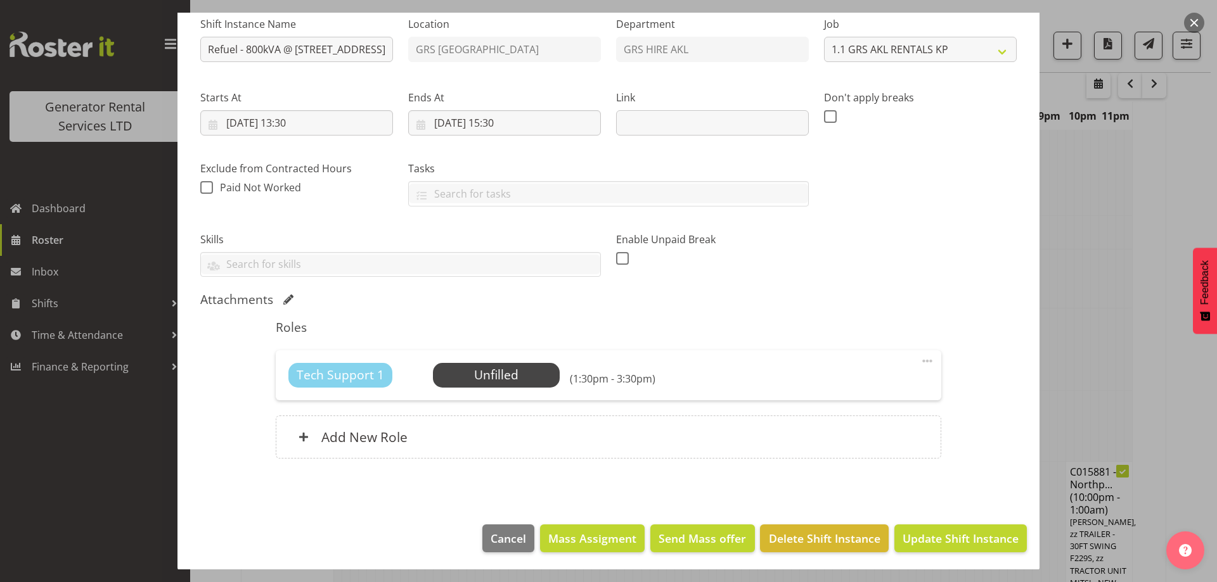
scroll to position [134, 0]
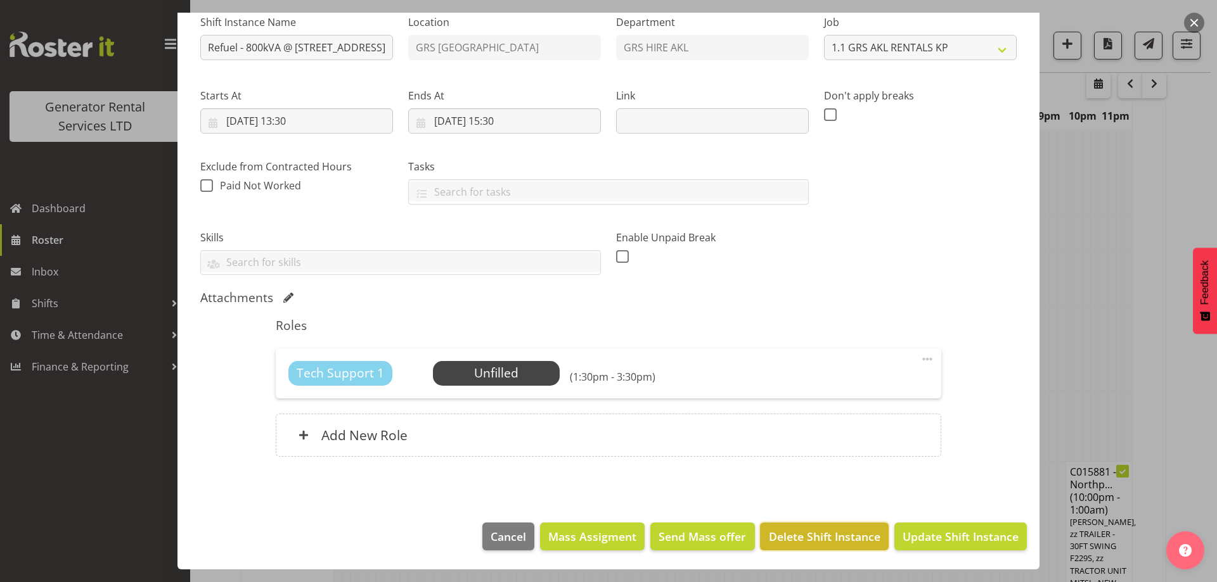
click at [779, 535] on span "Delete Shift Instance" at bounding box center [825, 537] width 112 height 16
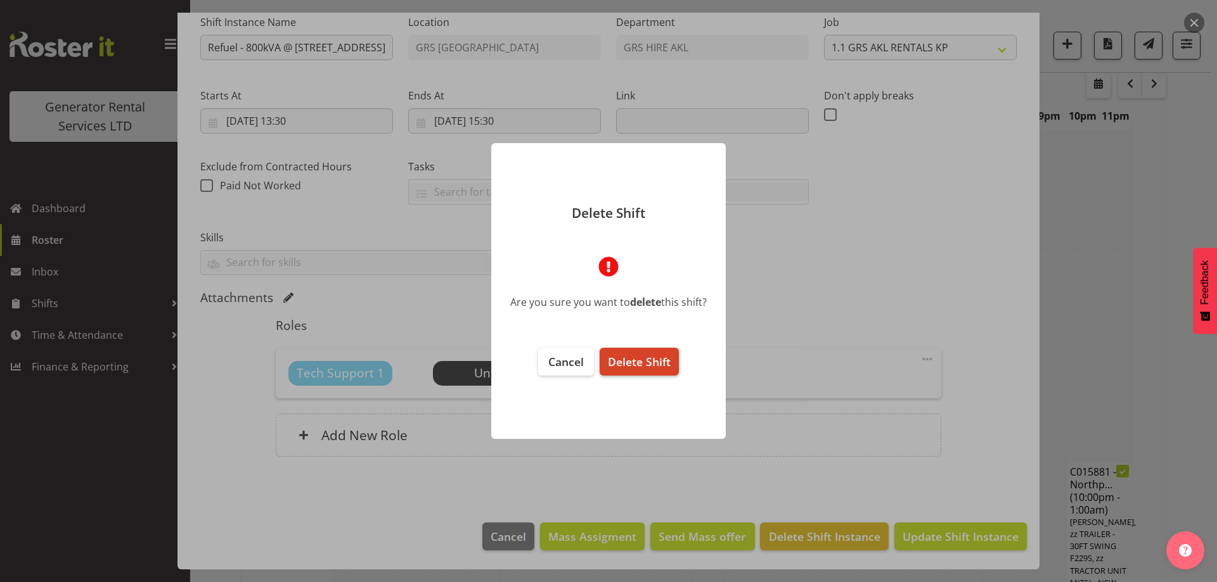
click at [617, 361] on span "Delete Shift" at bounding box center [639, 361] width 63 height 15
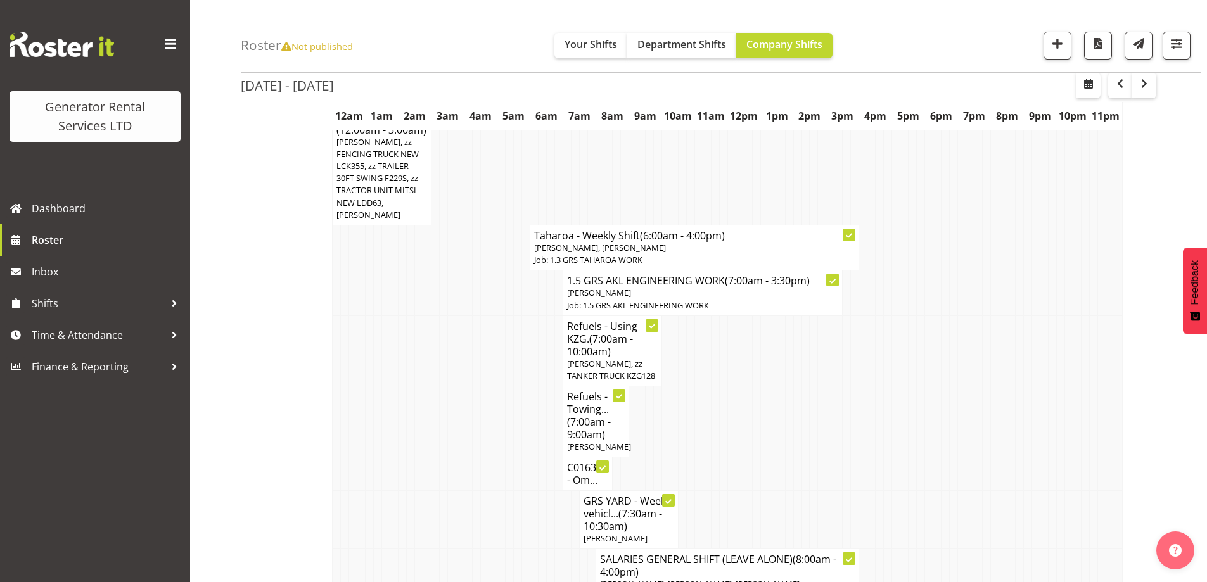
scroll to position [105, 0]
click at [581, 420] on span "(7:00am - 9:00am)" at bounding box center [589, 429] width 44 height 27
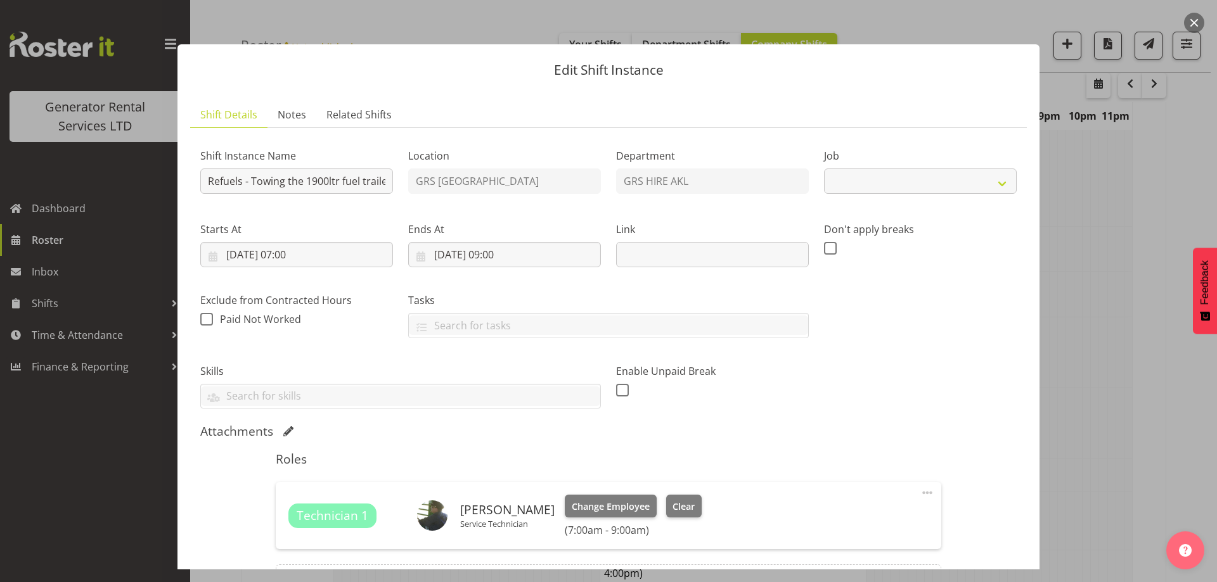
select select "9"
click at [295, 121] on span "Notes" at bounding box center [292, 114] width 29 height 15
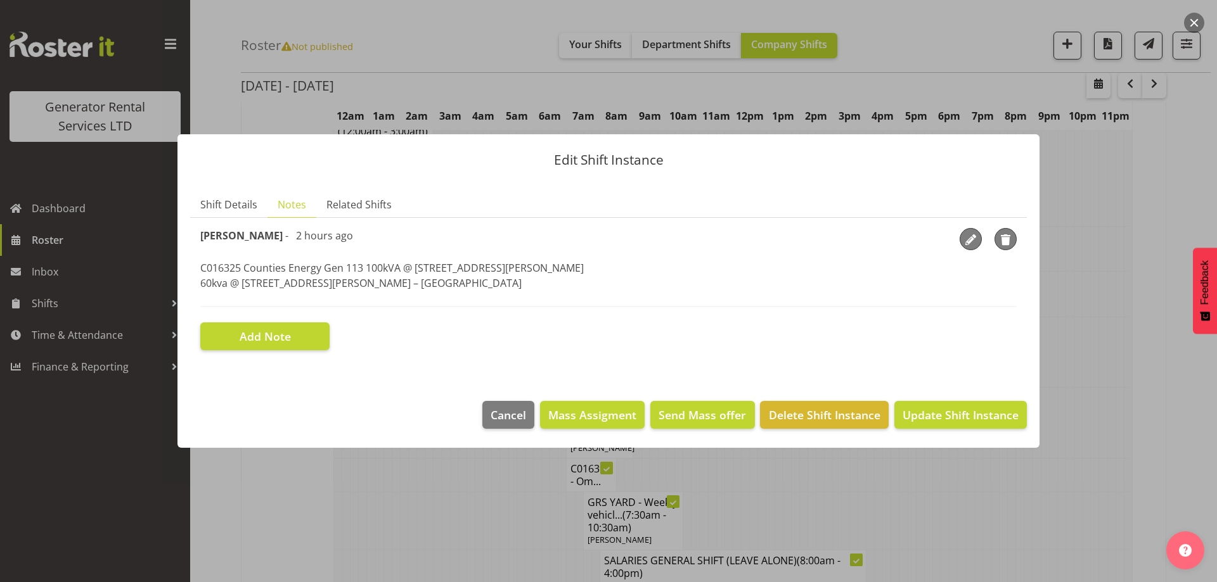
click at [459, 281] on p "C016325 Counties Energy Gen 113 100kVA @ 102A Kidd Road, Kingseat 60kva @ 18 Wi…" at bounding box center [608, 275] width 816 height 30
click at [966, 238] on span "button" at bounding box center [970, 240] width 19 height 19
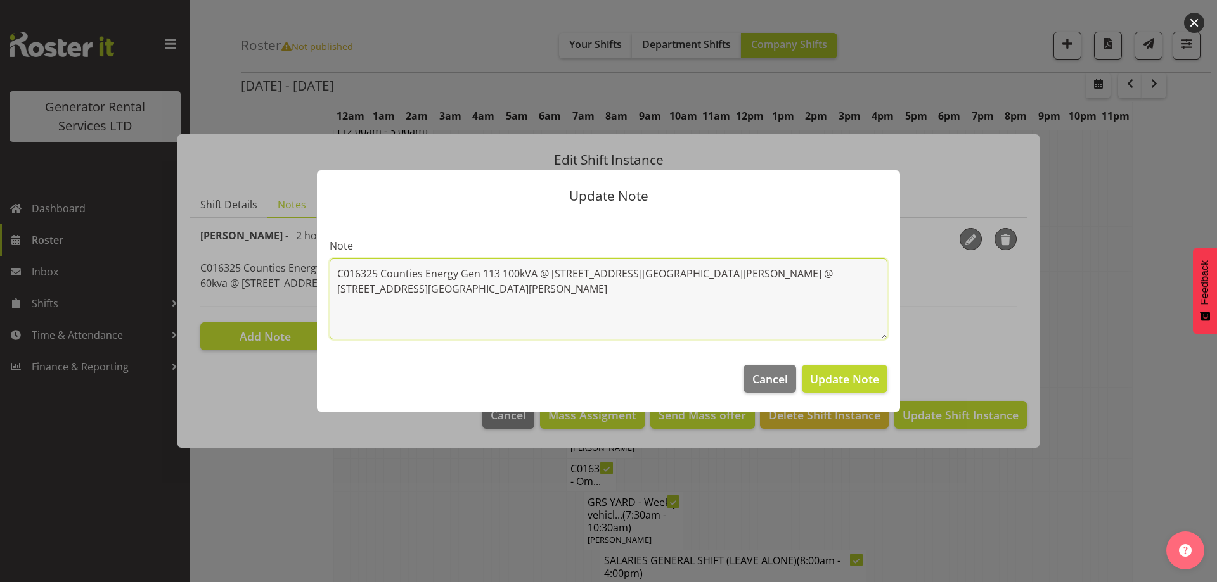
click at [632, 303] on textarea "C016325 Counties Energy Gen 113 100kVA @ 102A Kidd Road, Kingseat 60kva @ 18 Wi…" at bounding box center [609, 299] width 558 height 81
paste textarea "#200-1 @ [STREET_ADDRESS] & 500-2 @ [GEOGRAPHIC_DATA], [GEOGRAPHIC_DATA]"
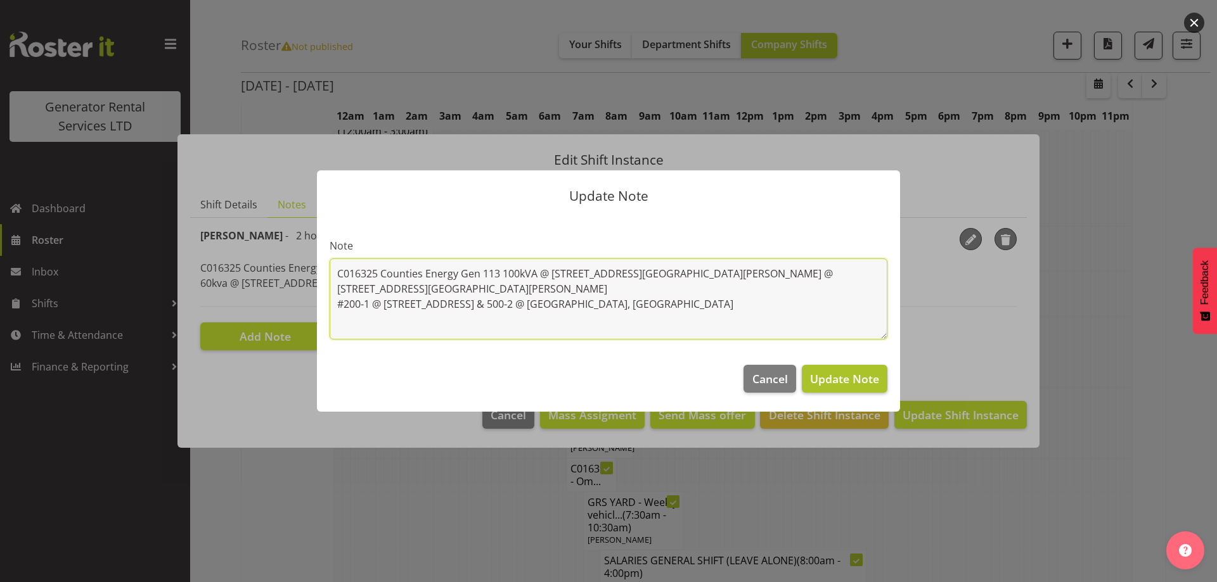
type textarea "C016325 Counties Energy Gen 113 100kVA @ 102A Kidd Road, Kingseat 60kva @ 18 Wi…"
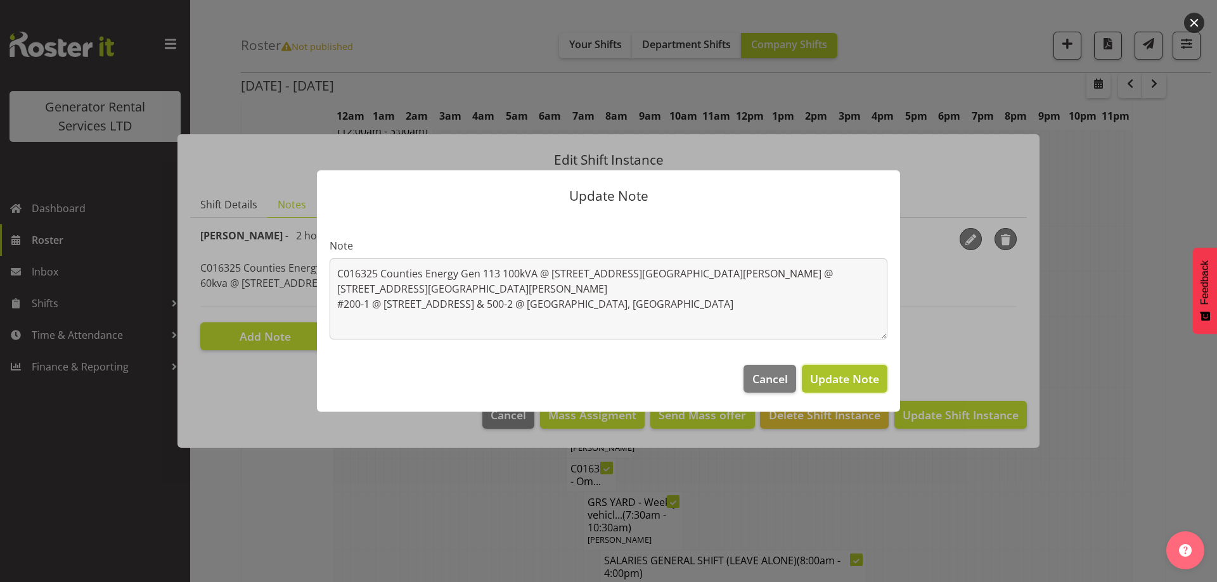
click at [843, 376] on span "Update Note" at bounding box center [844, 378] width 69 height 15
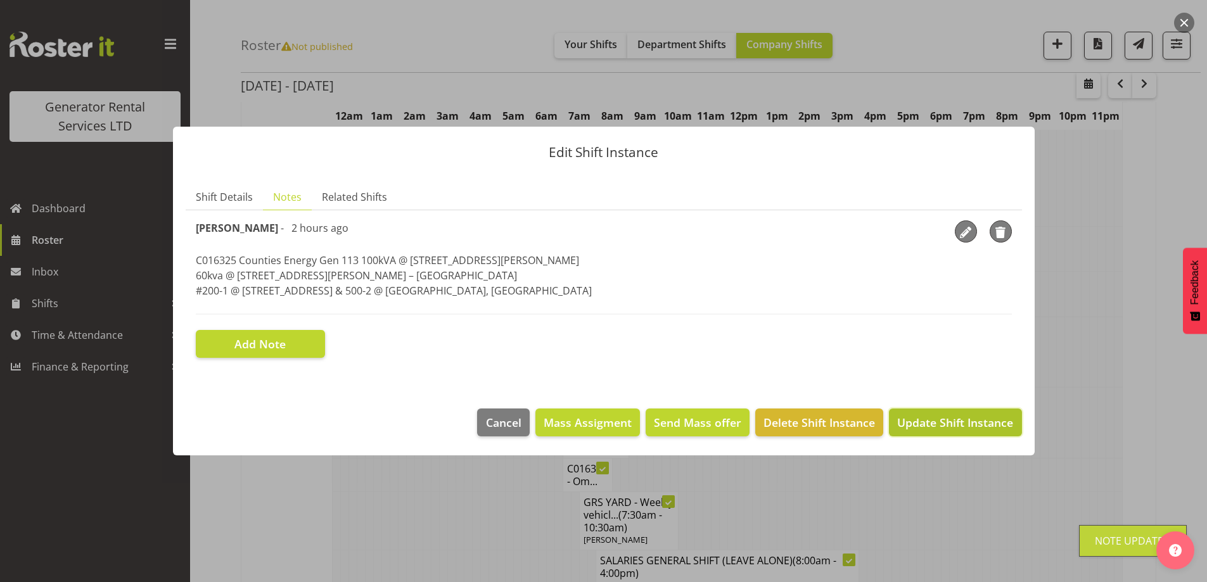
click at [932, 418] on span "Update Shift Instance" at bounding box center [955, 422] width 116 height 16
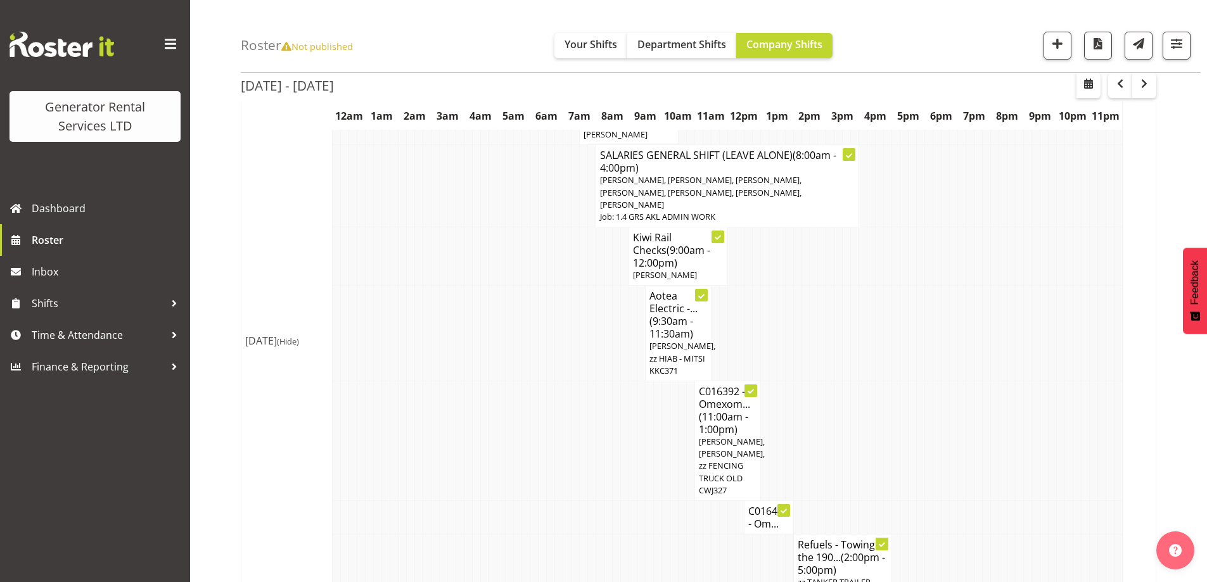
scroll to position [358, 0]
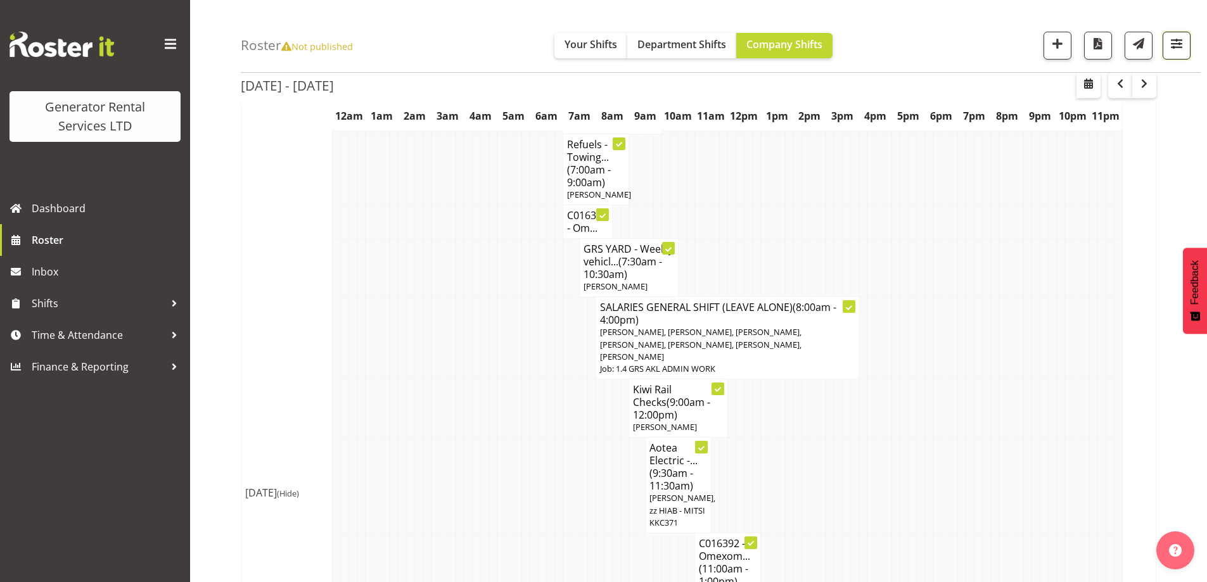
click at [1172, 39] on span "button" at bounding box center [1177, 43] width 16 height 16
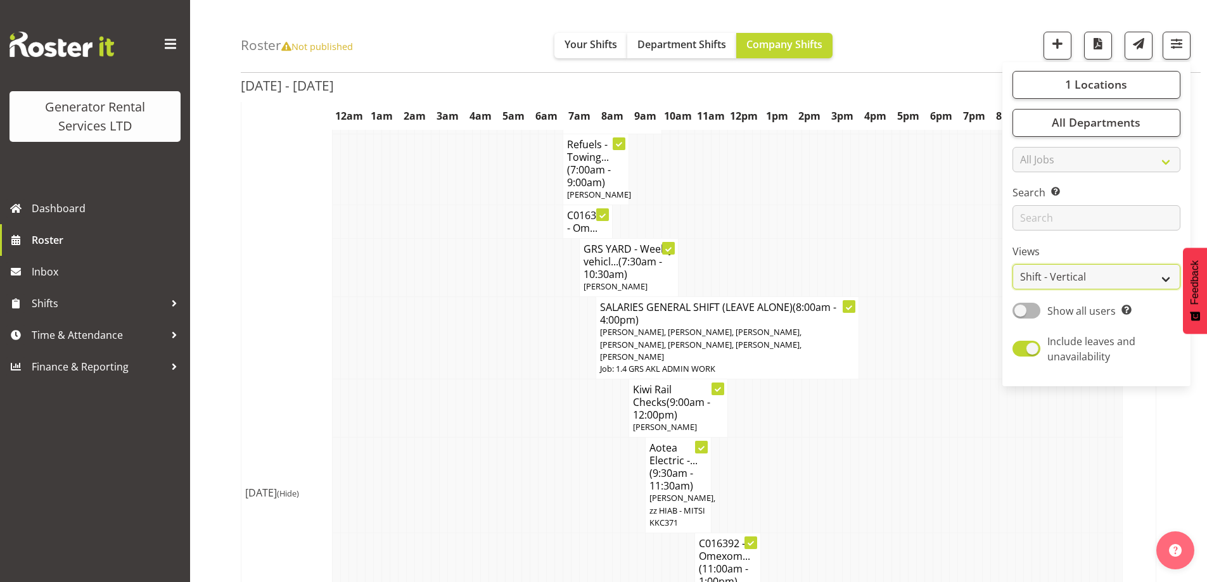
click at [1067, 280] on select "Staff Role Shift - Horizontal Shift - Vertical Staff - Location" at bounding box center [1097, 277] width 168 height 25
select select "role"
click at [1013, 265] on select "Staff Role Shift - Horizontal Shift - Vertical Staff - Location" at bounding box center [1097, 277] width 168 height 25
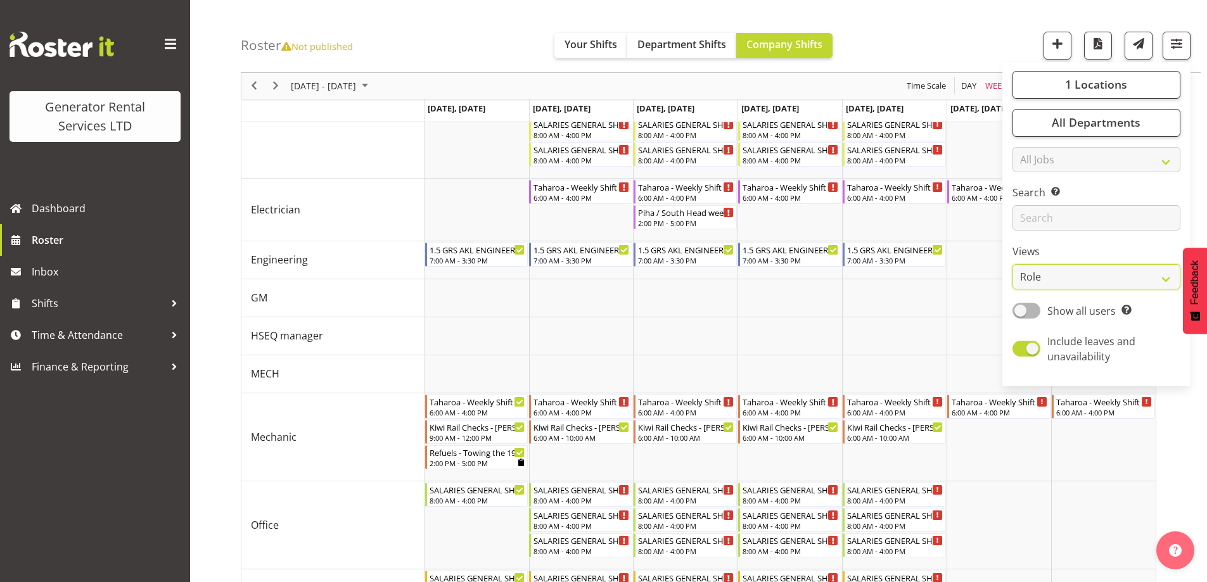
scroll to position [321, 0]
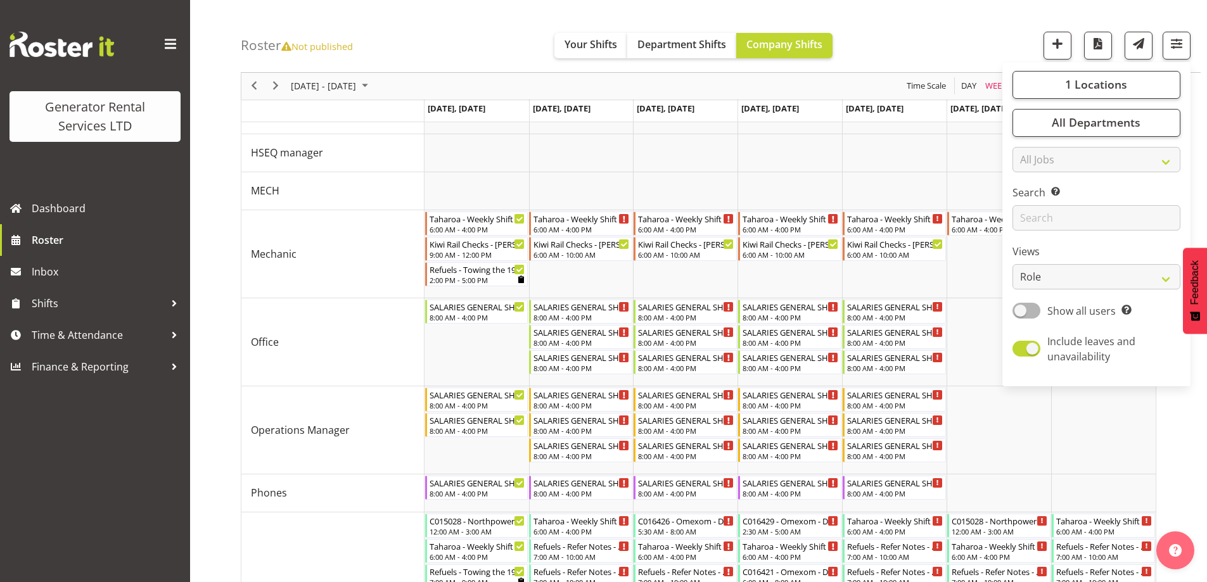
click at [964, 52] on div "Roster Not published Your Shifts Department Shifts Company Shifts 1 Locations C…" at bounding box center [721, 36] width 960 height 73
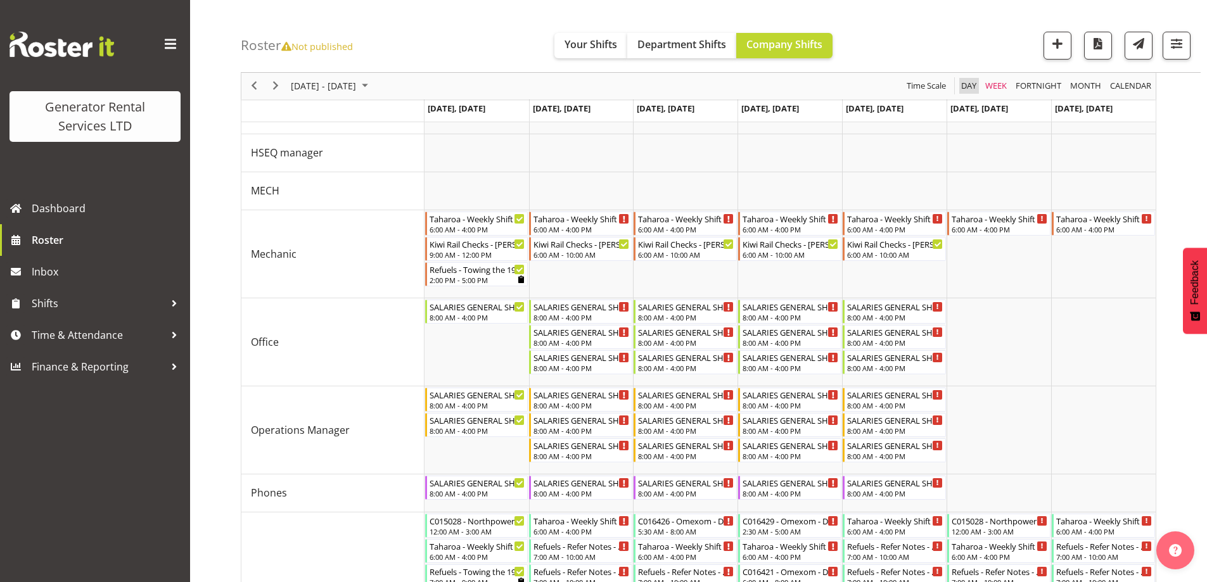
click at [969, 86] on span "Day" at bounding box center [969, 87] width 18 height 16
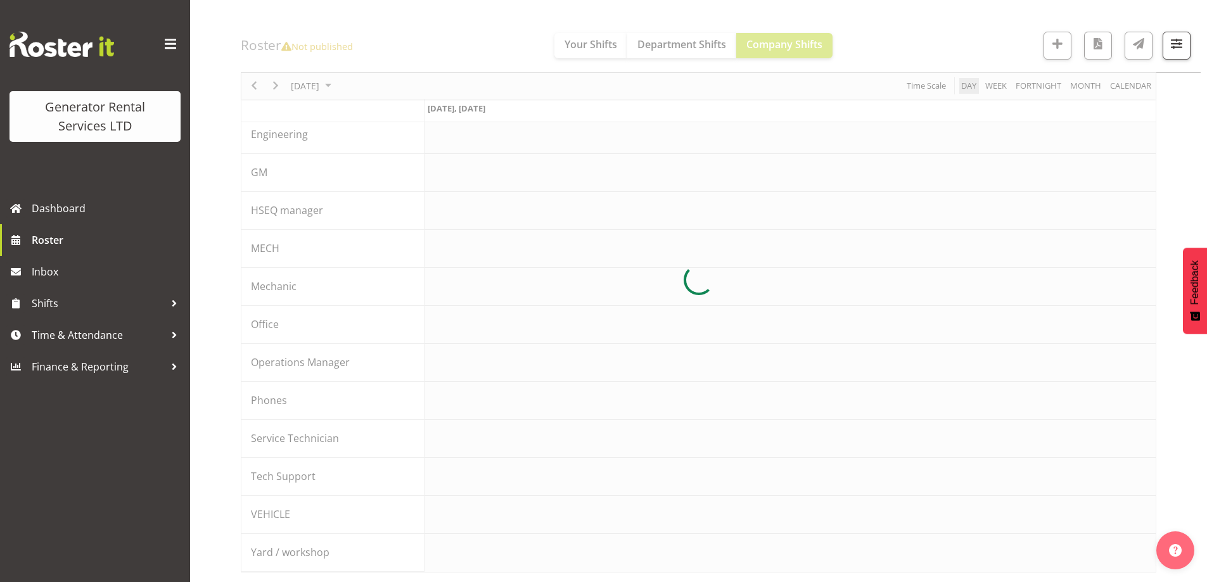
scroll to position [138, 0]
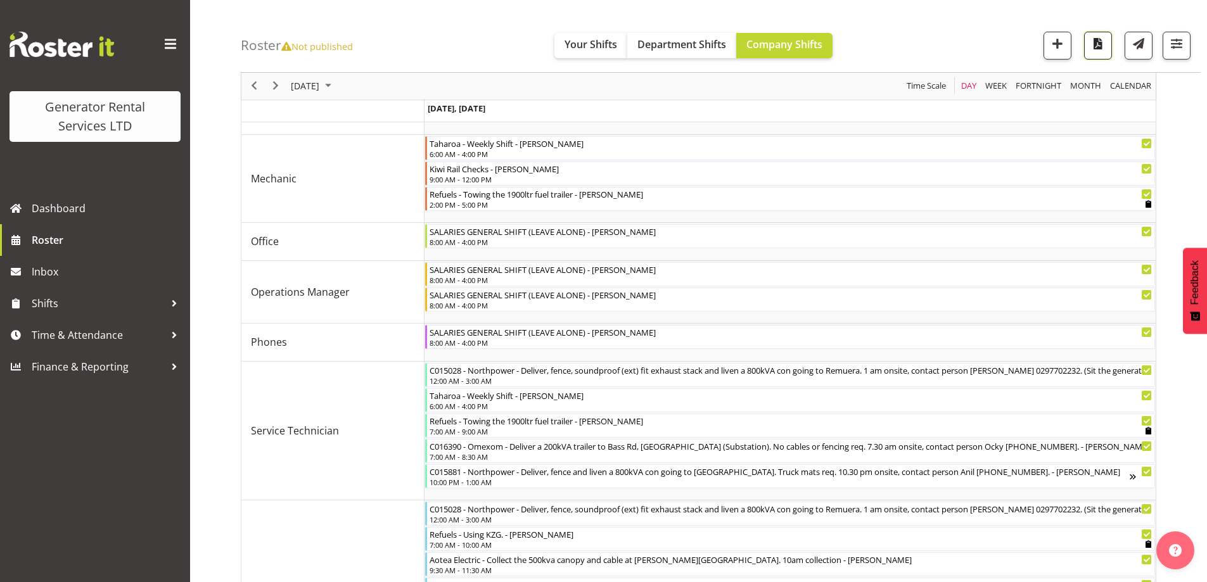
click at [1091, 51] on span "button" at bounding box center [1098, 43] width 16 height 16
click at [77, 233] on span "Roster" at bounding box center [108, 240] width 152 height 19
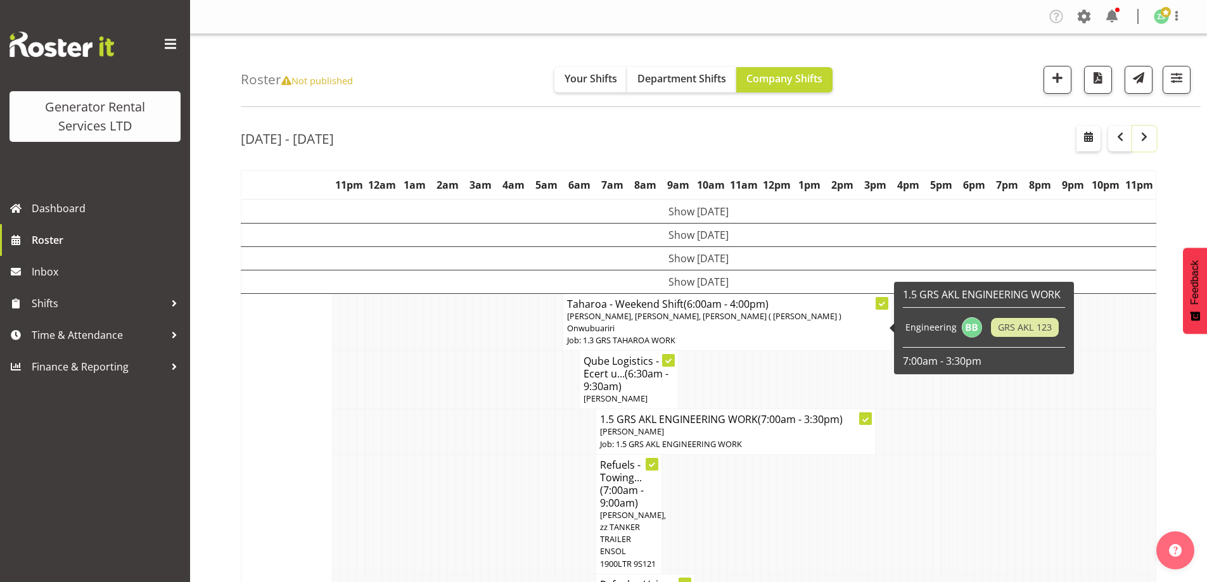
click at [1150, 143] on span "button" at bounding box center [1144, 136] width 15 height 15
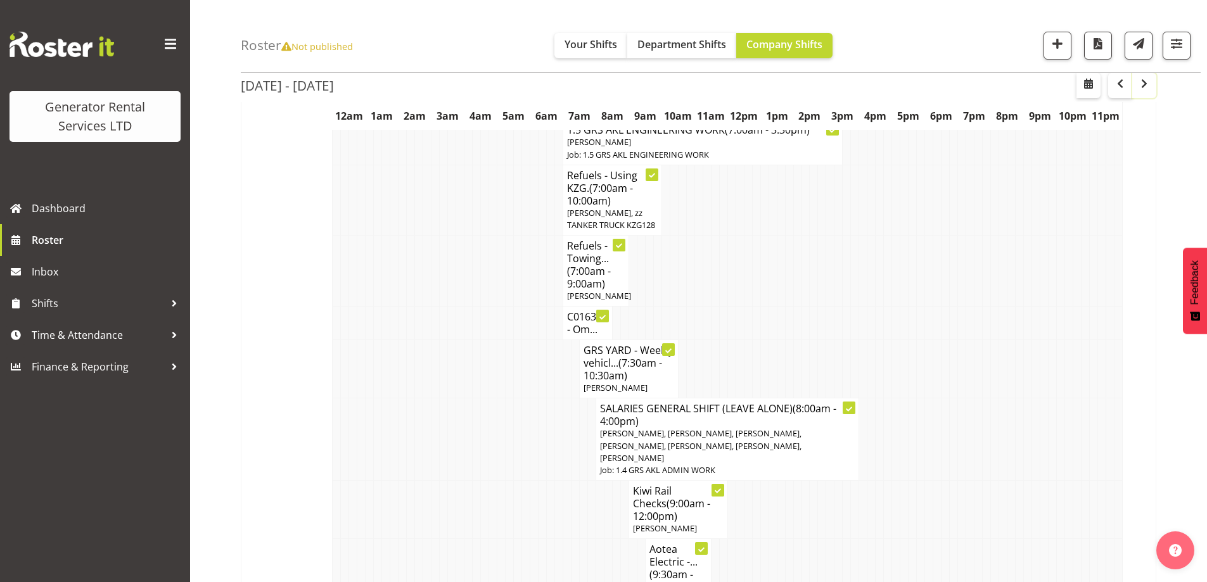
scroll to position [253, 0]
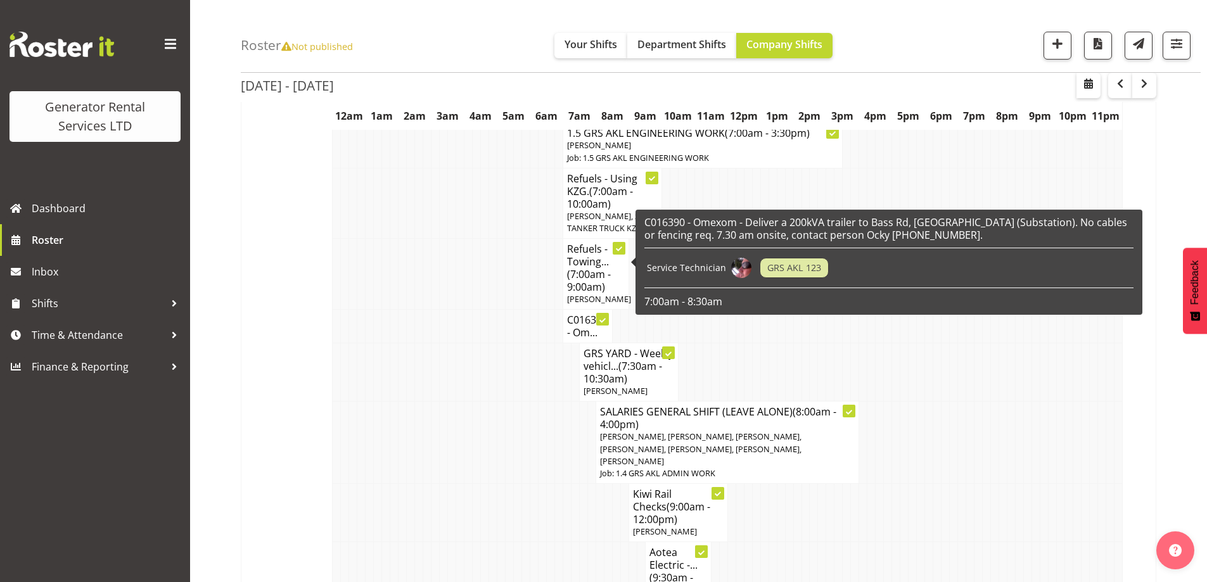
click at [593, 267] on span "(7:00am - 9:00am)" at bounding box center [589, 280] width 44 height 27
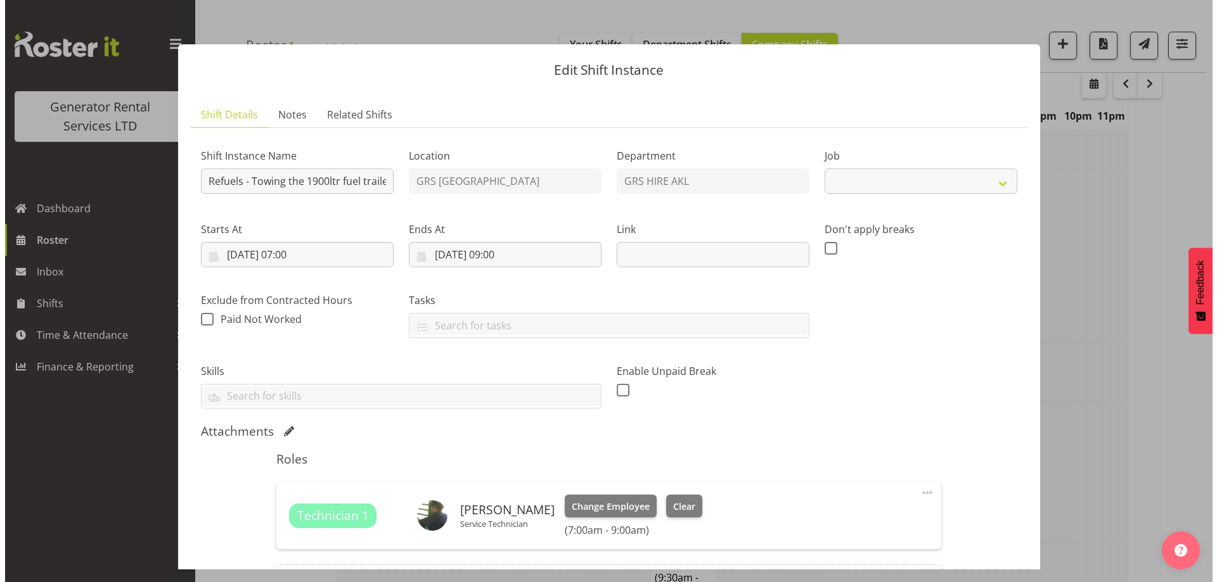
scroll to position [247, 0]
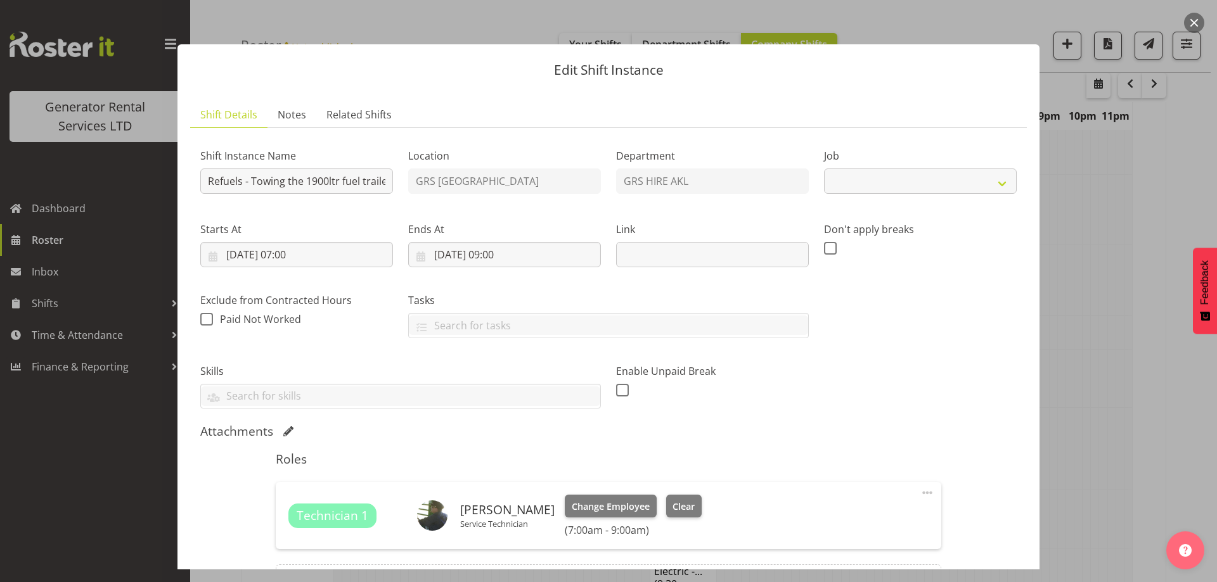
select select "9"
drag, startPoint x: 294, startPoint y: 119, endPoint x: 297, endPoint y: 127, distance: 8.6
click at [294, 119] on span "Notes" at bounding box center [292, 114] width 29 height 15
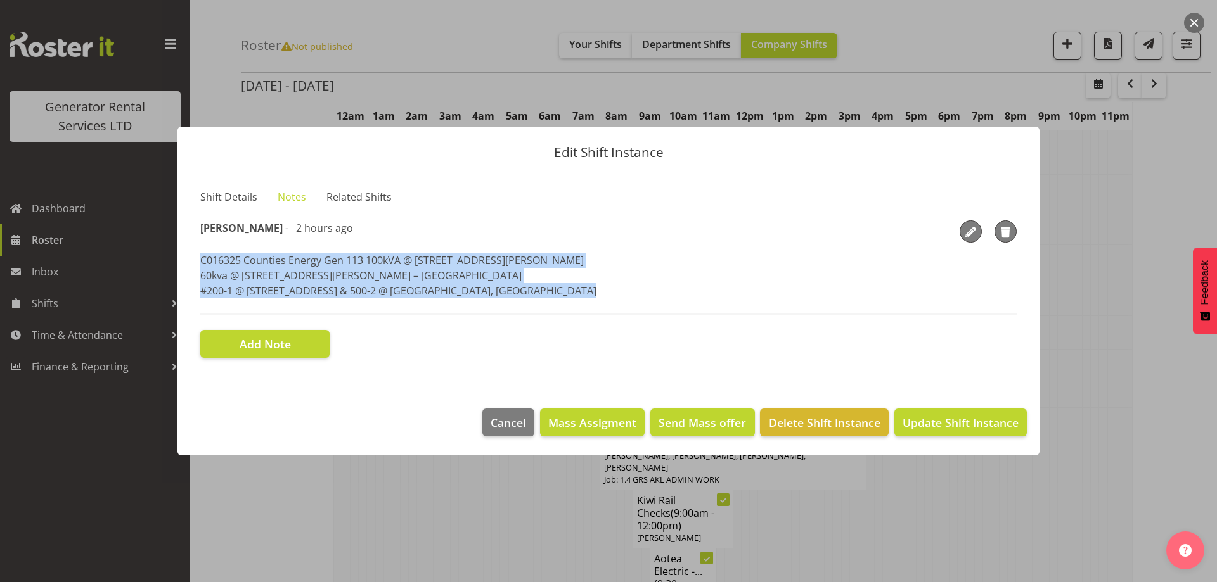
drag, startPoint x: 203, startPoint y: 262, endPoint x: 204, endPoint y: 308, distance: 45.6
click at [204, 308] on div "[PERSON_NAME] - 2 hours ago C016325 Counties Energy Gen 113 100kVA @ [STREET_AD…" at bounding box center [608, 268] width 816 height 94
copy p "C016325 Counties Energy Gen 113 100kVA @ [STREET_ADDRESS][GEOGRAPHIC_DATA][PERS…"
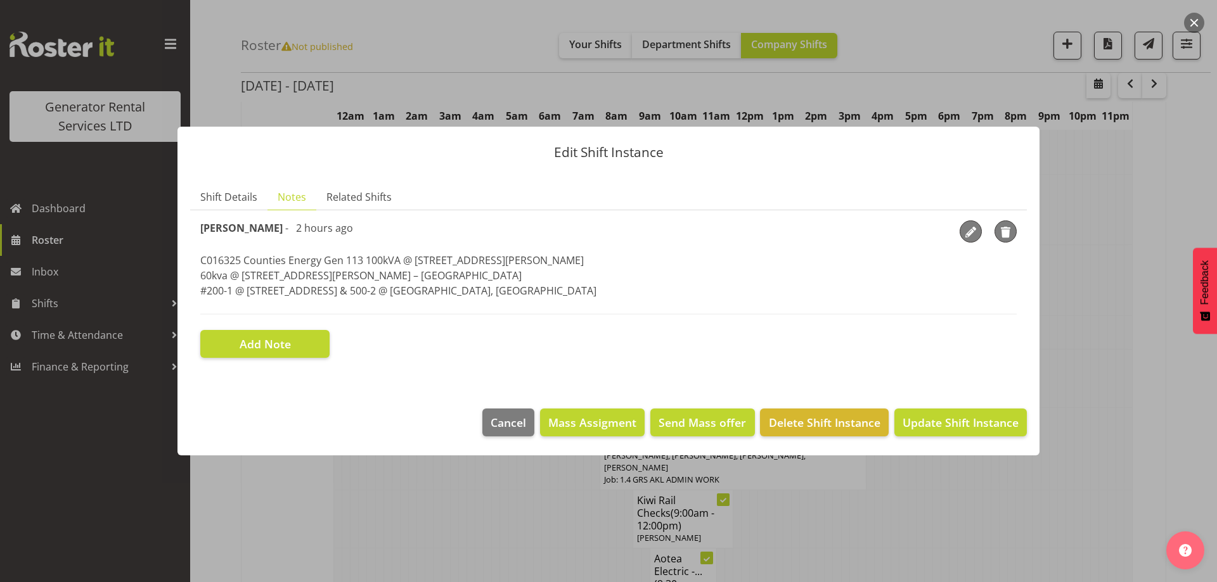
click at [440, 532] on div at bounding box center [608, 291] width 1217 height 582
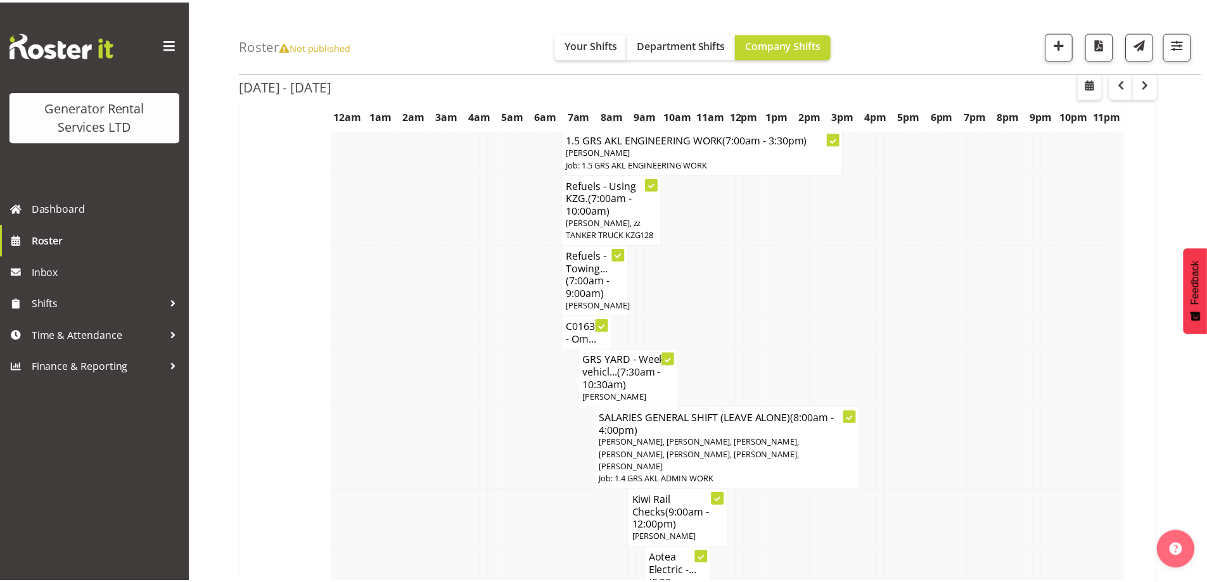
scroll to position [253, 0]
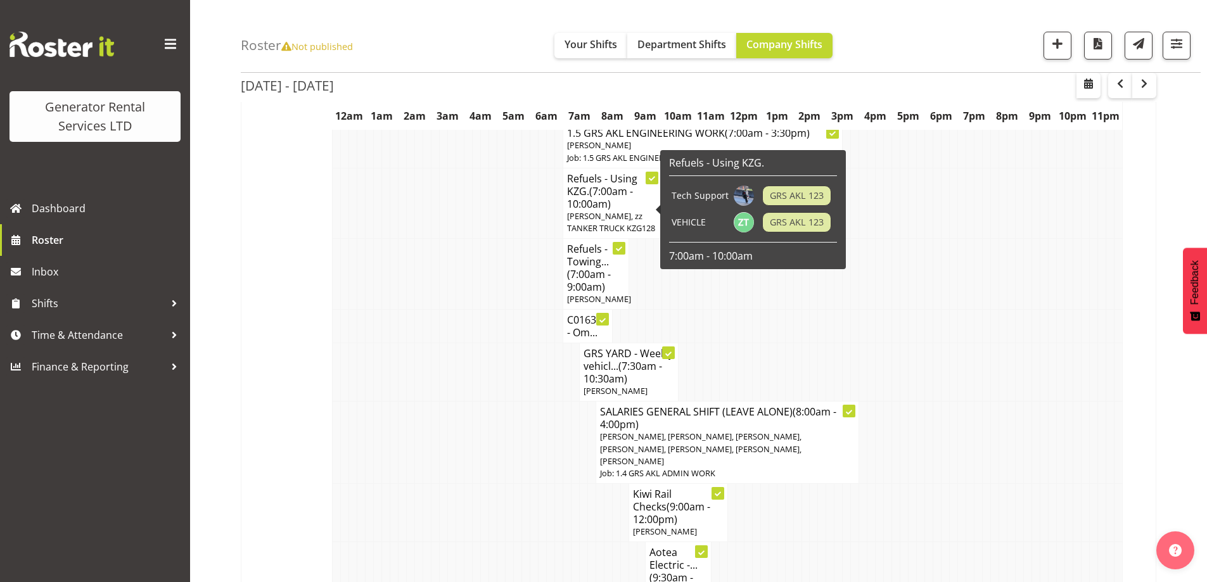
click at [594, 210] on span "[PERSON_NAME], zz TANKER TRUCK KZG128" at bounding box center [611, 221] width 88 height 23
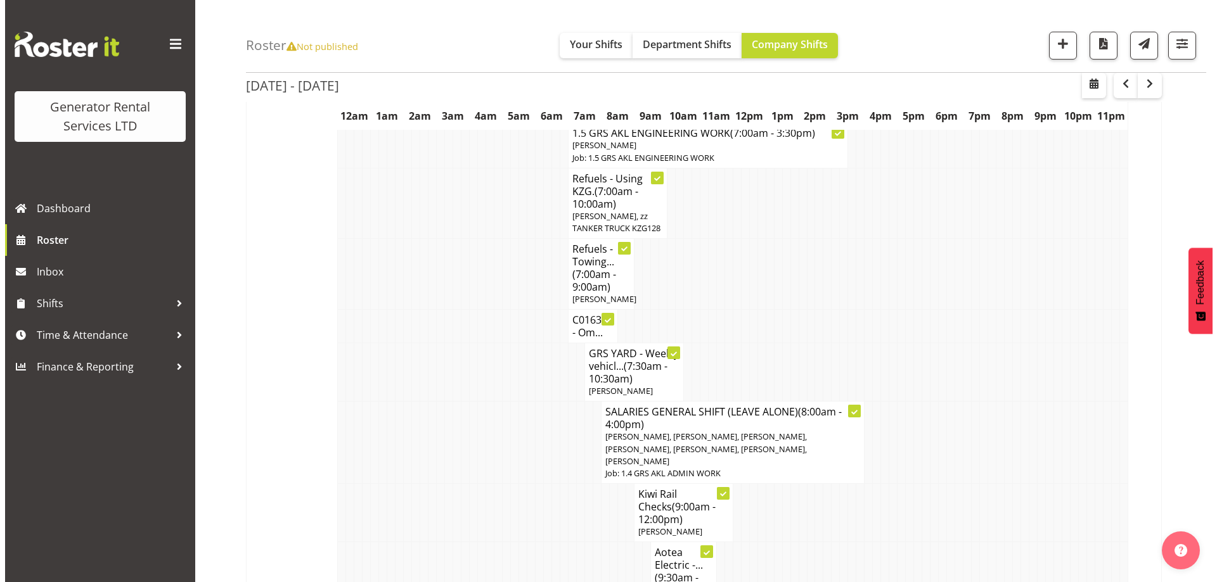
scroll to position [247, 0]
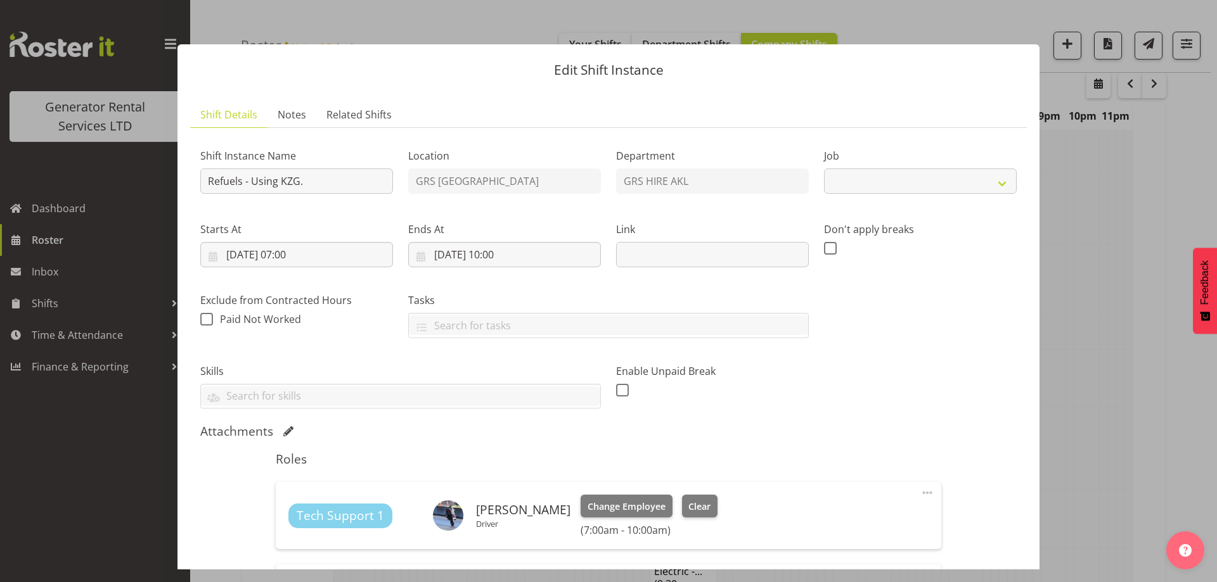
select select "9"
click at [293, 115] on span "Notes" at bounding box center [292, 114] width 29 height 15
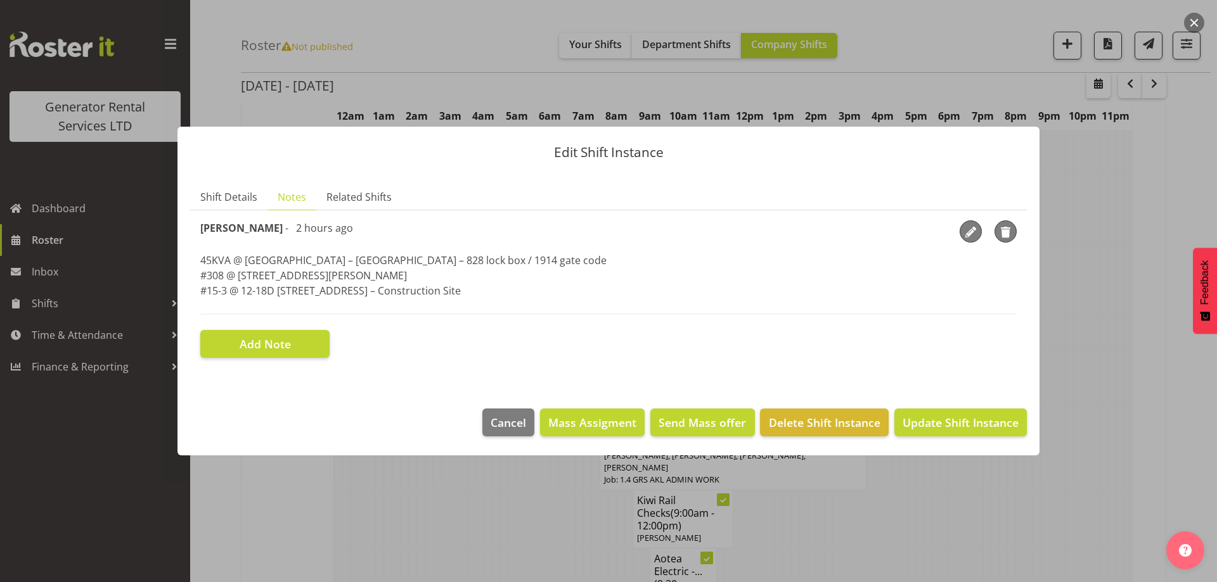
drag, startPoint x: 480, startPoint y: 296, endPoint x: 190, endPoint y: 260, distance: 291.8
click at [190, 260] on section "Shift Instance Name Refuels - Using KZG. Location GRS Auckland Department GRS H…" at bounding box center [608, 289] width 836 height 158
copy p "45KVA @ [GEOGRAPHIC_DATA] – [GEOGRAPHIC_DATA] – 828 lock box / 1914 gate code #…"
click at [442, 497] on div at bounding box center [608, 291] width 1217 height 582
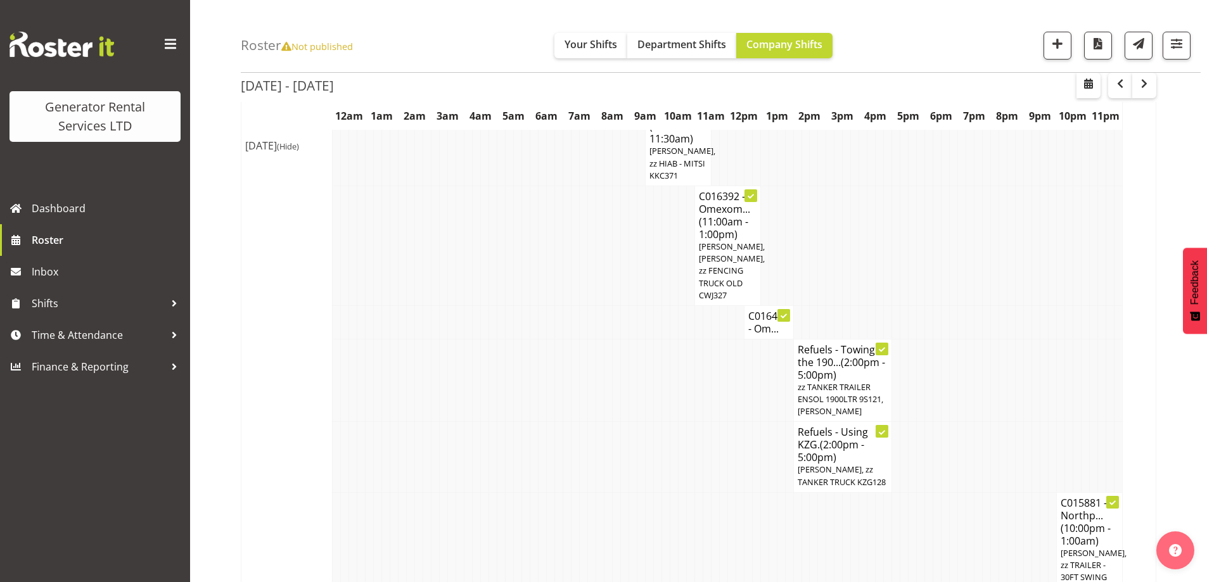
scroll to position [760, 0]
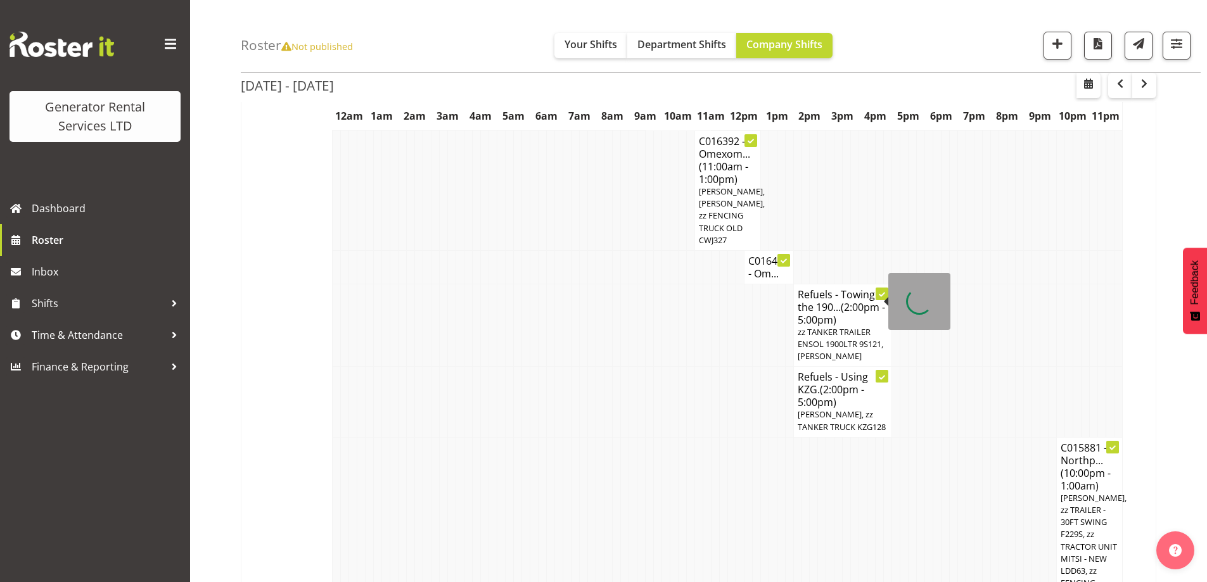
click at [828, 300] on span "(2:00pm - 5:00pm)" at bounding box center [841, 313] width 87 height 27
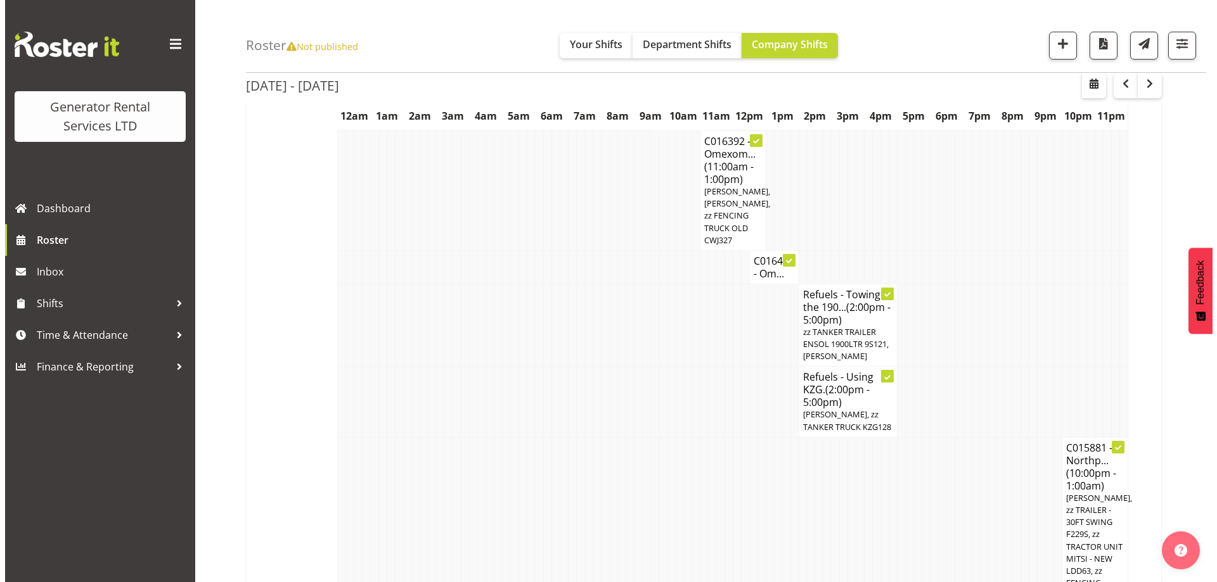
scroll to position [754, 0]
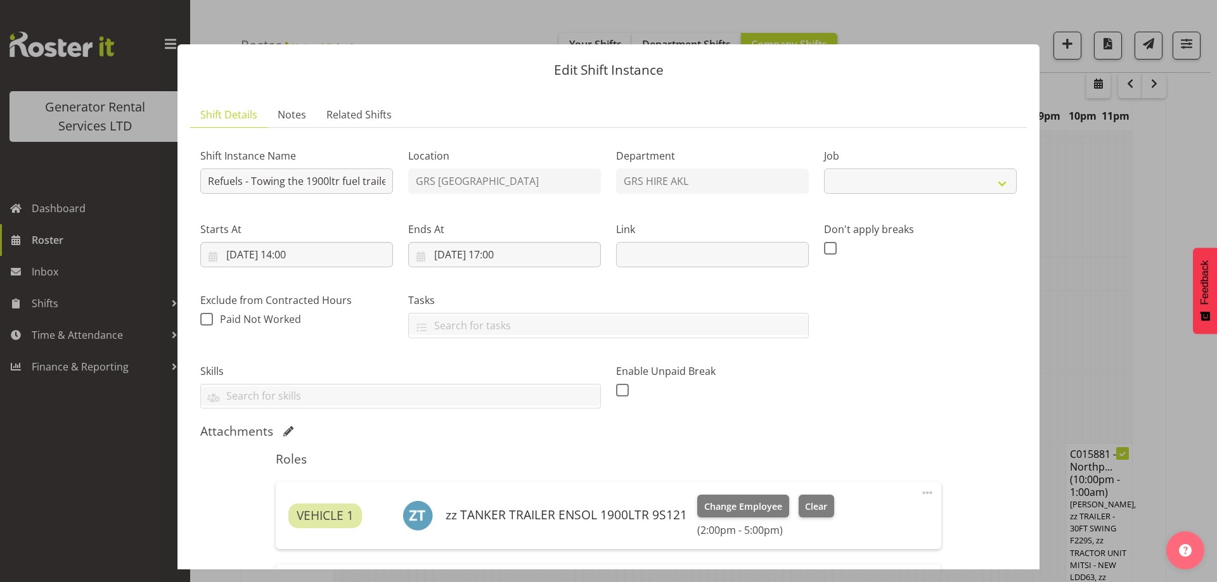
select select
click at [290, 112] on span "Notes" at bounding box center [292, 114] width 29 height 15
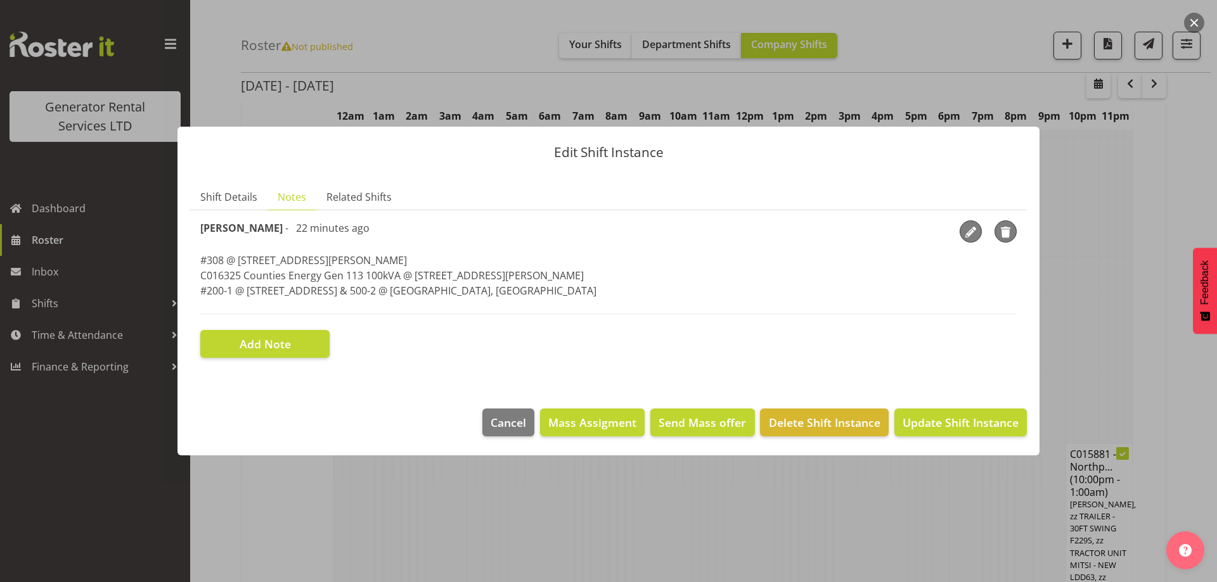
drag, startPoint x: 634, startPoint y: 295, endPoint x: 190, endPoint y: 266, distance: 445.2
click at [190, 266] on section "Shift Instance Name Refuels - Towing the 1900ltr fuel trailer Location GRS Auck…" at bounding box center [608, 289] width 836 height 158
copy p "#308 @ [STREET_ADDRESS][GEOGRAPHIC_DATA][PERSON_NAME] Counties Energy Gen 113 1…"
click at [821, 496] on div at bounding box center [608, 291] width 1217 height 582
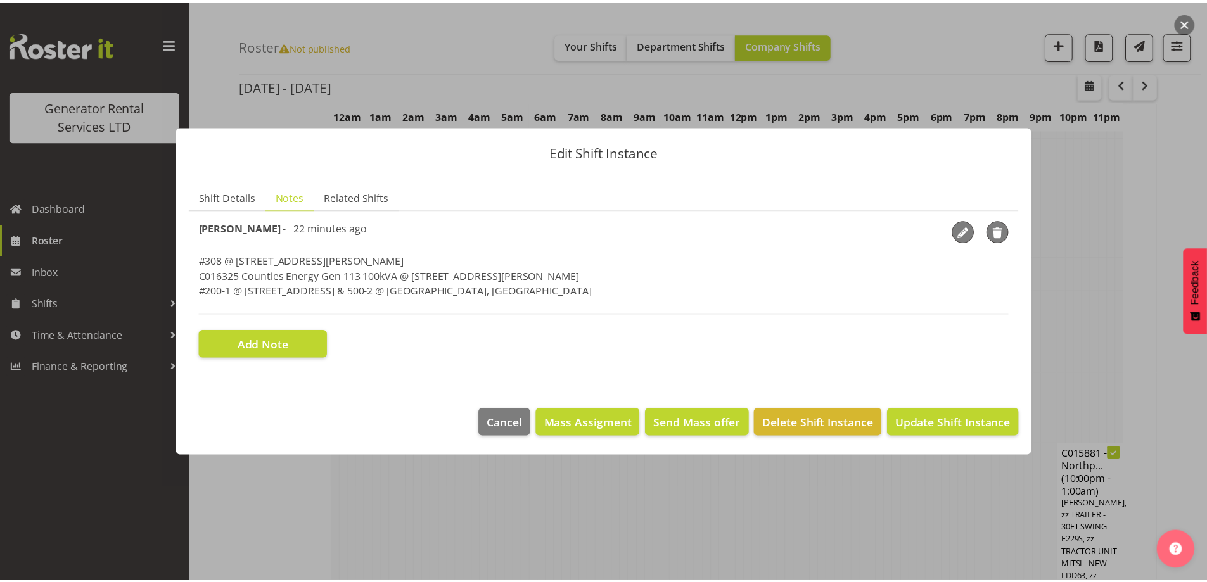
scroll to position [760, 0]
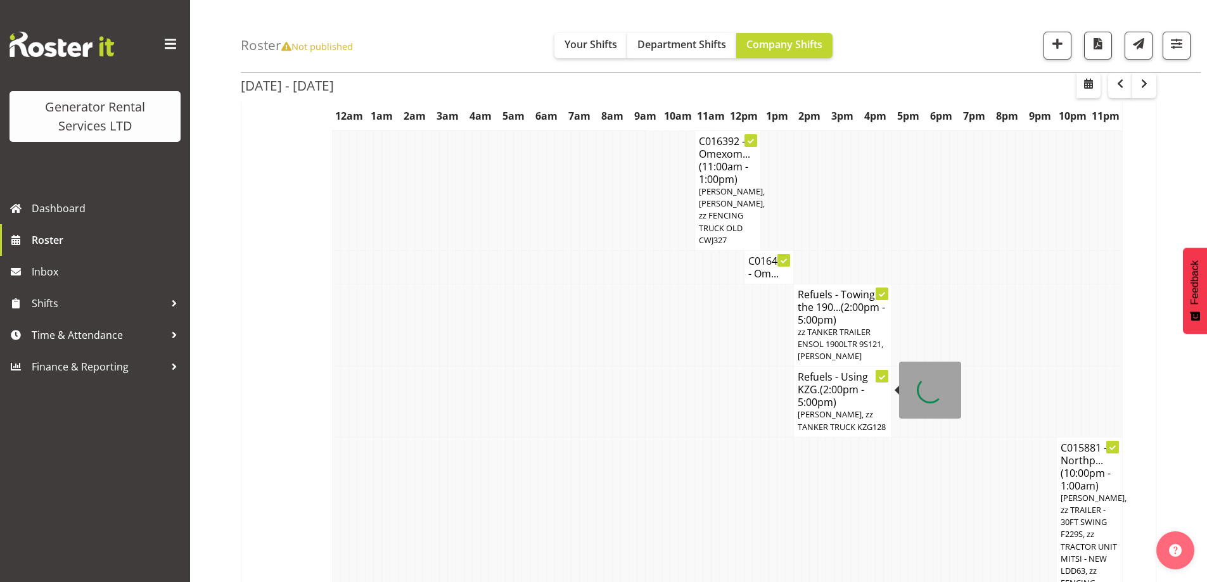
click at [863, 392] on h4 "Refuels - Using KZG. (2:00pm - 5:00pm)" at bounding box center [843, 390] width 91 height 38
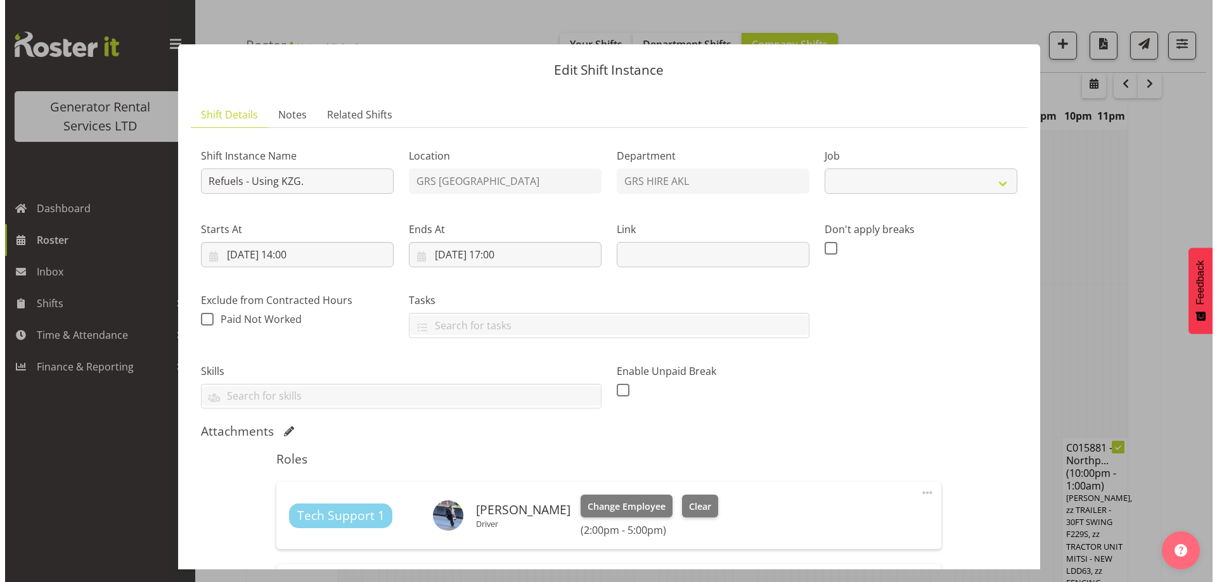
scroll to position [754, 0]
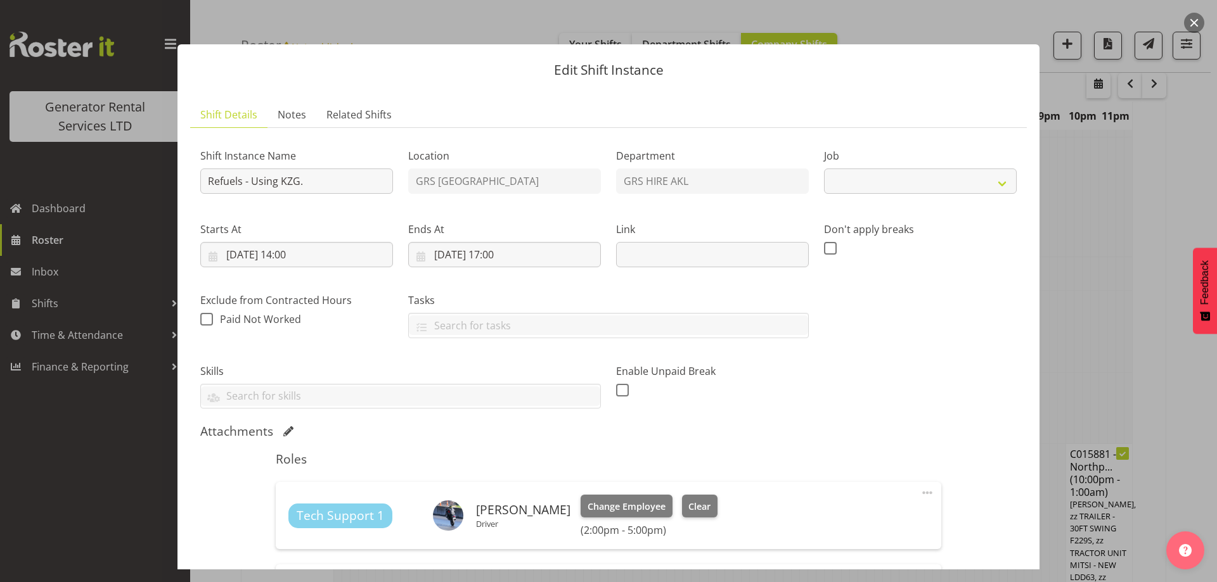
select select "9"
drag, startPoint x: 298, startPoint y: 123, endPoint x: 309, endPoint y: 130, distance: 12.8
click at [298, 123] on link "Notes" at bounding box center [291, 115] width 49 height 26
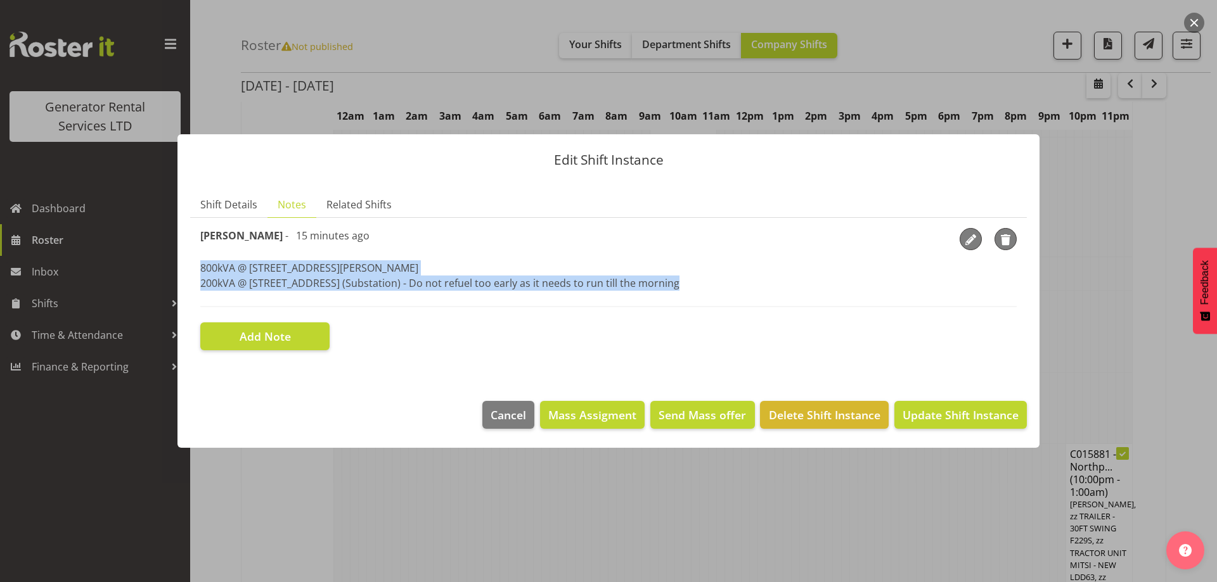
drag, startPoint x: 200, startPoint y: 268, endPoint x: 215, endPoint y: 285, distance: 22.9
click at [196, 293] on section "Shift Instance Name Refuels - Using KZG. Location GRS Auckland Department GRS H…" at bounding box center [608, 289] width 836 height 143
copy p "800kVA @ [STREET_ADDRESS][PERSON_NAME], Remuera 200kVA @ [STREET_ADDRESS] (Subs…"
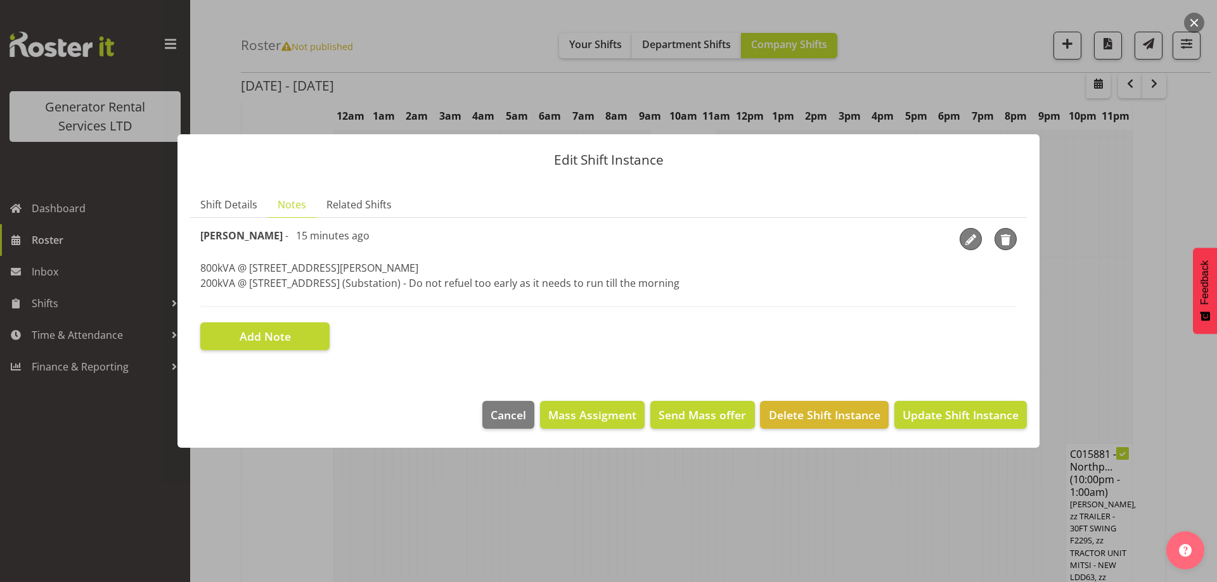
click at [546, 561] on div at bounding box center [608, 291] width 1217 height 582
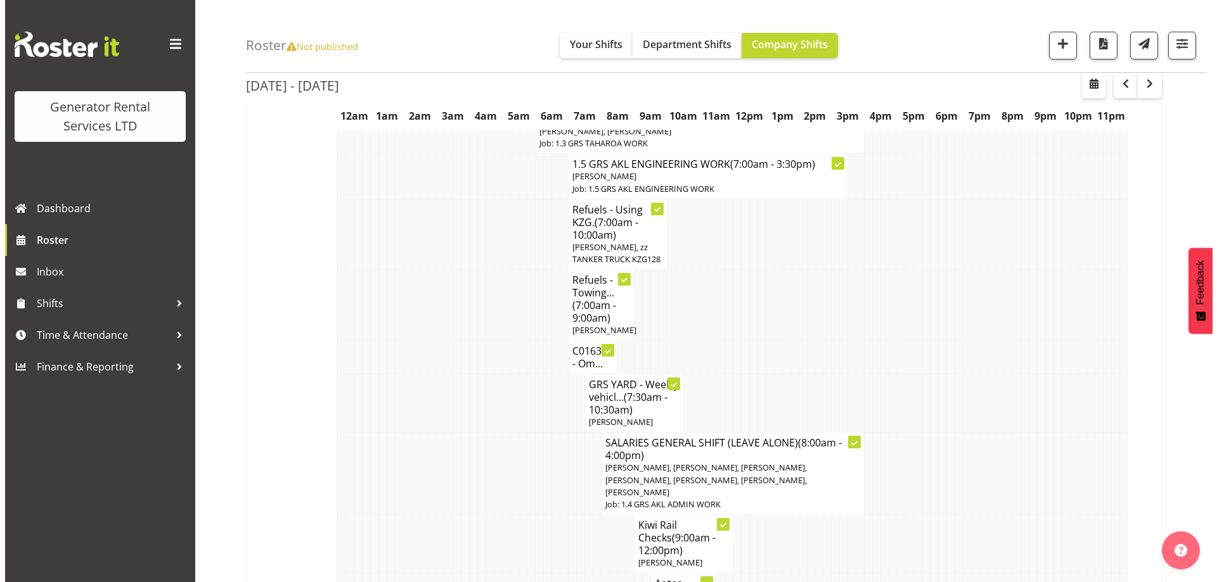
scroll to position [63, 0]
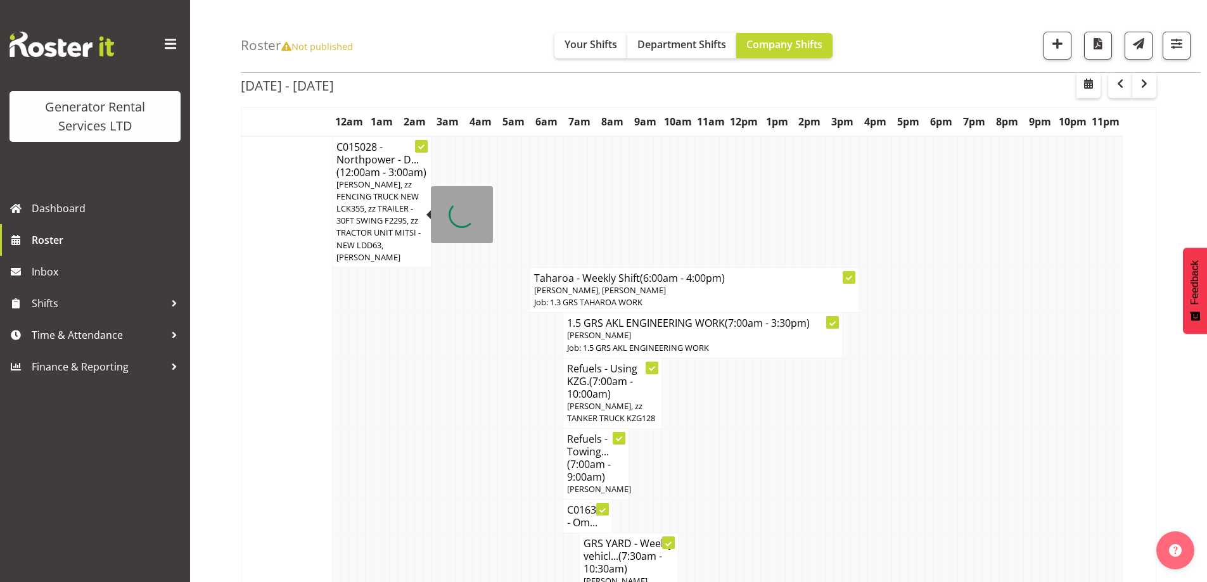
click at [356, 218] on span "[PERSON_NAME], zz FENCING TRUCK NEW LCK355, zz TRAILER - 30FT SWING F229S, zz T…" at bounding box center [378, 221] width 84 height 84
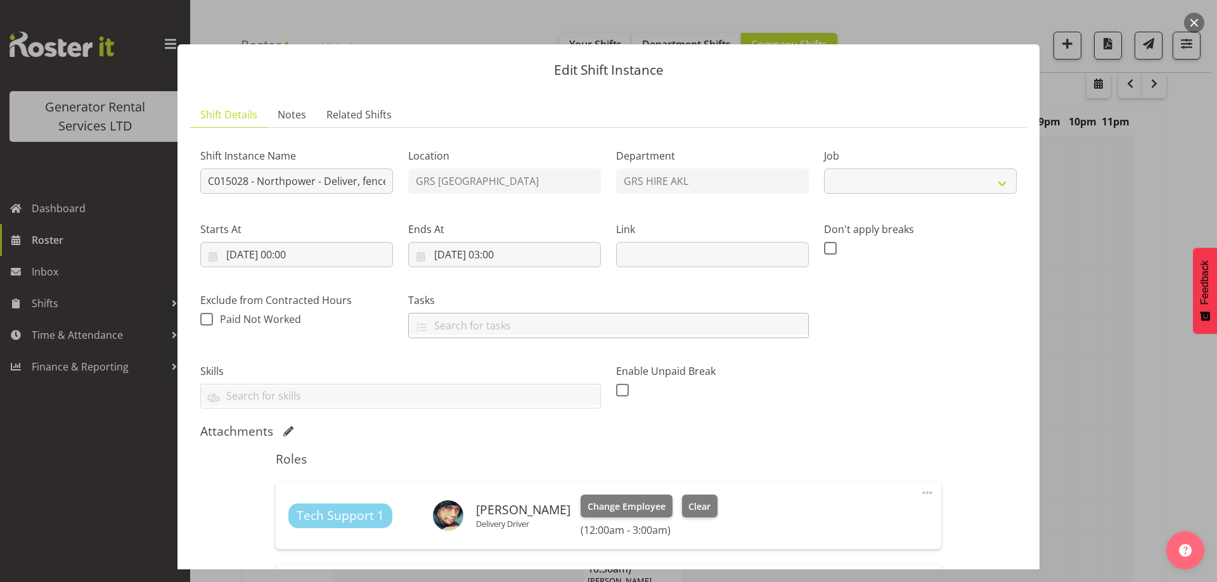
select select "7504"
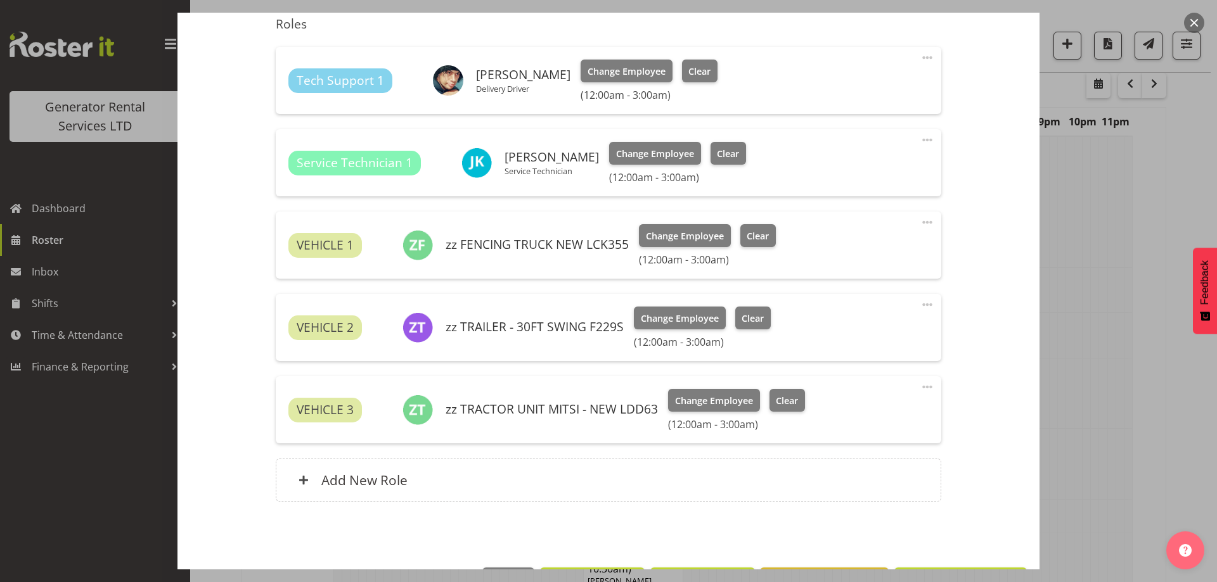
scroll to position [480, 0]
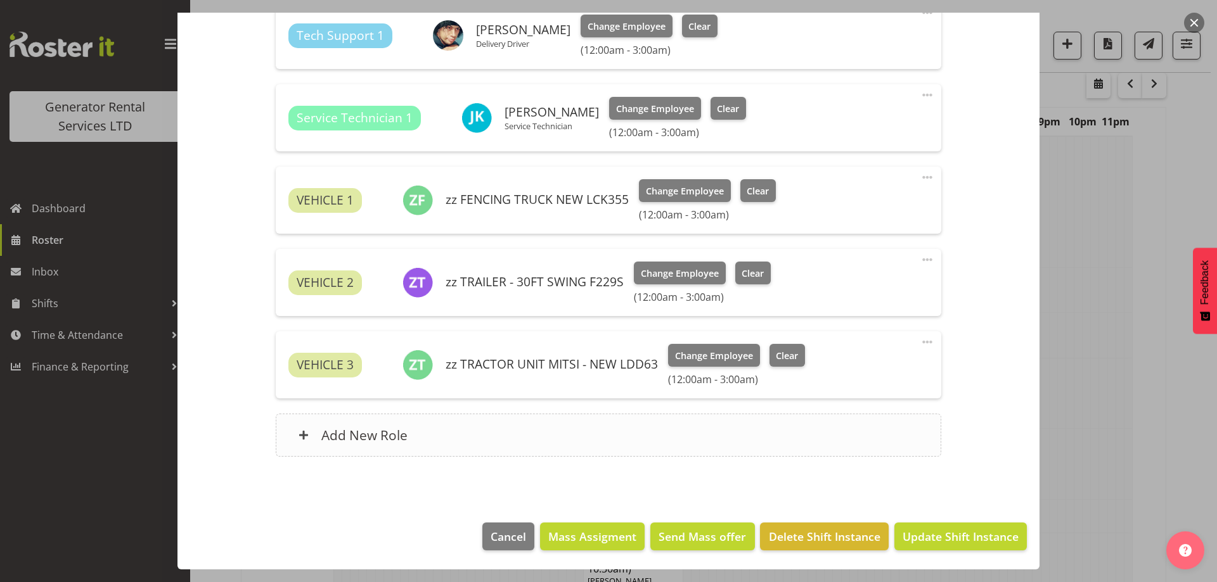
click at [541, 426] on div "Add New Role" at bounding box center [608, 435] width 665 height 43
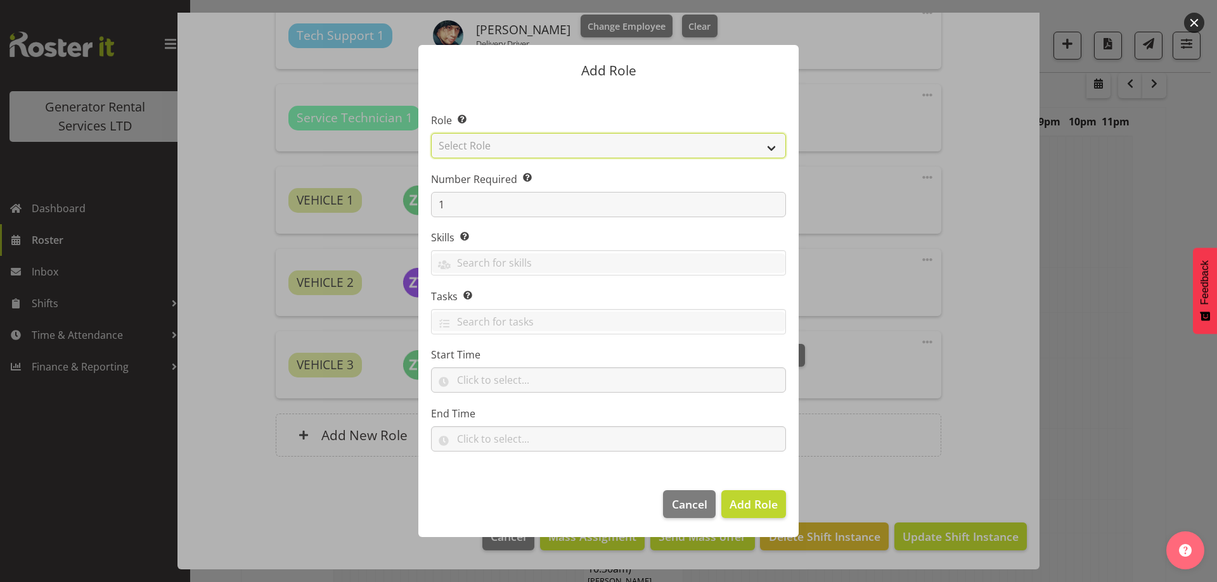
click at [516, 144] on select "Select Role Account Manager Electrician Engineering GM HSEQ manager MECH Mechan…" at bounding box center [608, 145] width 355 height 25
select select "21"
click at [431, 133] on select "Select Role Account Manager Electrician Engineering GM HSEQ manager MECH Mechan…" at bounding box center [608, 145] width 355 height 25
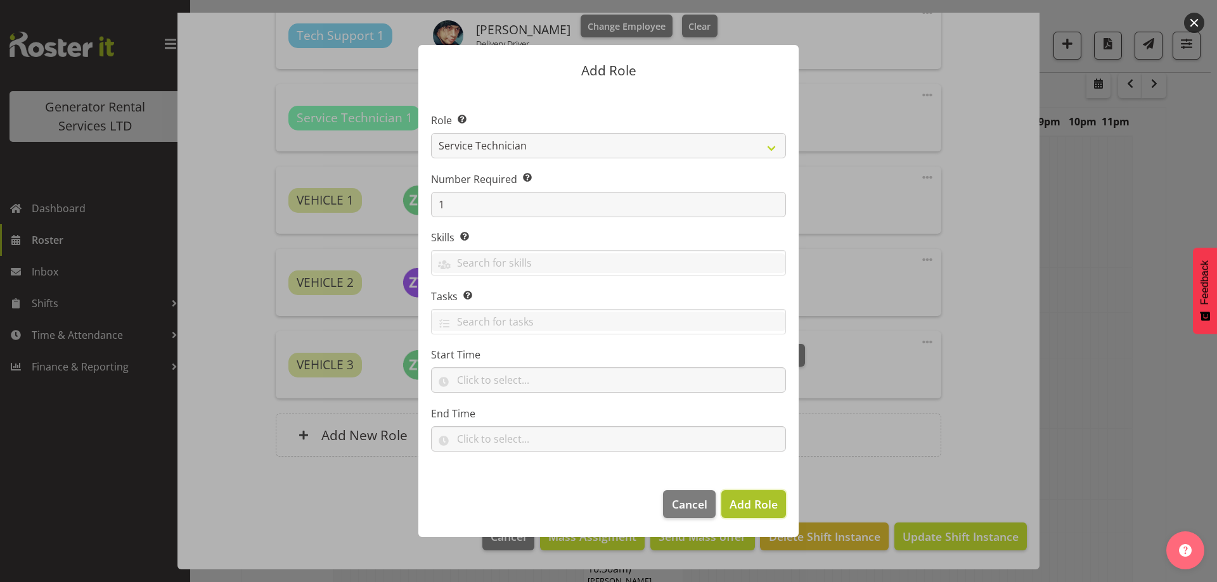
click at [761, 516] on button "Add Role" at bounding box center [753, 504] width 65 height 28
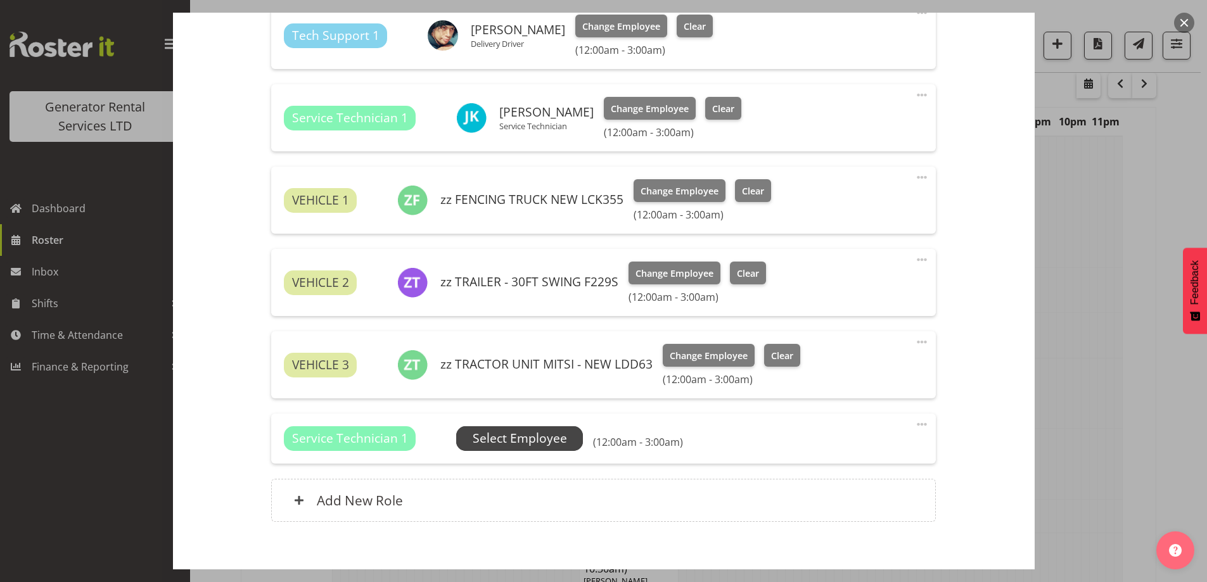
click at [516, 444] on span "Select Employee" at bounding box center [520, 439] width 94 height 18
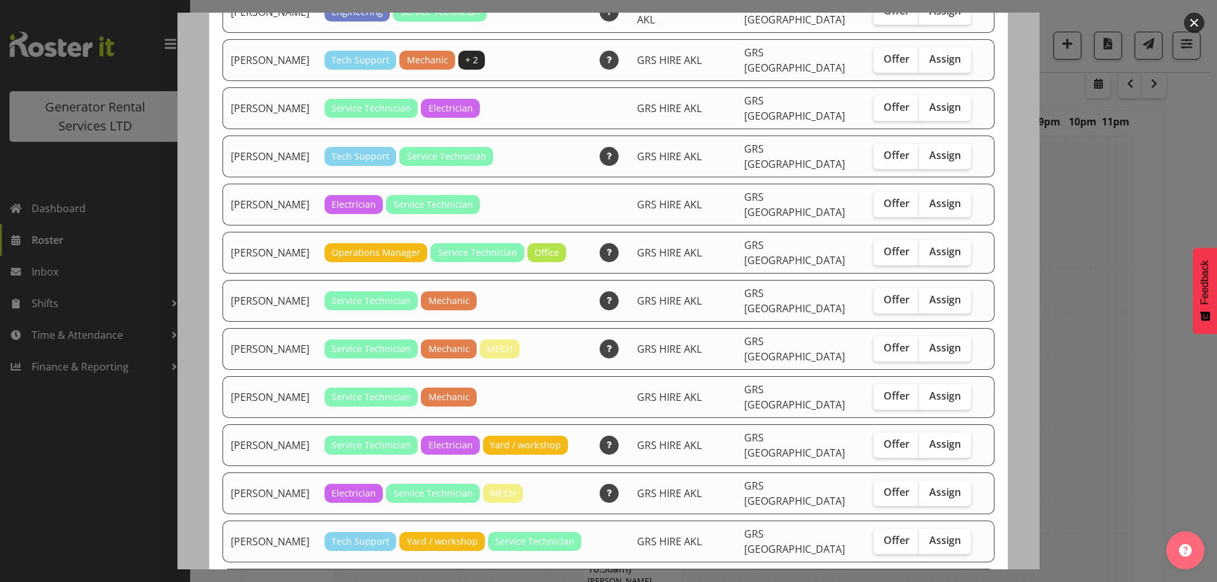
scroll to position [253, 0]
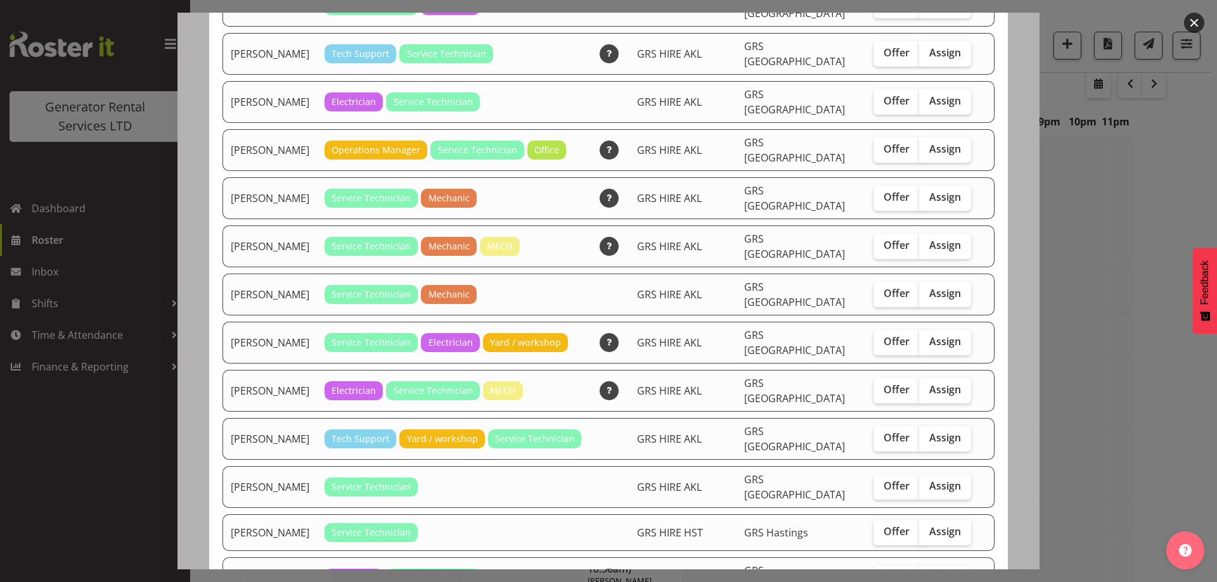
drag, startPoint x: 937, startPoint y: 336, endPoint x: 956, endPoint y: 361, distance: 31.6
click at [937, 383] on span "Assign" at bounding box center [945, 389] width 32 height 13
click at [927, 386] on input "Assign" at bounding box center [923, 390] width 8 height 8
checkbox input "true"
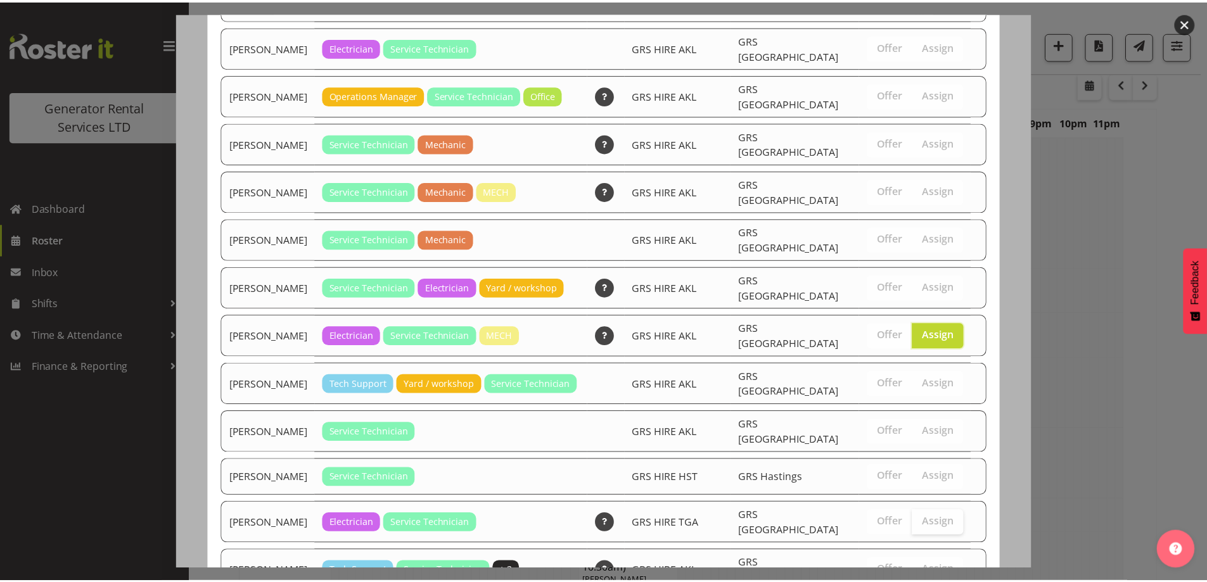
scroll to position [335, 0]
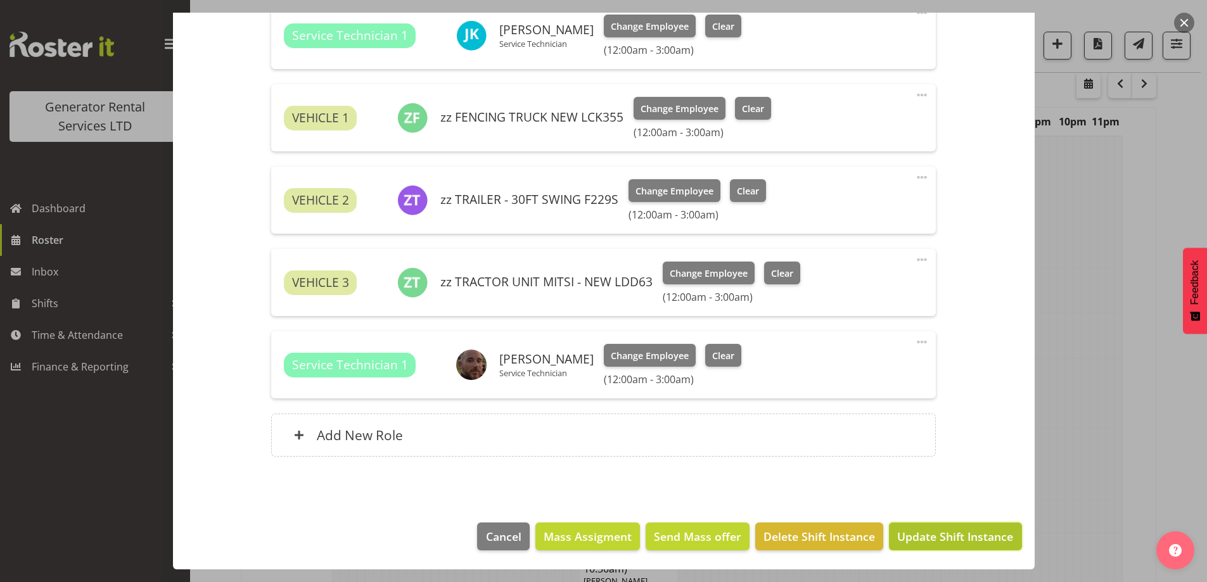
click at [973, 536] on span "Update Shift Instance" at bounding box center [955, 537] width 116 height 16
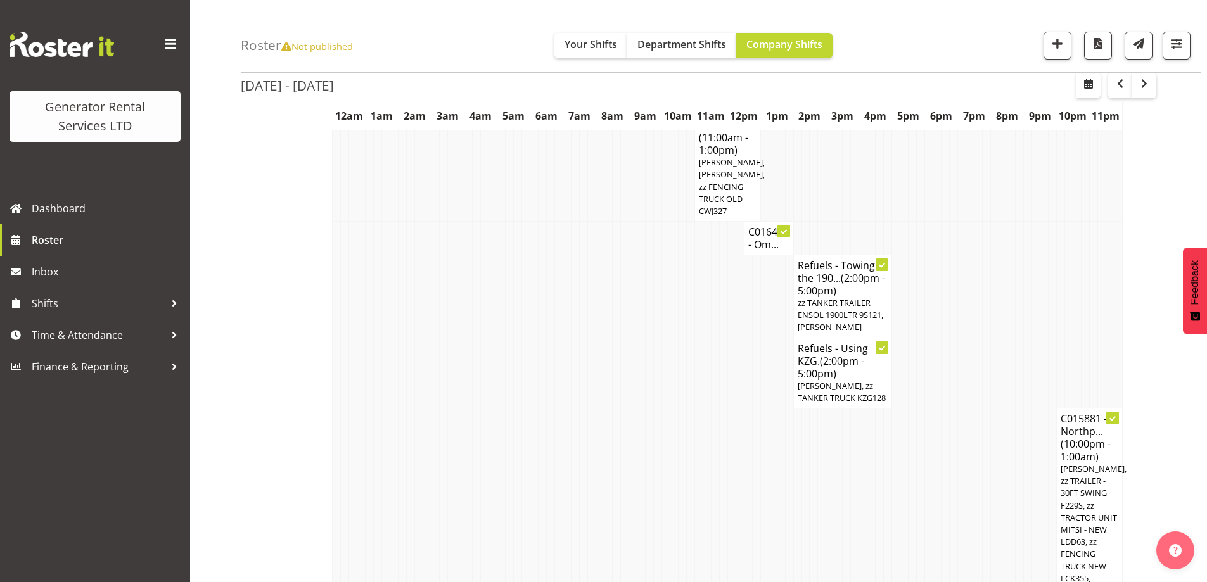
scroll to position [1055, 0]
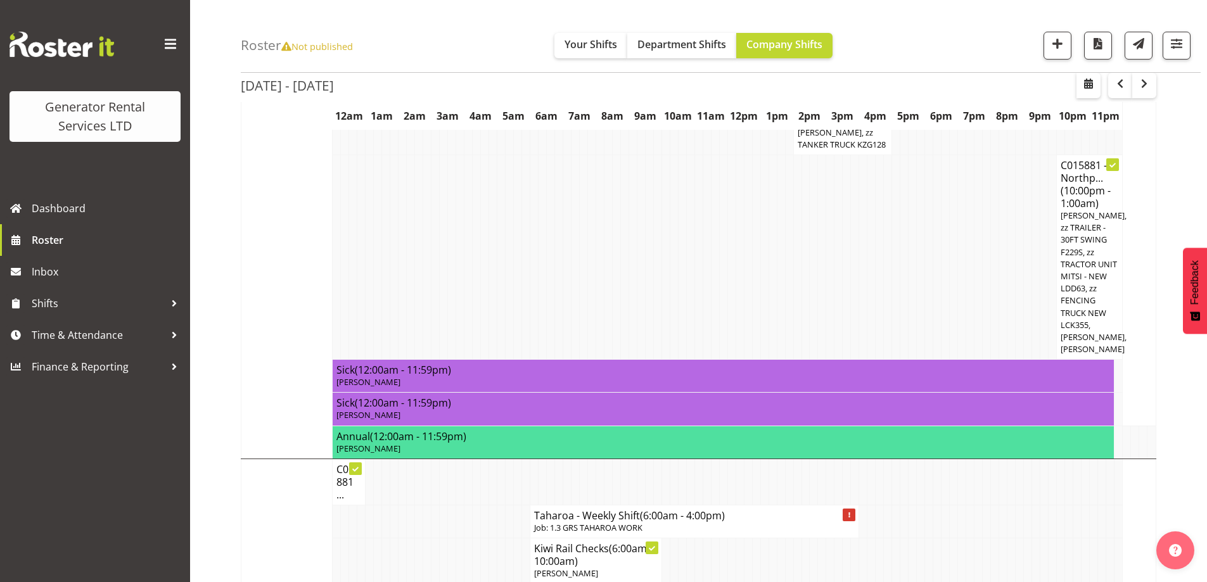
click at [587, 267] on td at bounding box center [591, 257] width 8 height 205
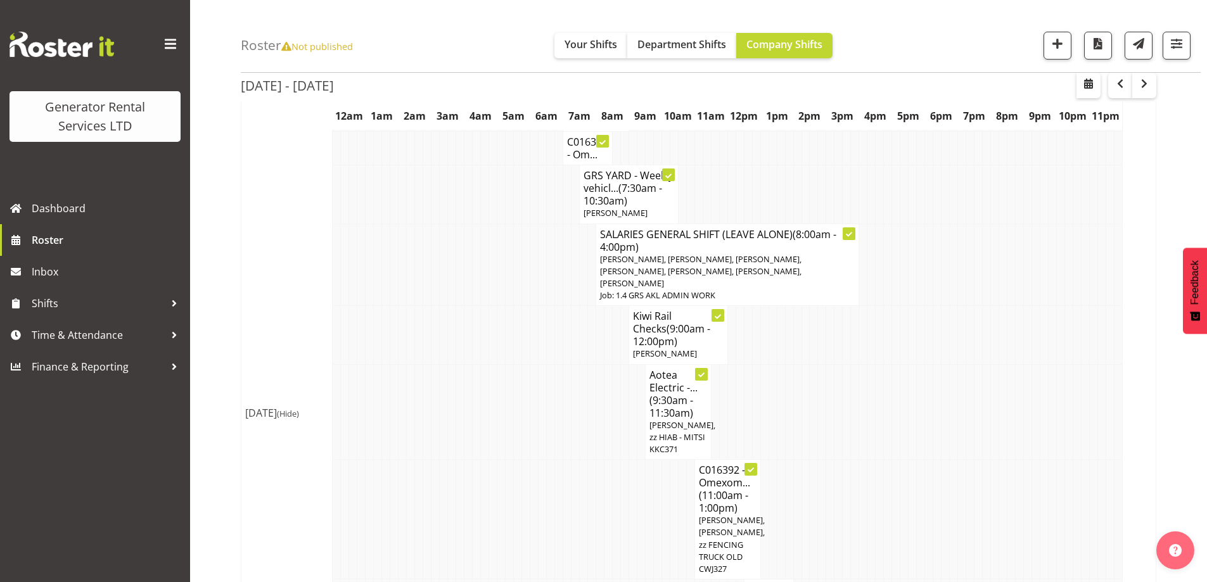
scroll to position [0, 0]
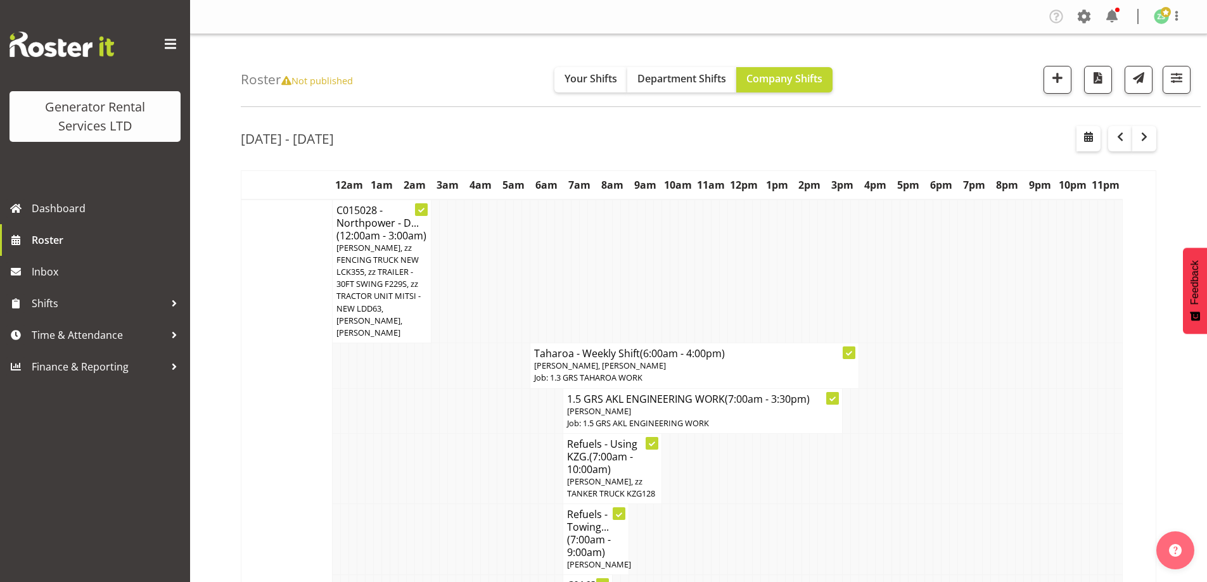
click at [449, 491] on td at bounding box center [452, 468] width 8 height 70
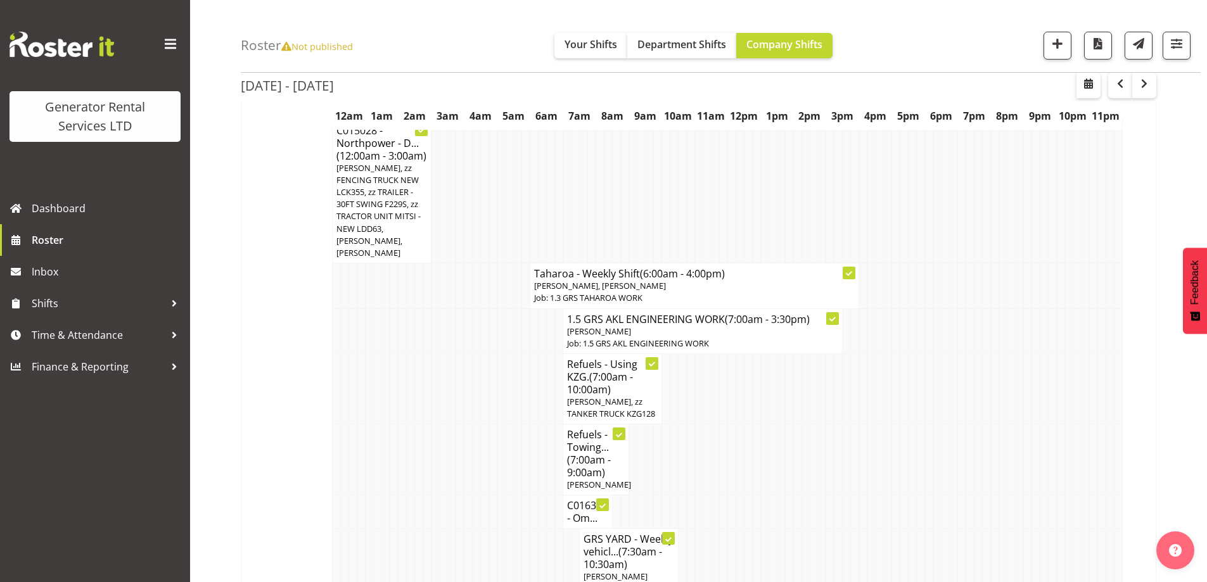
scroll to position [190, 0]
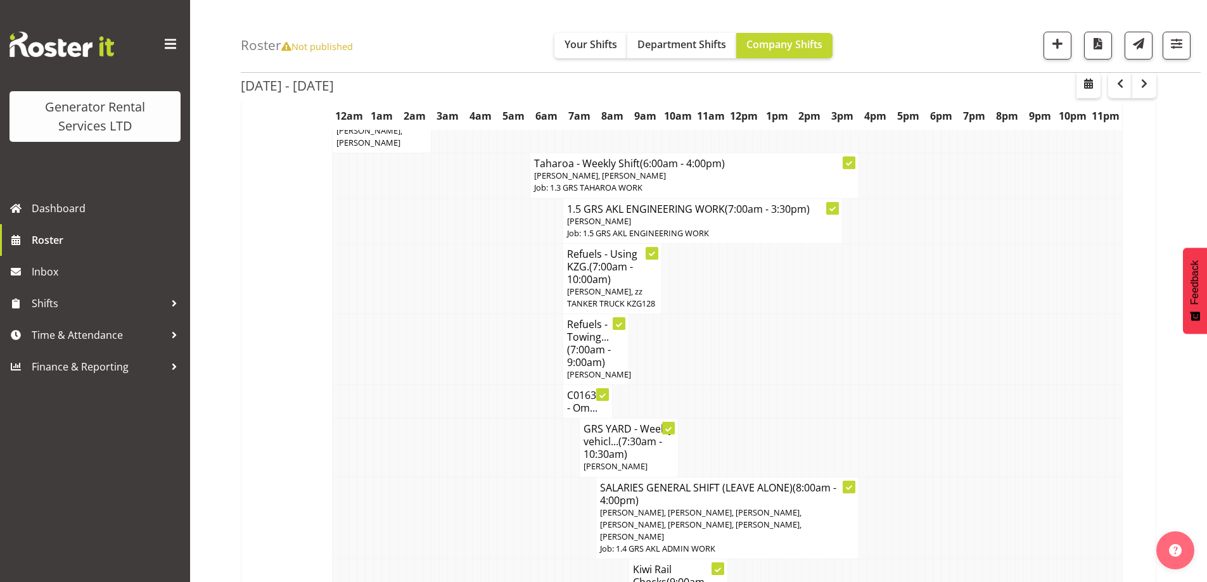
click at [446, 440] on td at bounding box center [444, 448] width 8 height 58
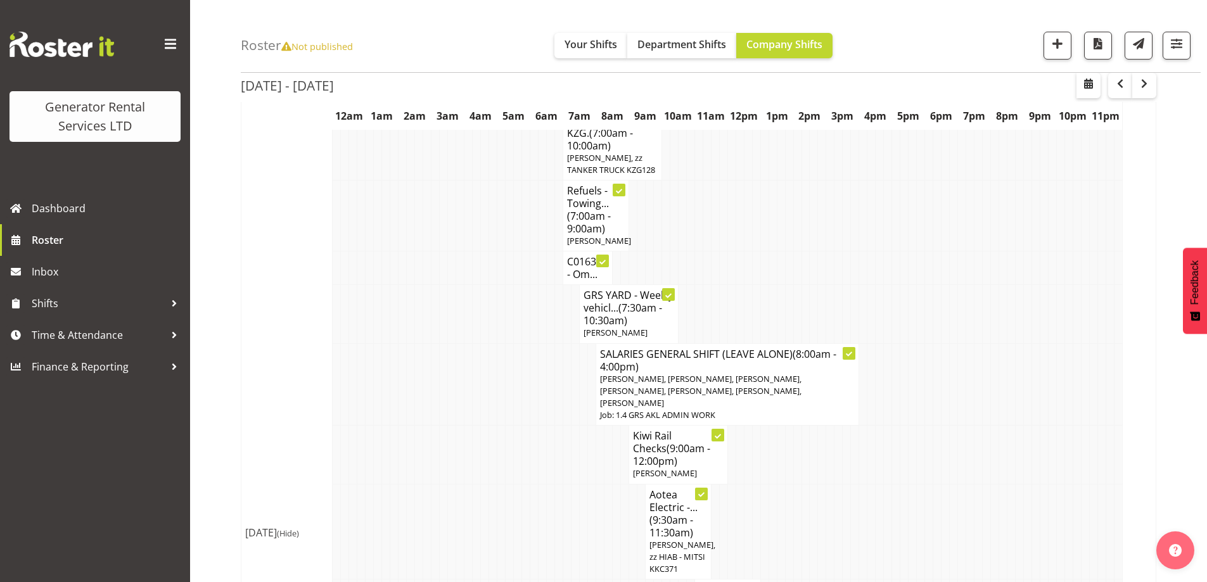
scroll to position [444, 0]
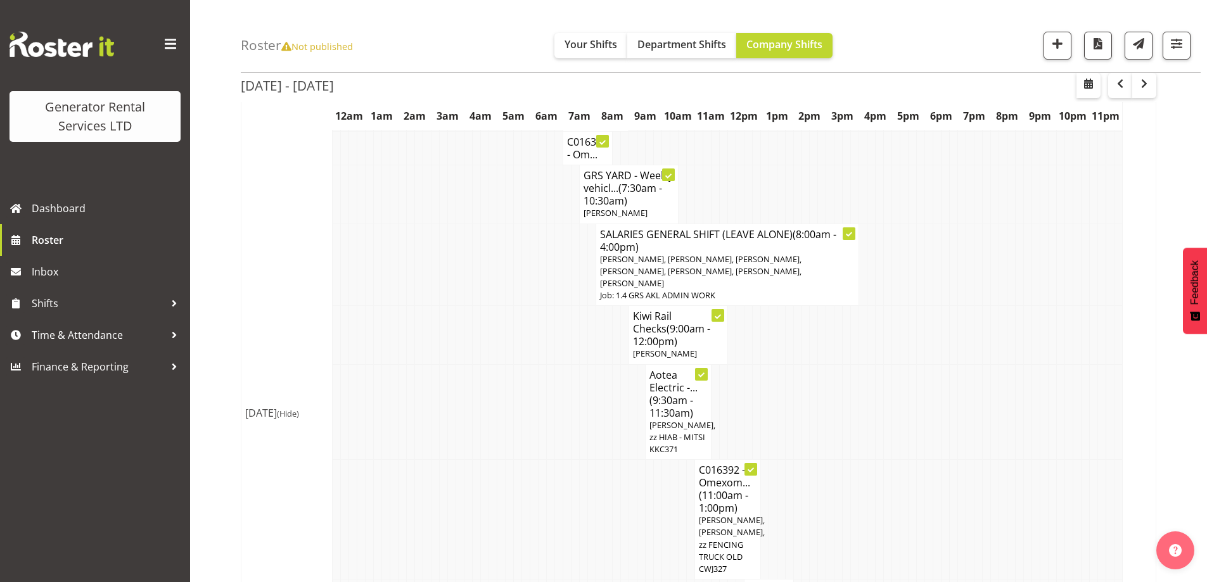
click at [501, 460] on td at bounding box center [501, 520] width 8 height 120
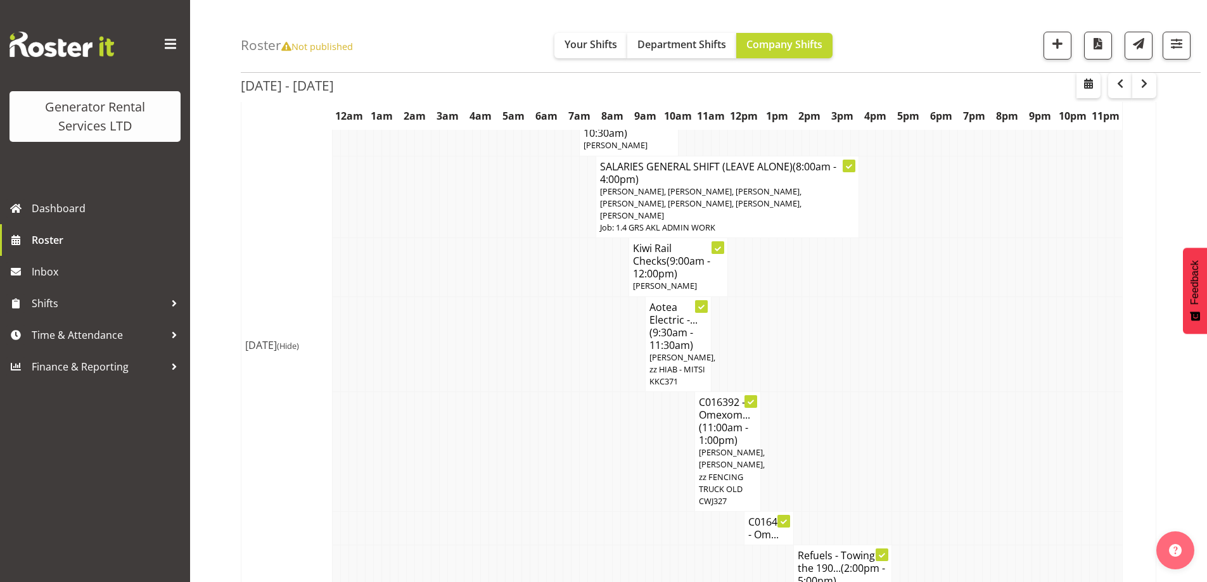
scroll to position [634, 0]
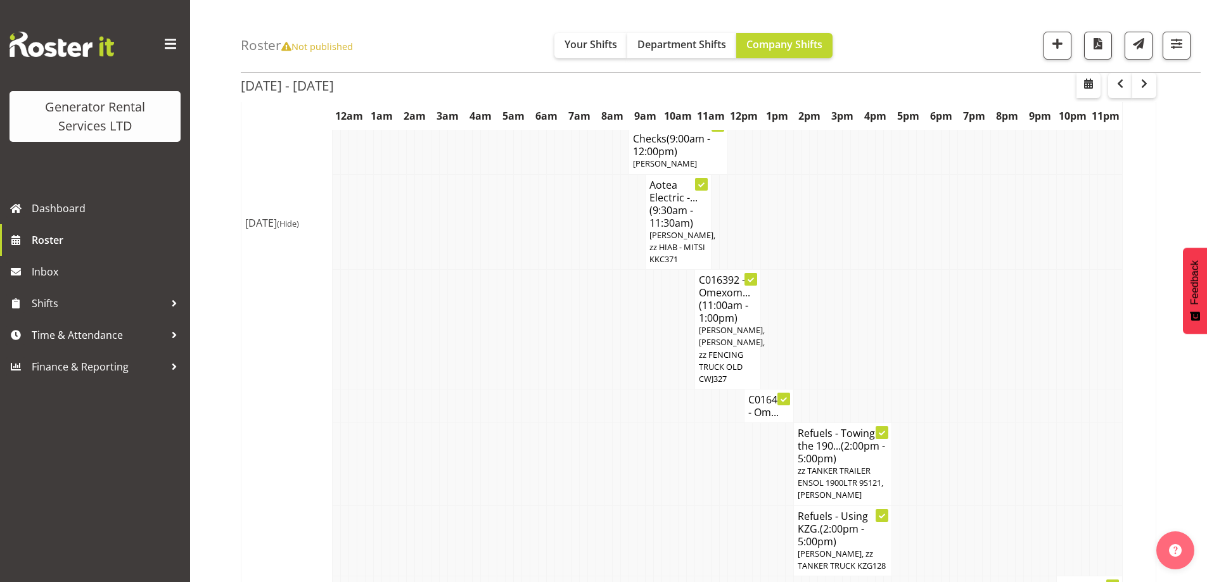
click at [631, 390] on td at bounding box center [633, 407] width 8 height 34
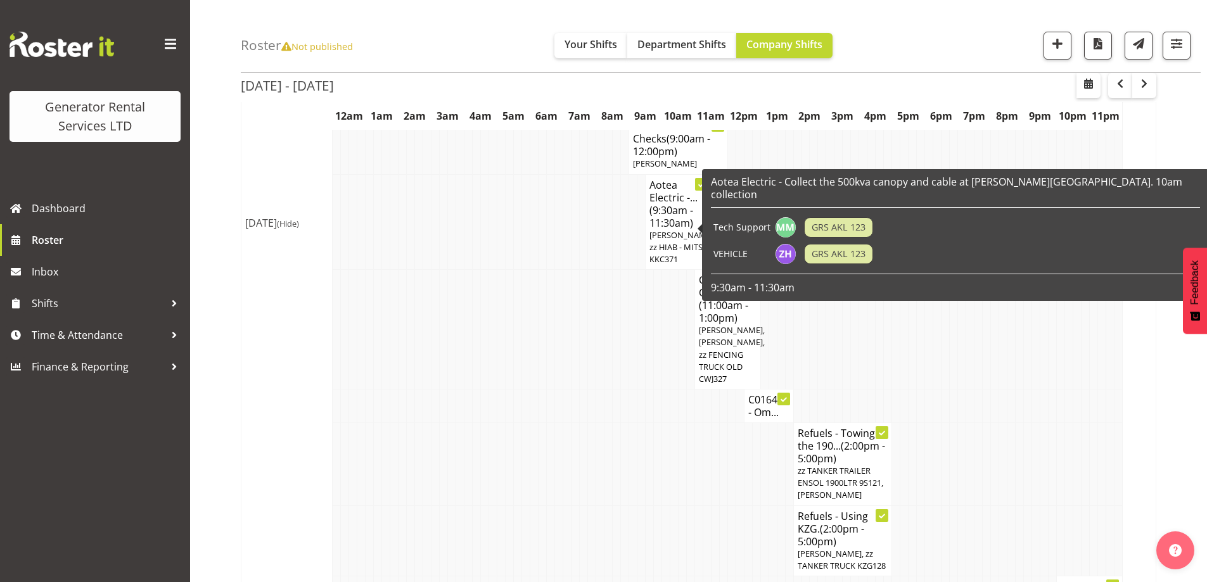
click at [675, 229] on span "[PERSON_NAME], zz HIAB - MITSI KKC371" at bounding box center [683, 246] width 66 height 35
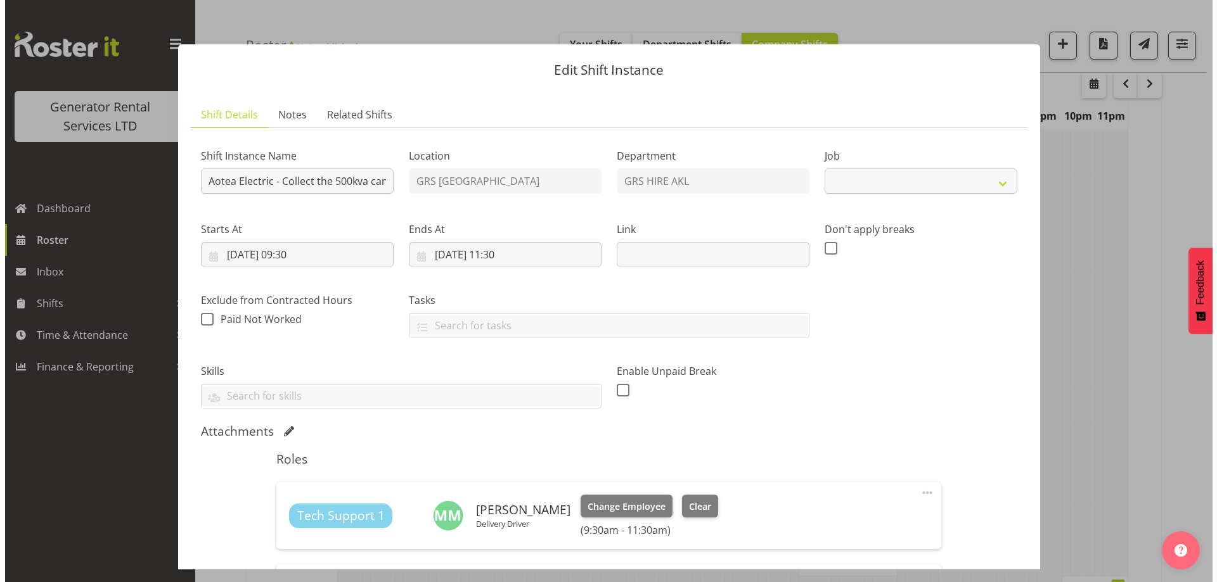
scroll to position [627, 0]
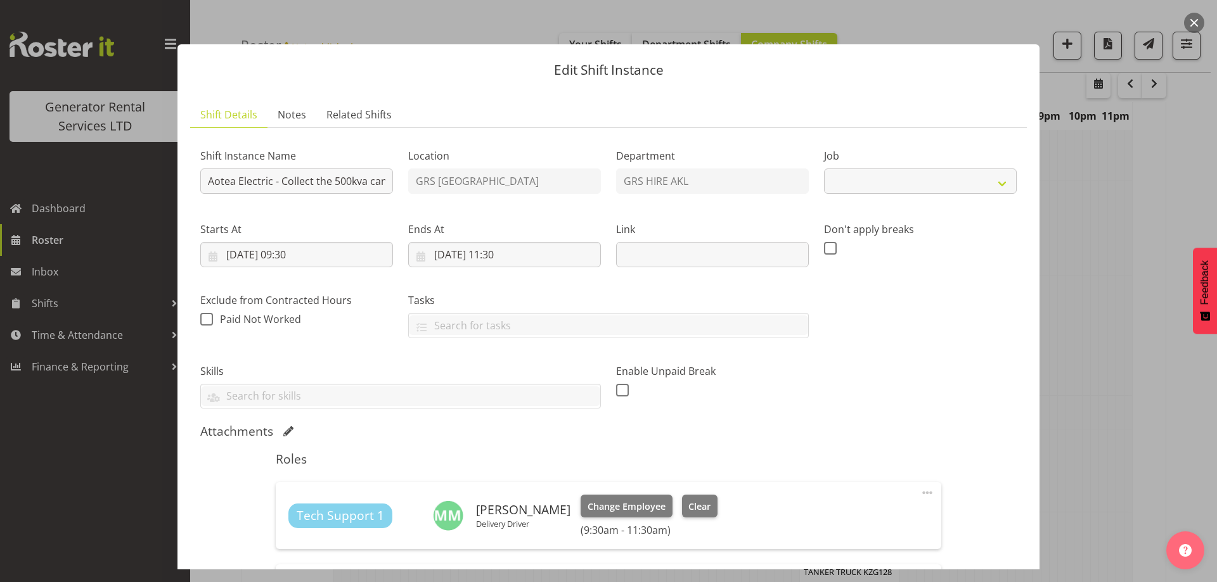
select select "9"
click at [207, 183] on input "Aotea Electric - Collect the 500kva canopy and cable at [PERSON_NAME][GEOGRAPHI…" at bounding box center [296, 181] width 193 height 25
